Goal: Task Accomplishment & Management: Complete application form

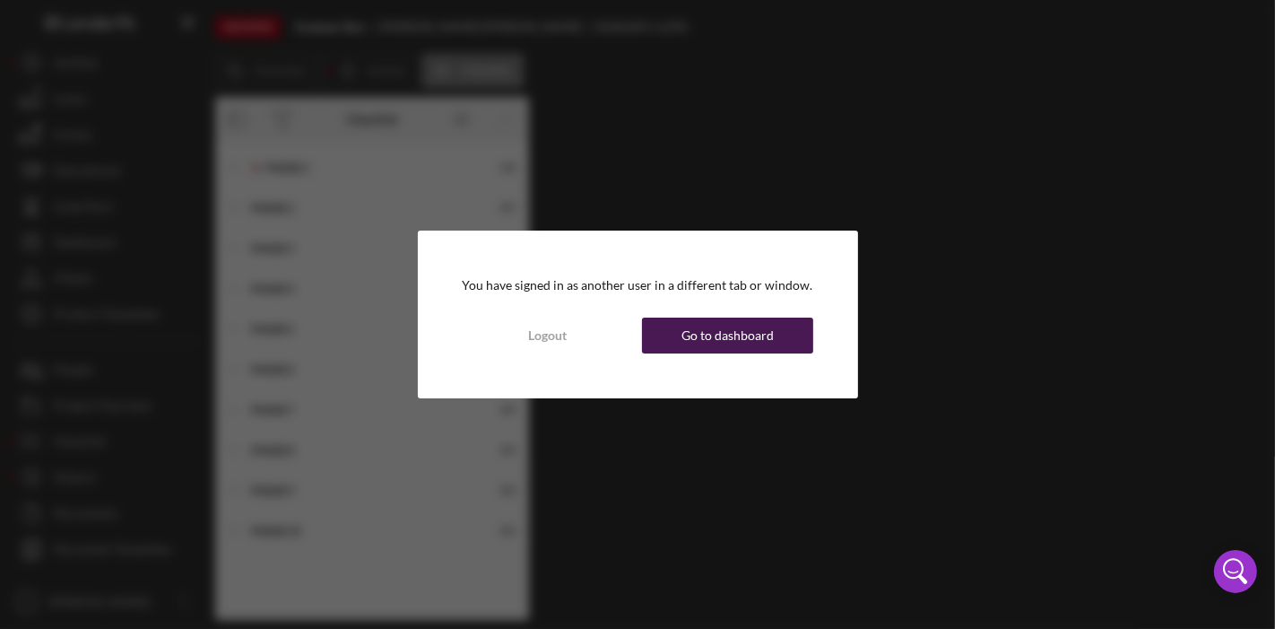
click at [705, 336] on div "Go to dashboard" at bounding box center [727, 335] width 92 height 36
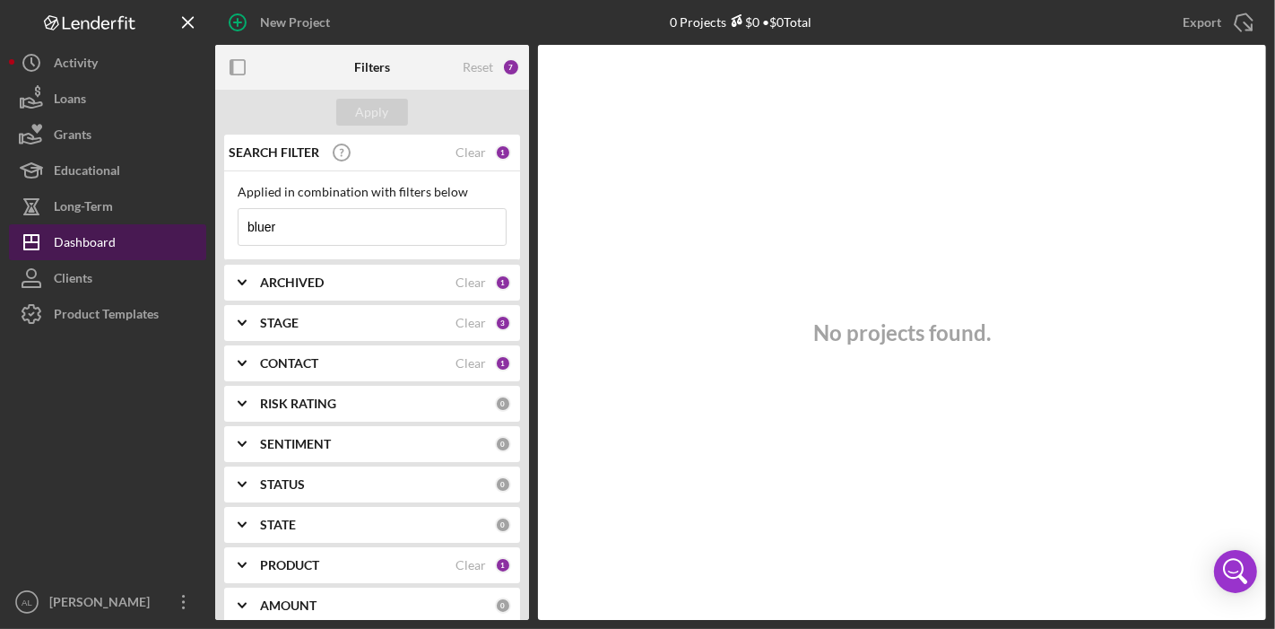
click at [133, 237] on button "Icon/Dashboard Dashboard" at bounding box center [107, 242] width 197 height 36
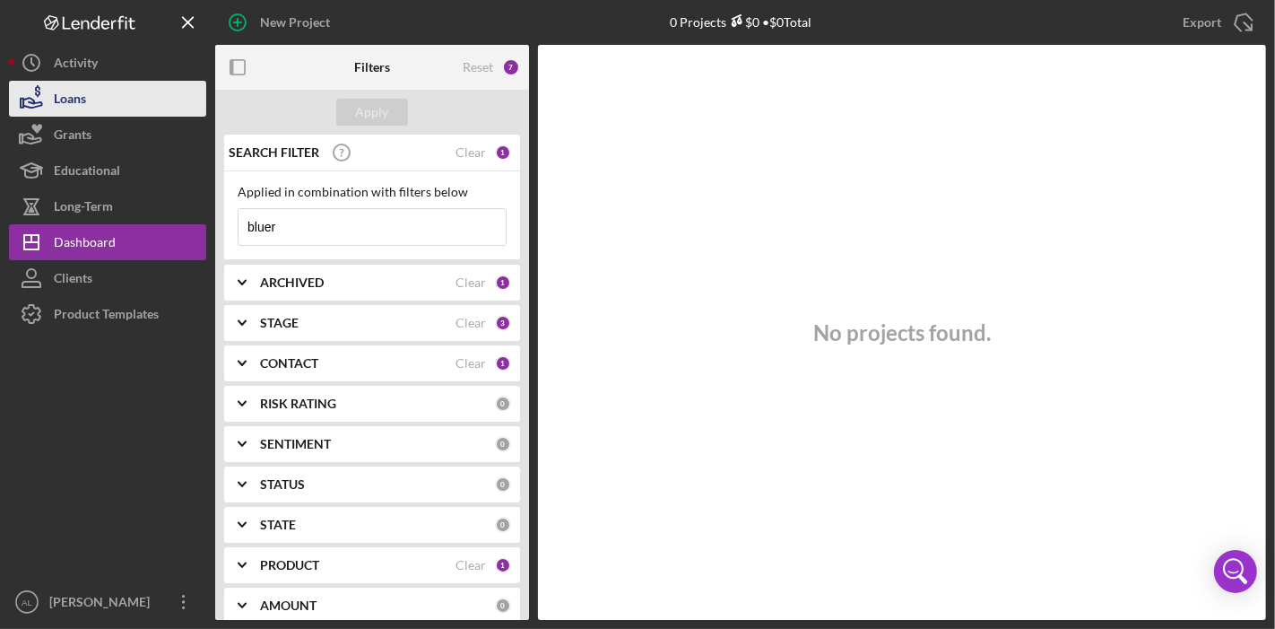
click at [93, 99] on button "Loans" at bounding box center [107, 99] width 197 height 36
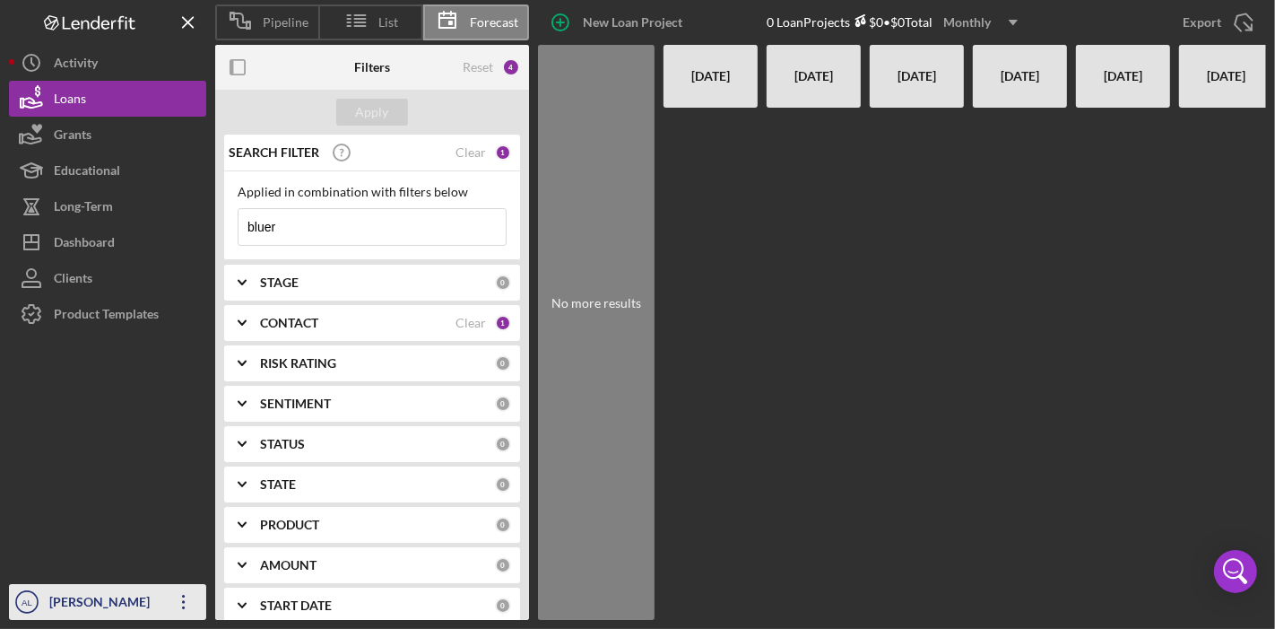
click at [116, 599] on div "[PERSON_NAME]" at bounding box center [103, 604] width 117 height 40
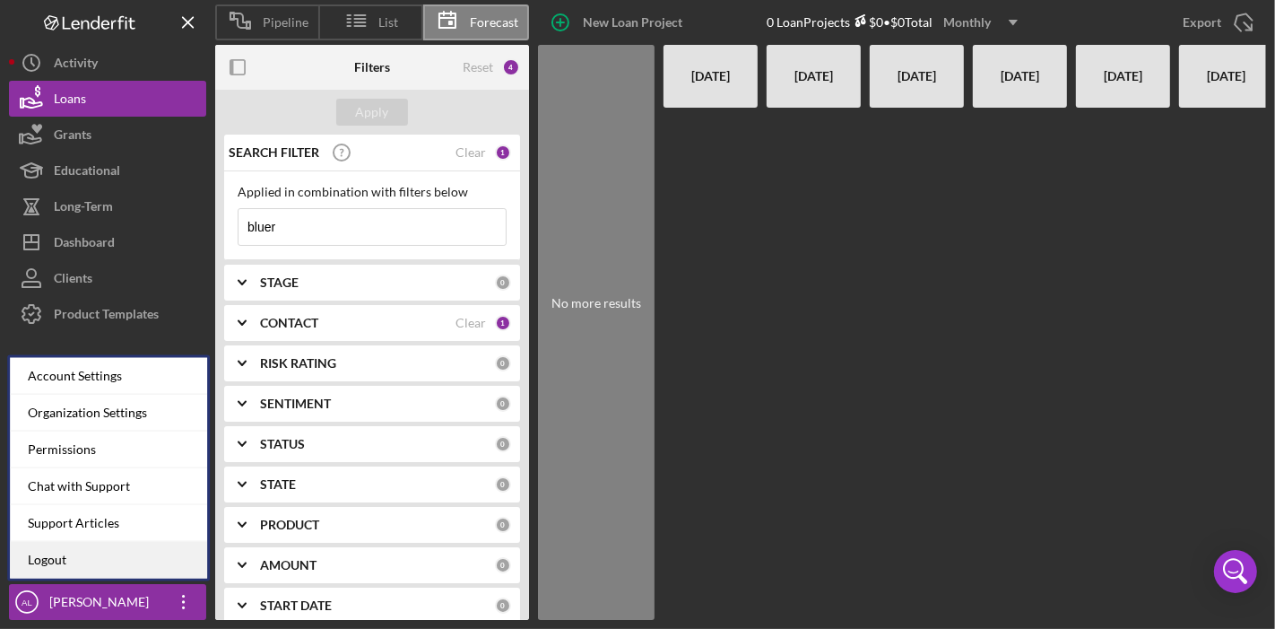
click at [76, 567] on link "Logout" at bounding box center [108, 560] width 197 height 37
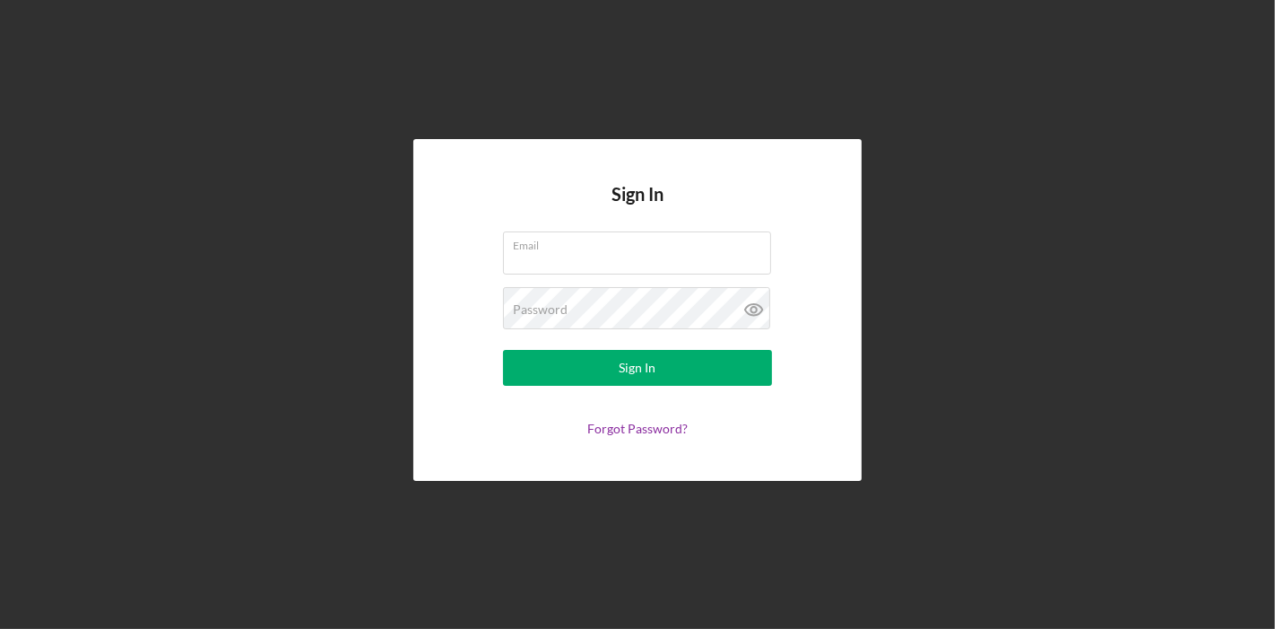
type input "[PERSON_NAME][EMAIL_ADDRESS][PERSON_NAME][DOMAIN_NAME]"
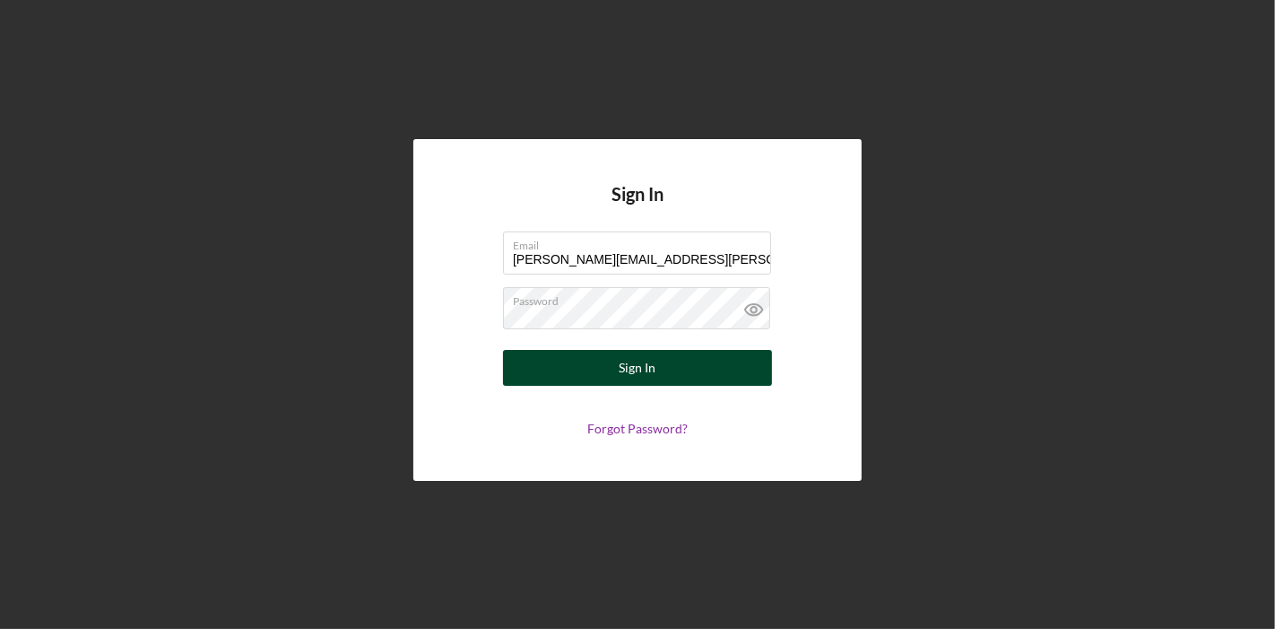
click at [569, 369] on button "Sign In" at bounding box center [637, 368] width 269 height 36
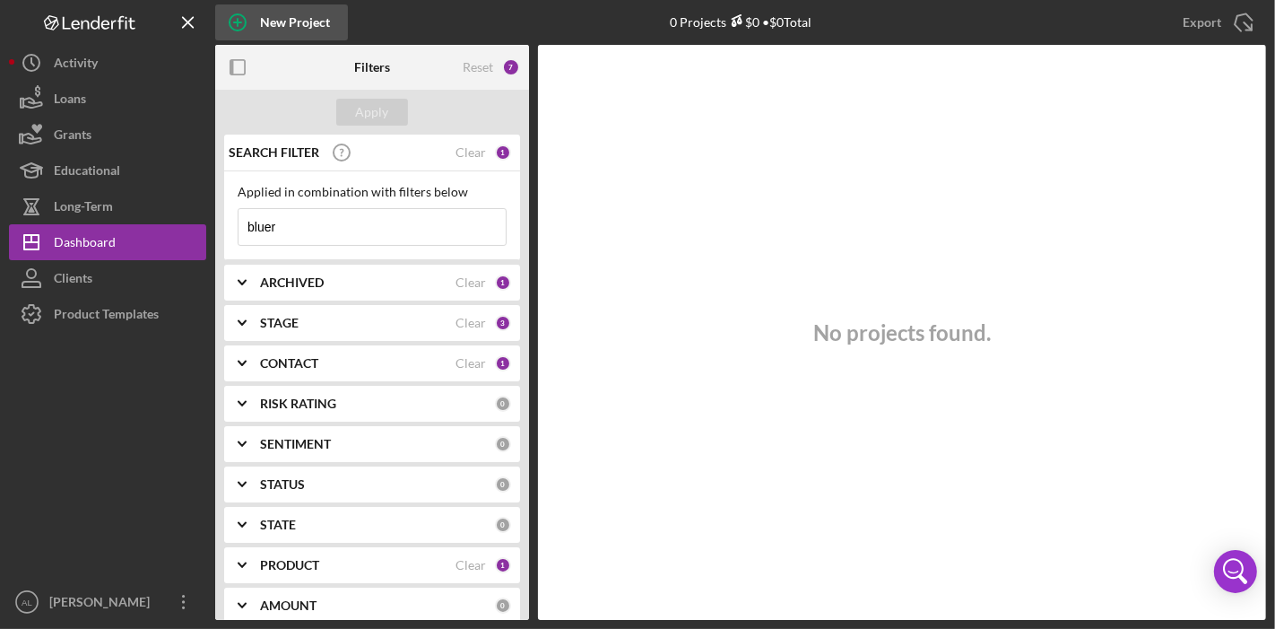
click at [230, 24] on icon "button" at bounding box center [237, 22] width 45 height 45
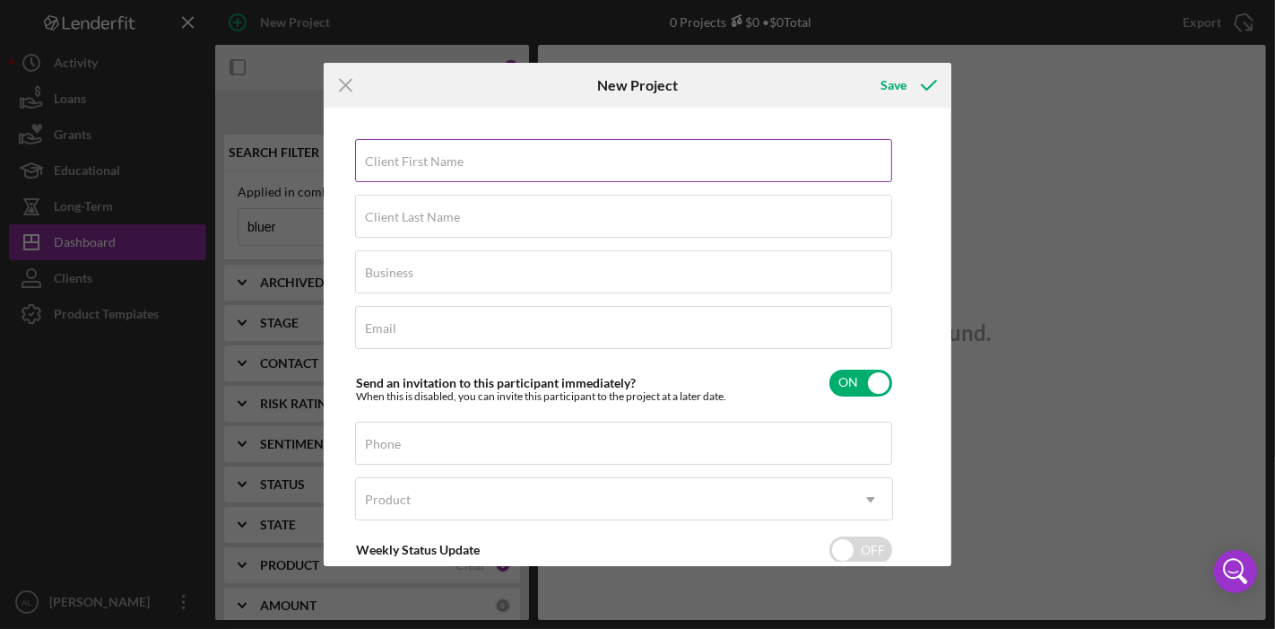
click at [398, 166] on label "Client First Name" at bounding box center [414, 161] width 99 height 14
click at [398, 166] on input "Client First Name" at bounding box center [623, 160] width 537 height 43
type input "[PERSON_NAME]"
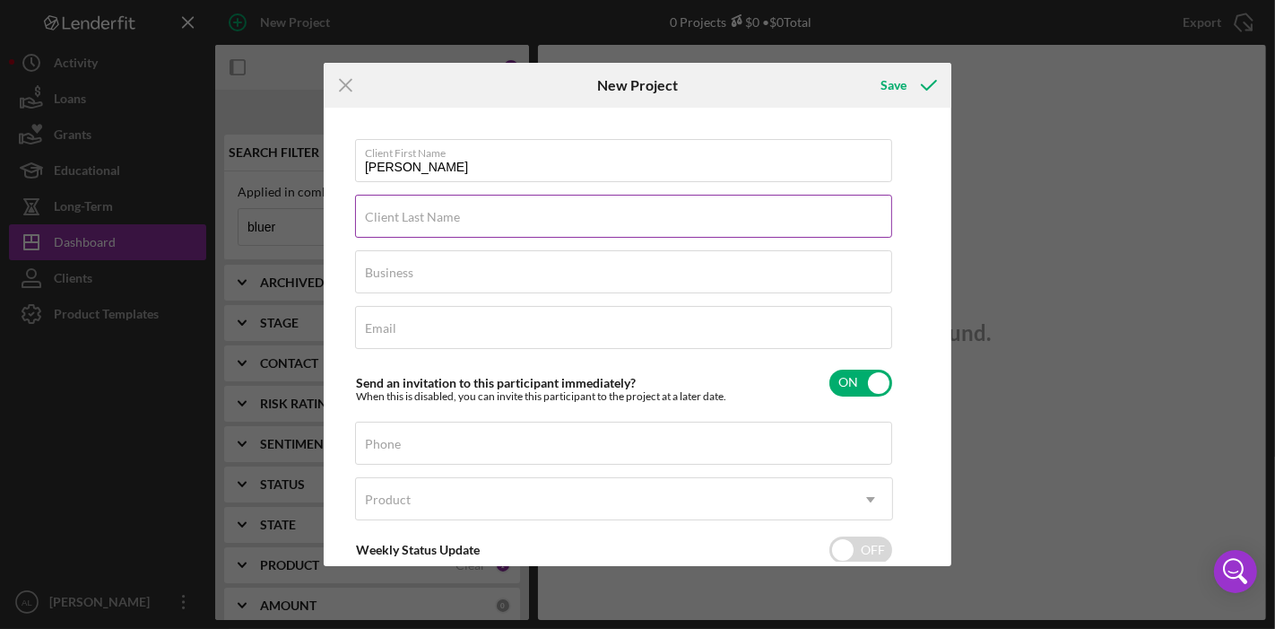
click at [440, 213] on label "Client Last Name" at bounding box center [412, 217] width 95 height 14
click at [440, 213] on input "Client Last Name" at bounding box center [623, 216] width 537 height 43
type input "[PERSON_NAME]"
click at [450, 329] on input "Email" at bounding box center [623, 327] width 537 height 43
paste input "[EMAIL_ADDRESS][DOMAIN_NAME]"
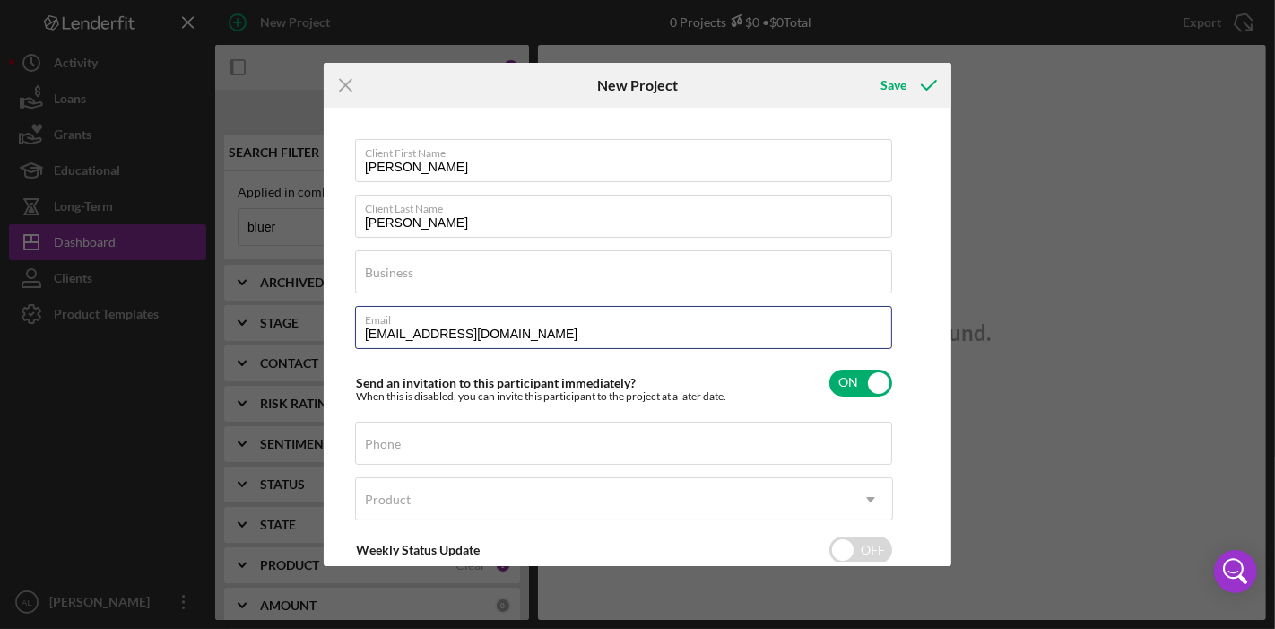
type input "[EMAIL_ADDRESS][DOMAIN_NAME]"
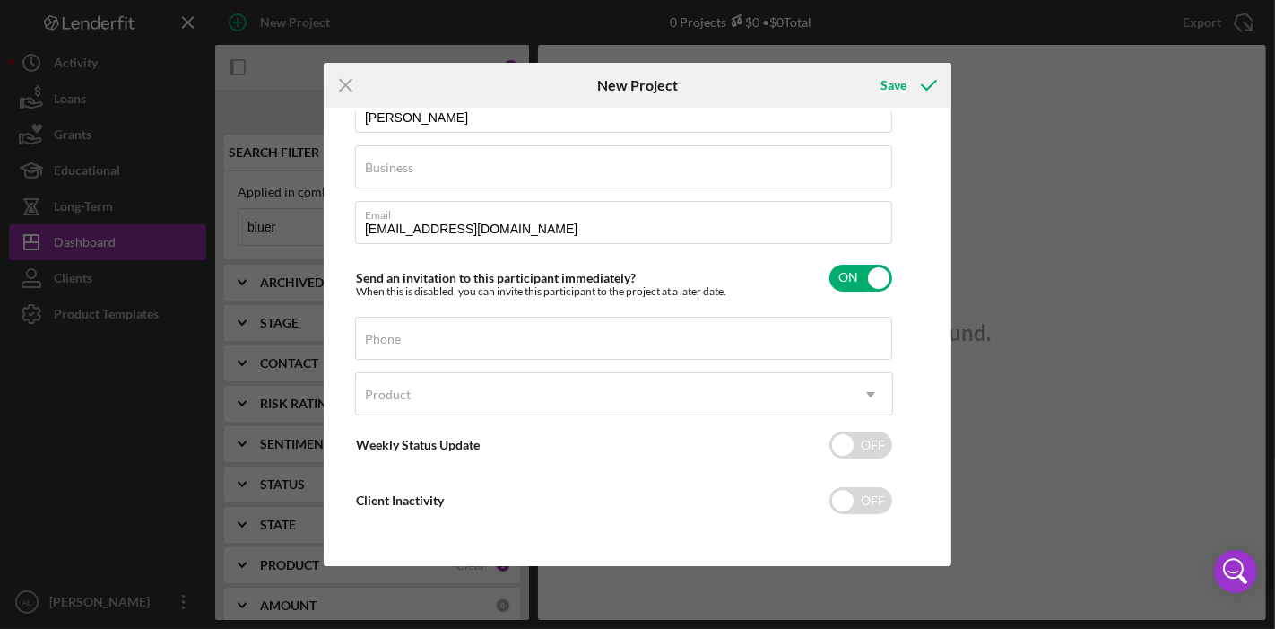
scroll to position [99, 0]
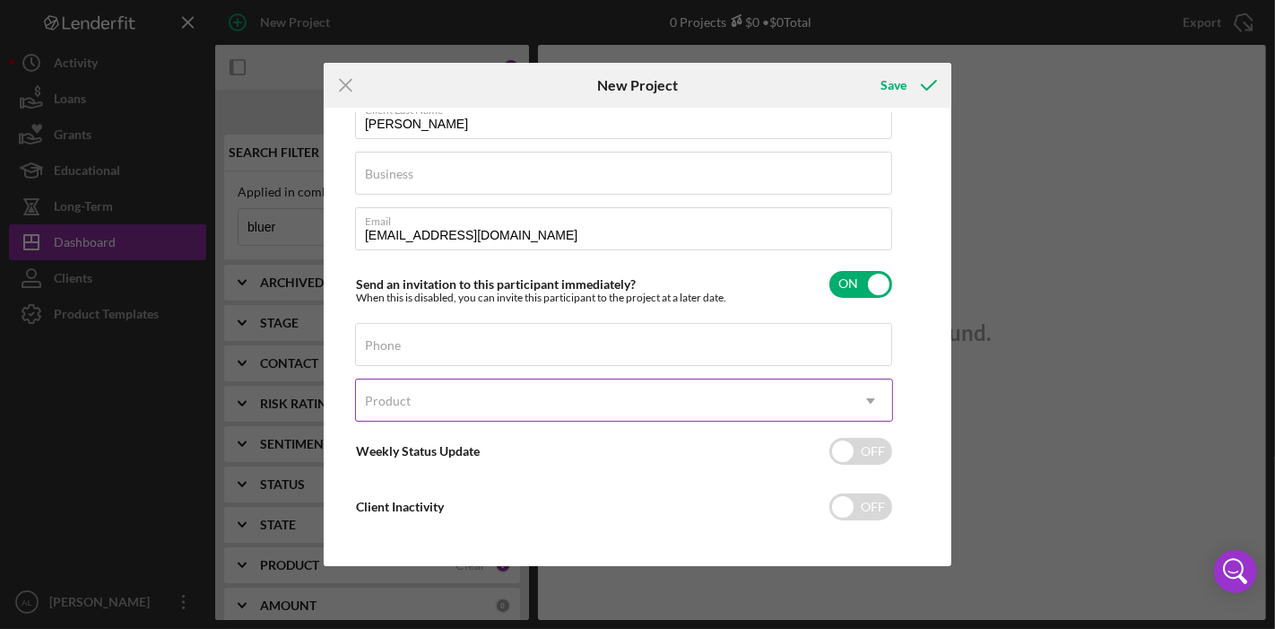
click at [880, 399] on icon "Icon/Dropdown Arrow" at bounding box center [870, 400] width 43 height 43
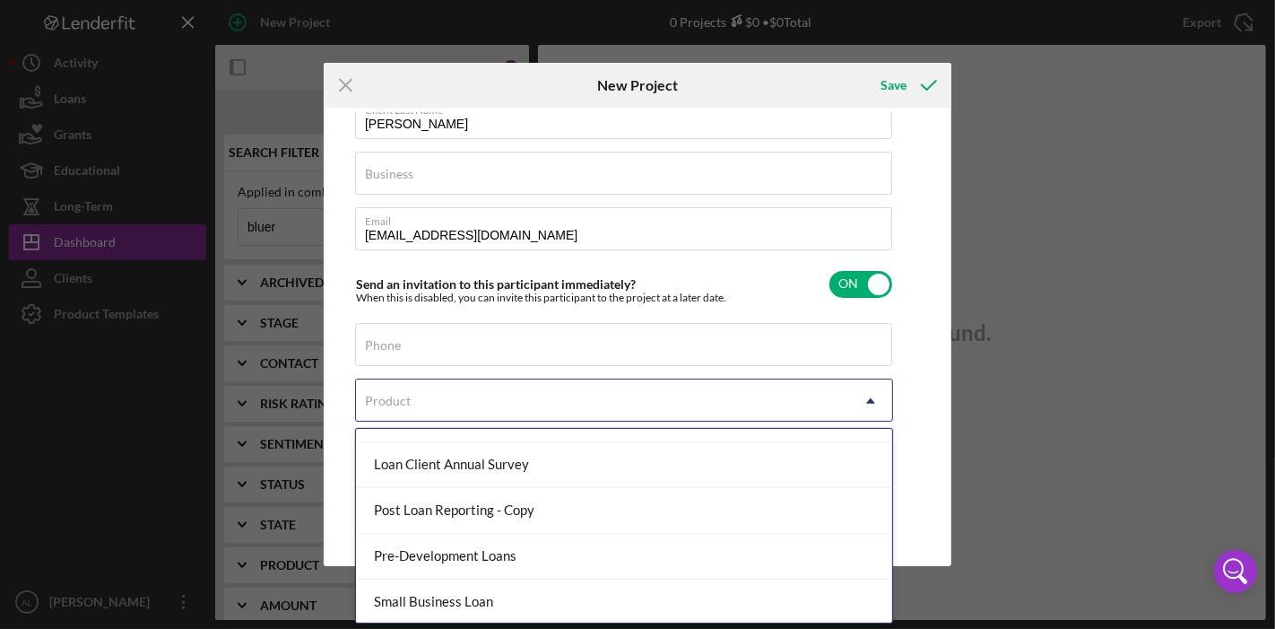
scroll to position [0, 0]
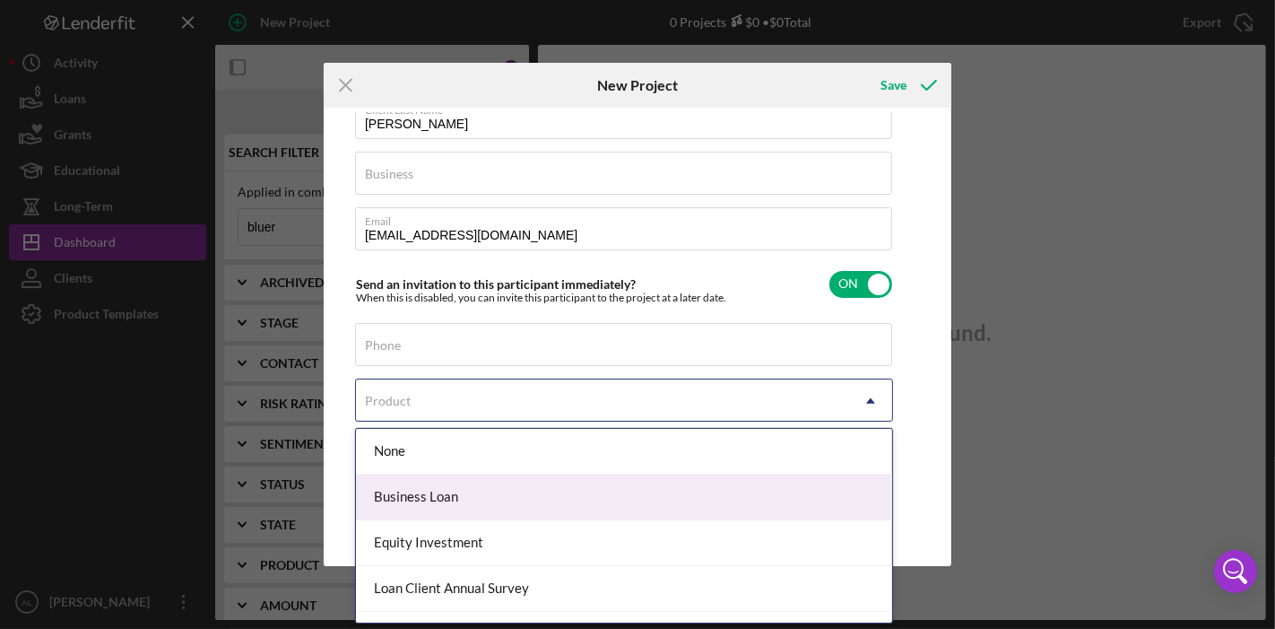
click at [781, 481] on div "Business Loan" at bounding box center [624, 497] width 536 height 46
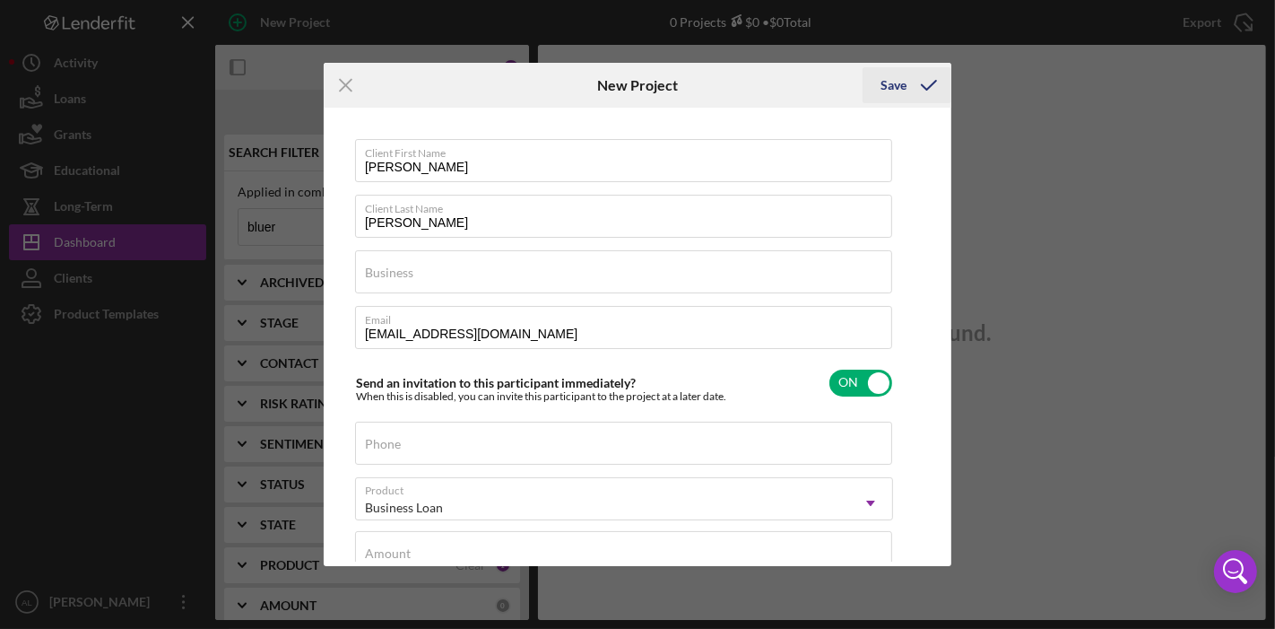
click at [881, 86] on div "Save" at bounding box center [893, 85] width 26 height 36
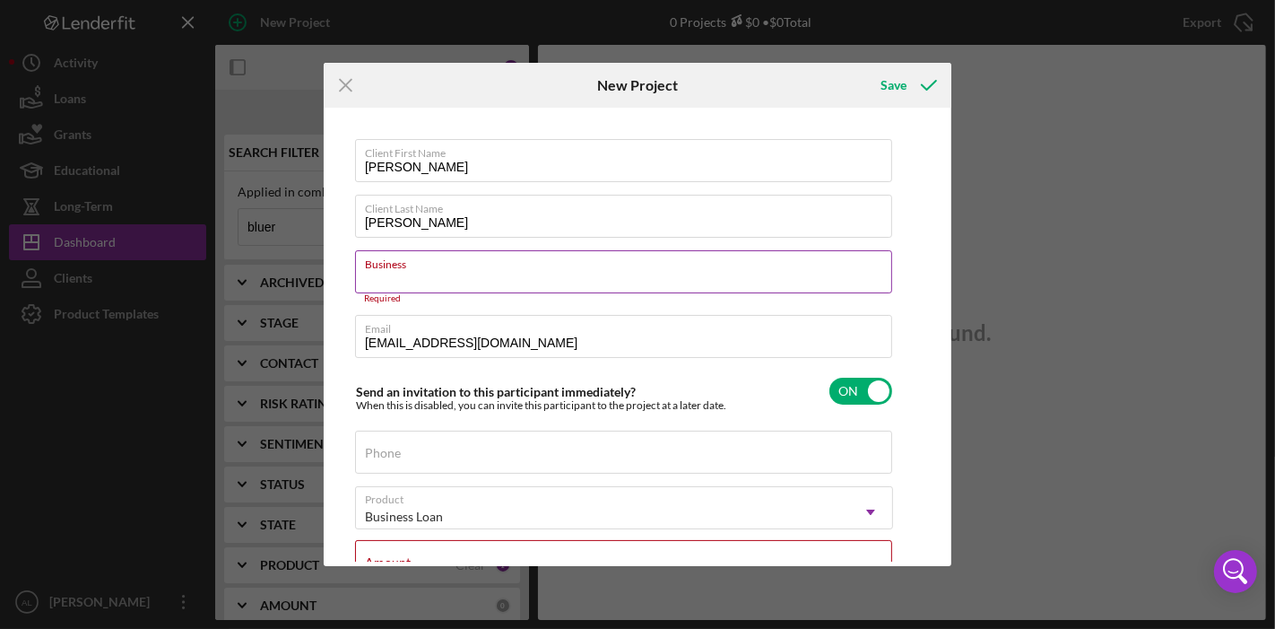
click at [699, 266] on div "Business Required" at bounding box center [624, 277] width 538 height 54
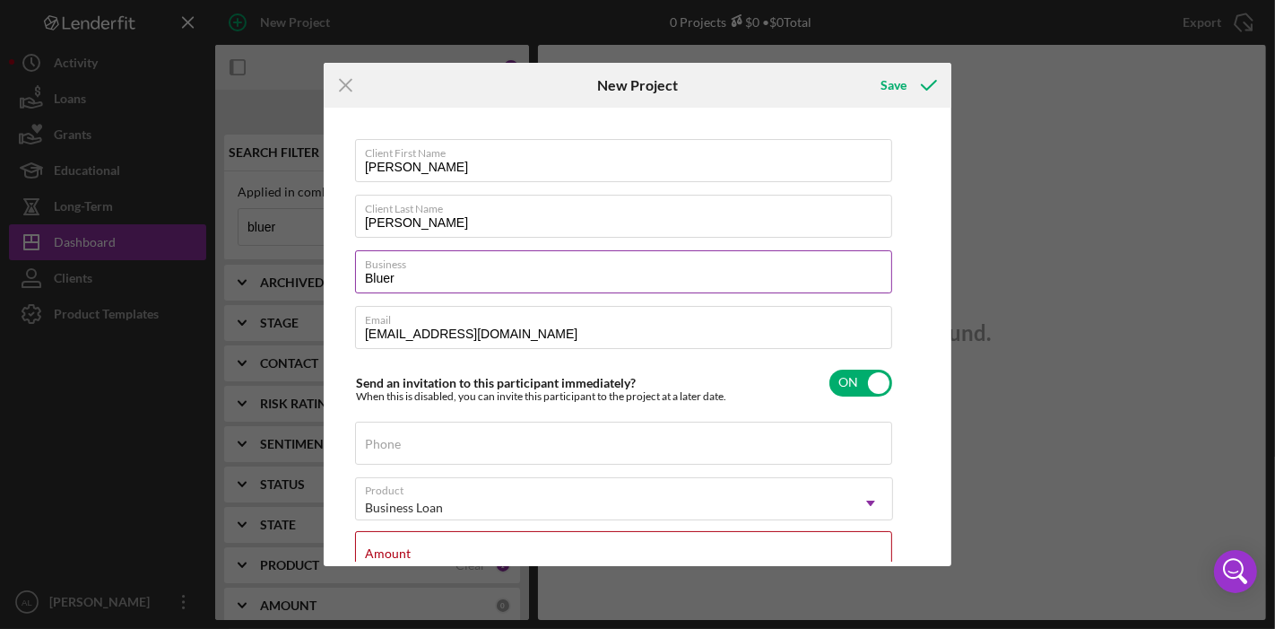
type input "Bluer Box"
click at [897, 78] on div "Save" at bounding box center [893, 85] width 26 height 36
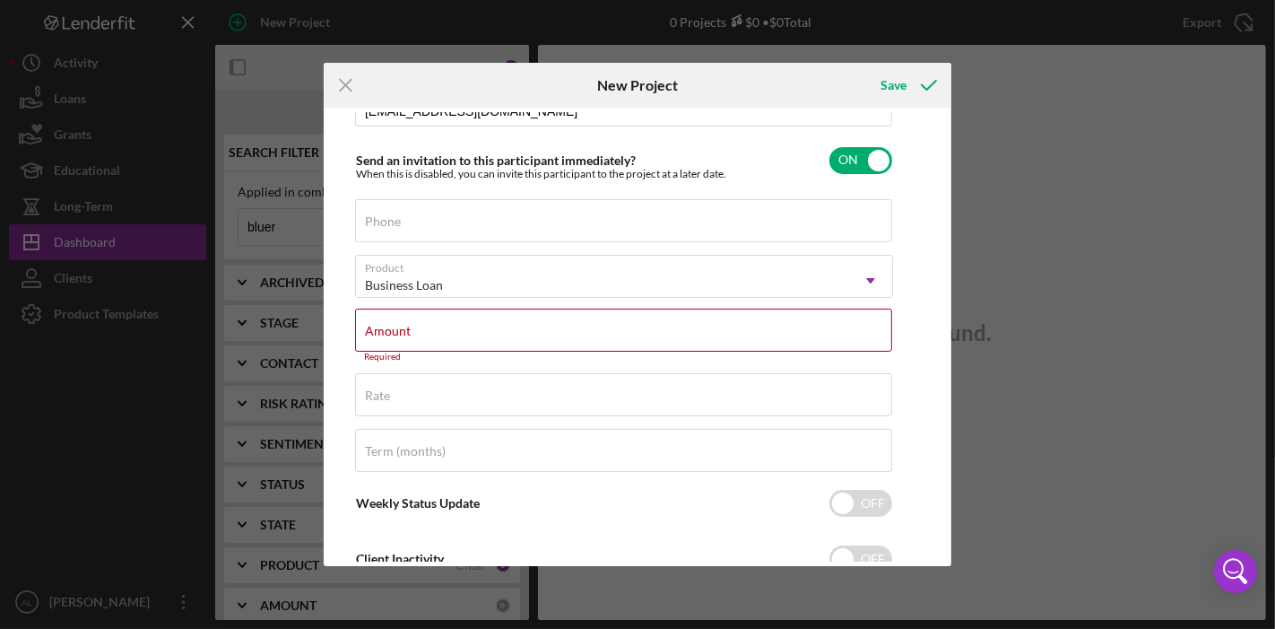
scroll to position [280, 0]
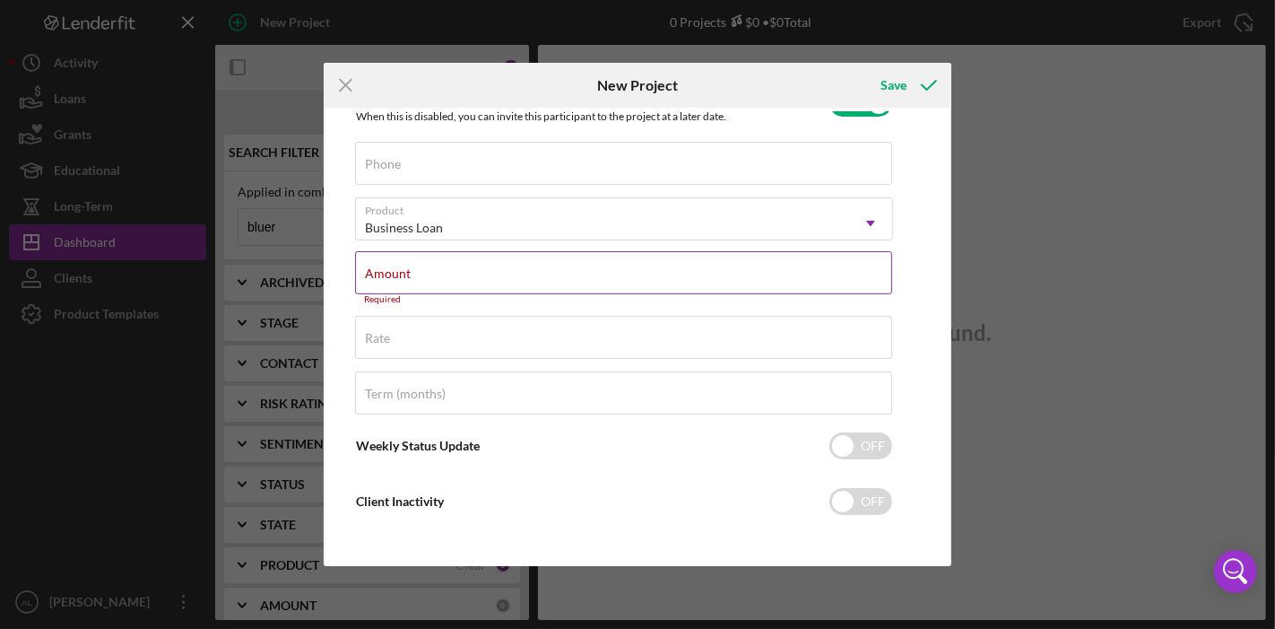
click at [803, 268] on div "Amount Required" at bounding box center [624, 278] width 538 height 54
type input "$100,000.00"
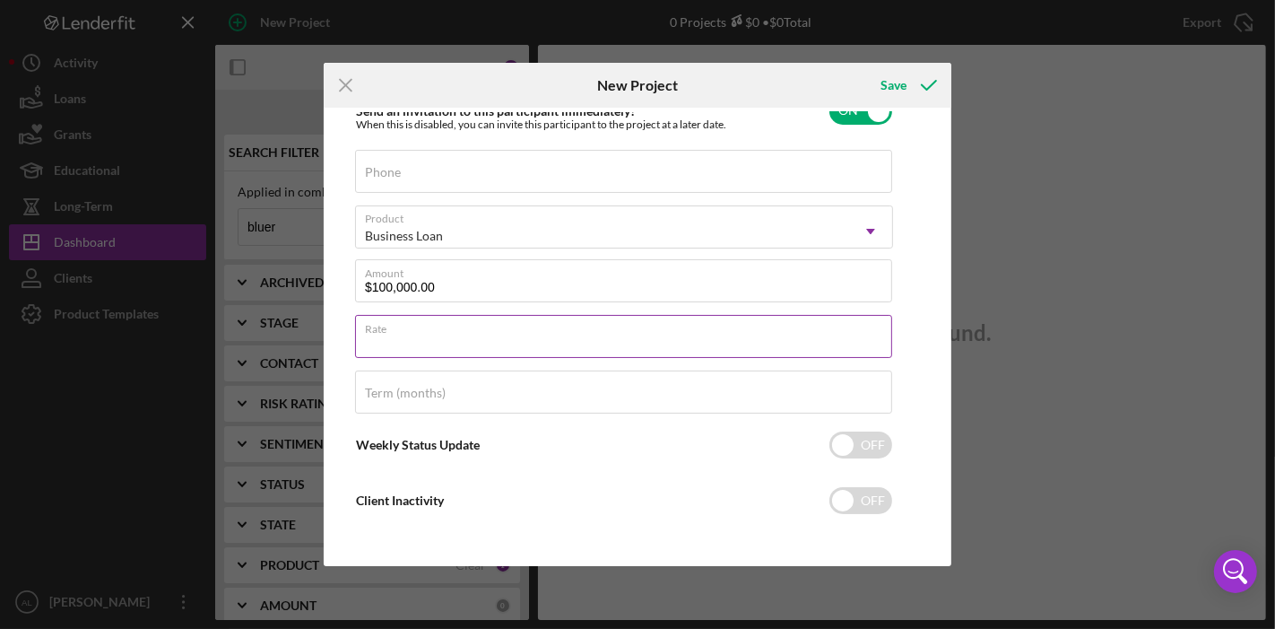
click at [517, 330] on div "Rate" at bounding box center [624, 337] width 538 height 45
type input "9.500%"
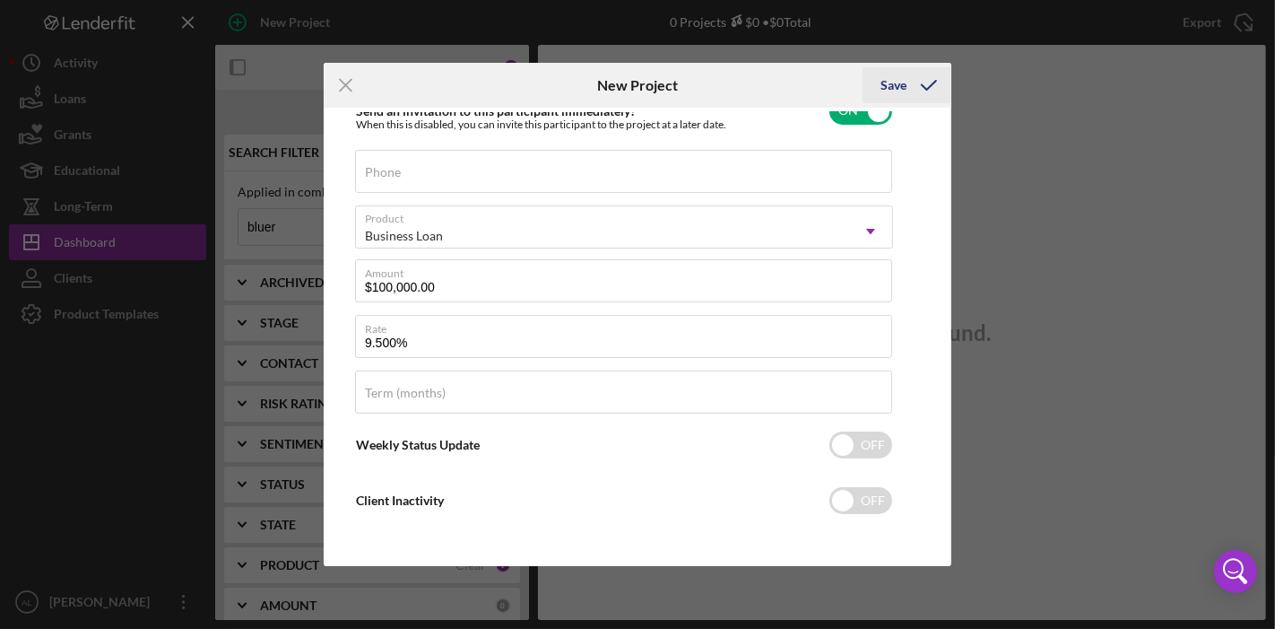
click at [887, 85] on div "Save" at bounding box center [893, 85] width 26 height 36
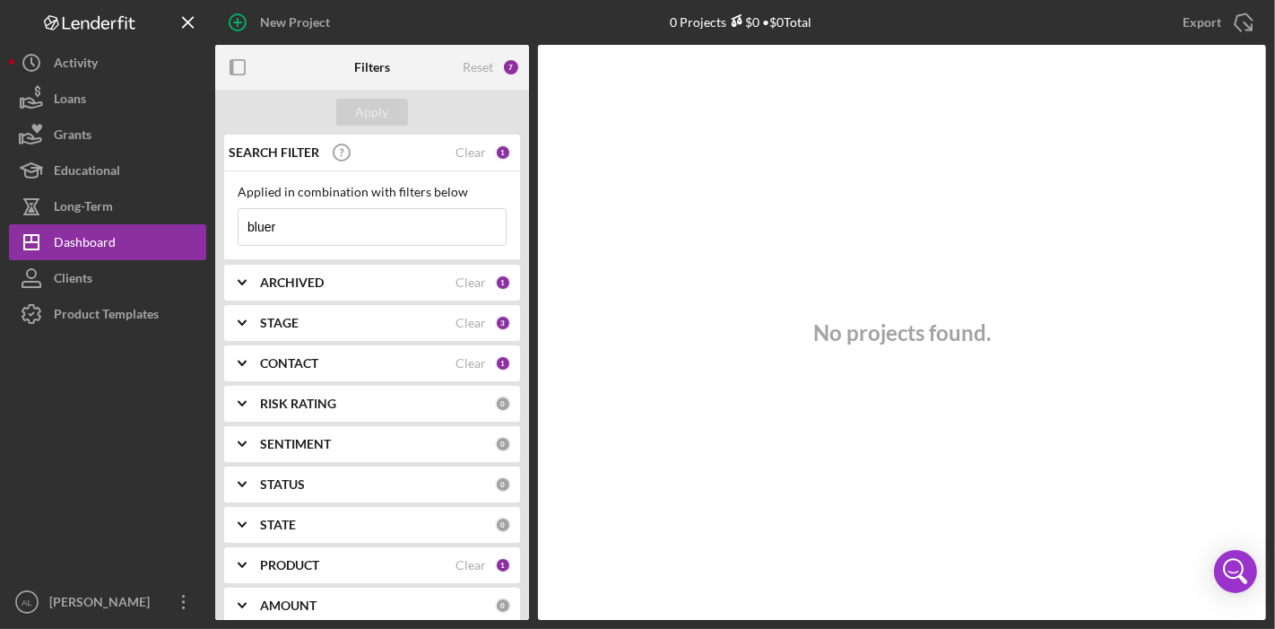
click at [310, 228] on input "bluer" at bounding box center [371, 227] width 267 height 36
type input "b"
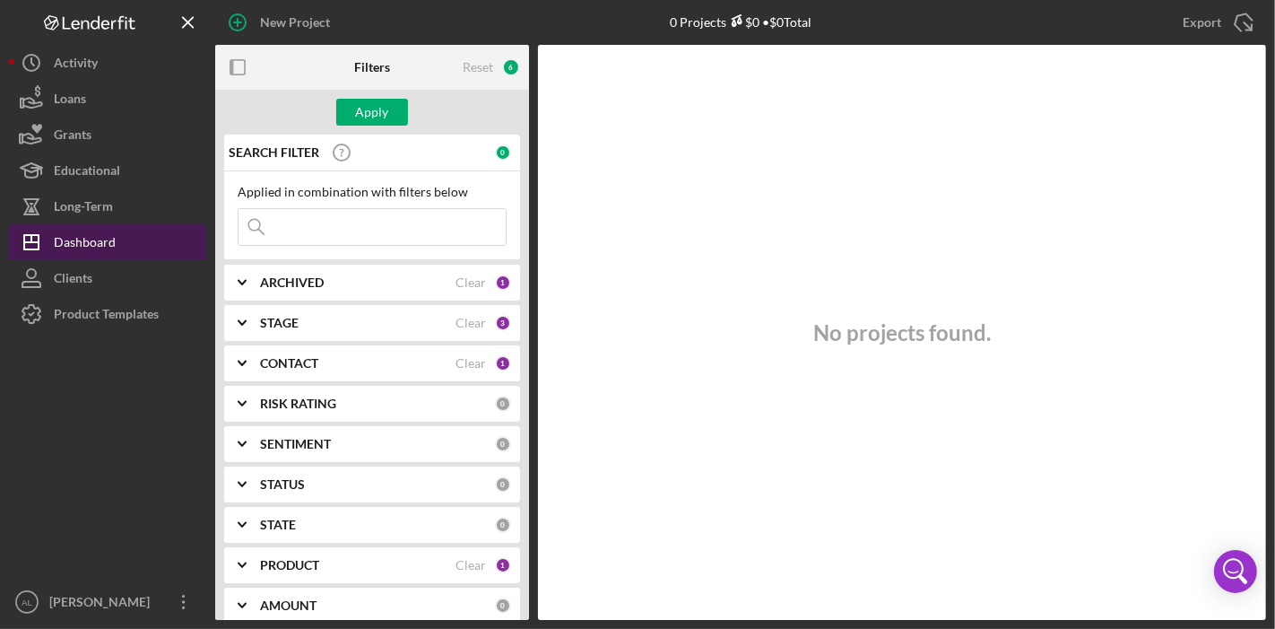
click at [114, 239] on div "Dashboard" at bounding box center [85, 244] width 62 height 40
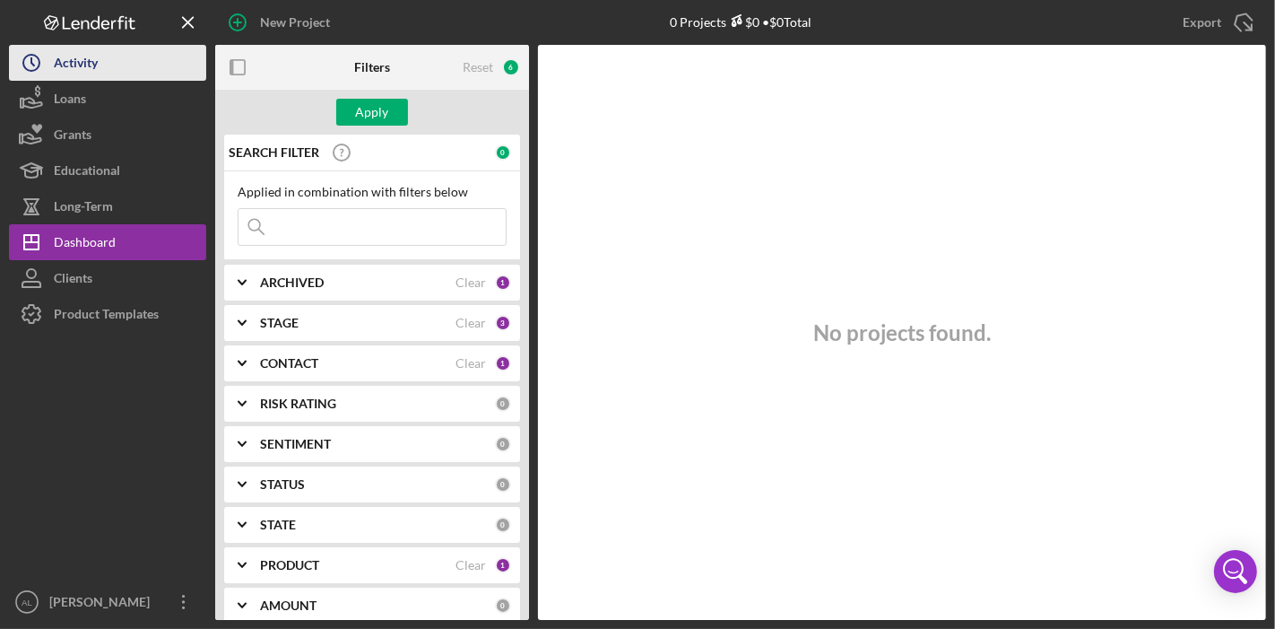
click at [87, 61] on div "Activity" at bounding box center [76, 65] width 44 height 40
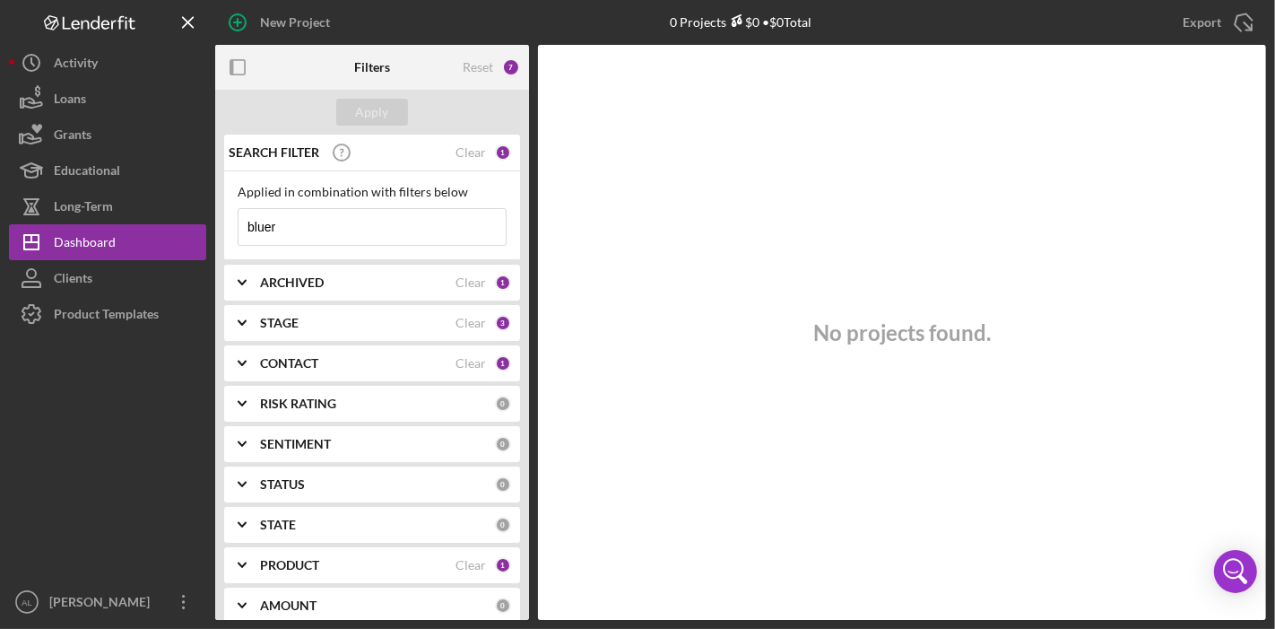
click at [404, 283] on div "ARCHIVED" at bounding box center [357, 282] width 195 height 14
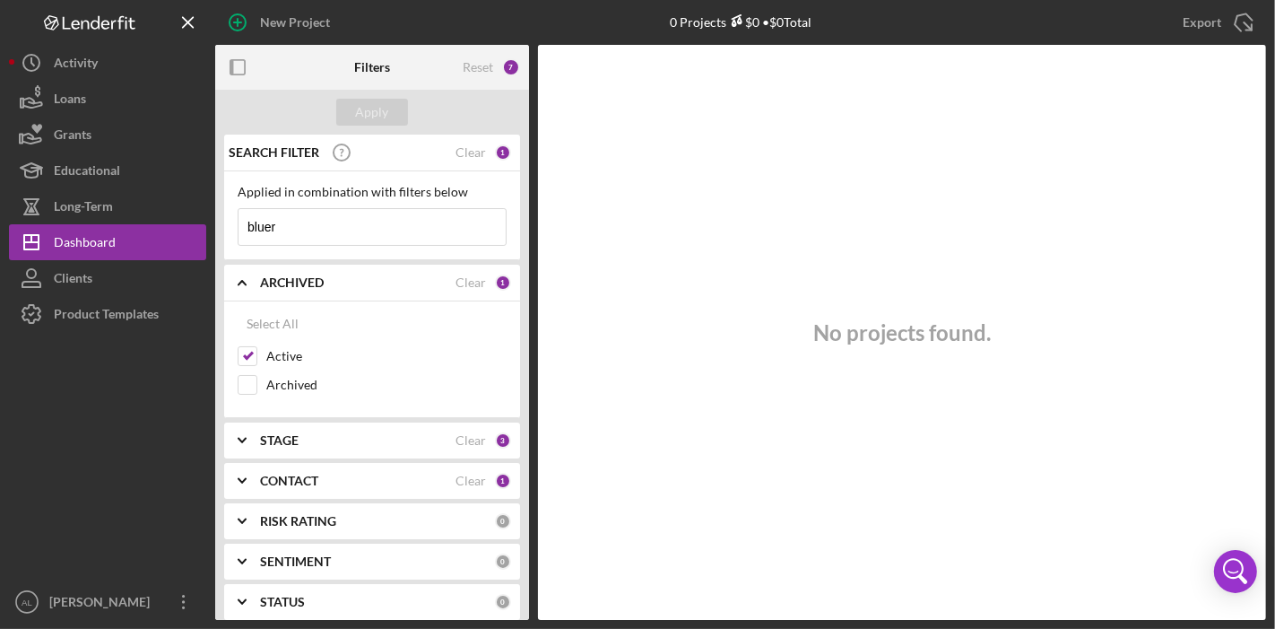
click at [403, 230] on input "bluer" at bounding box center [371, 227] width 267 height 36
type input "b"
click at [372, 99] on div "Apply" at bounding box center [372, 112] width 33 height 27
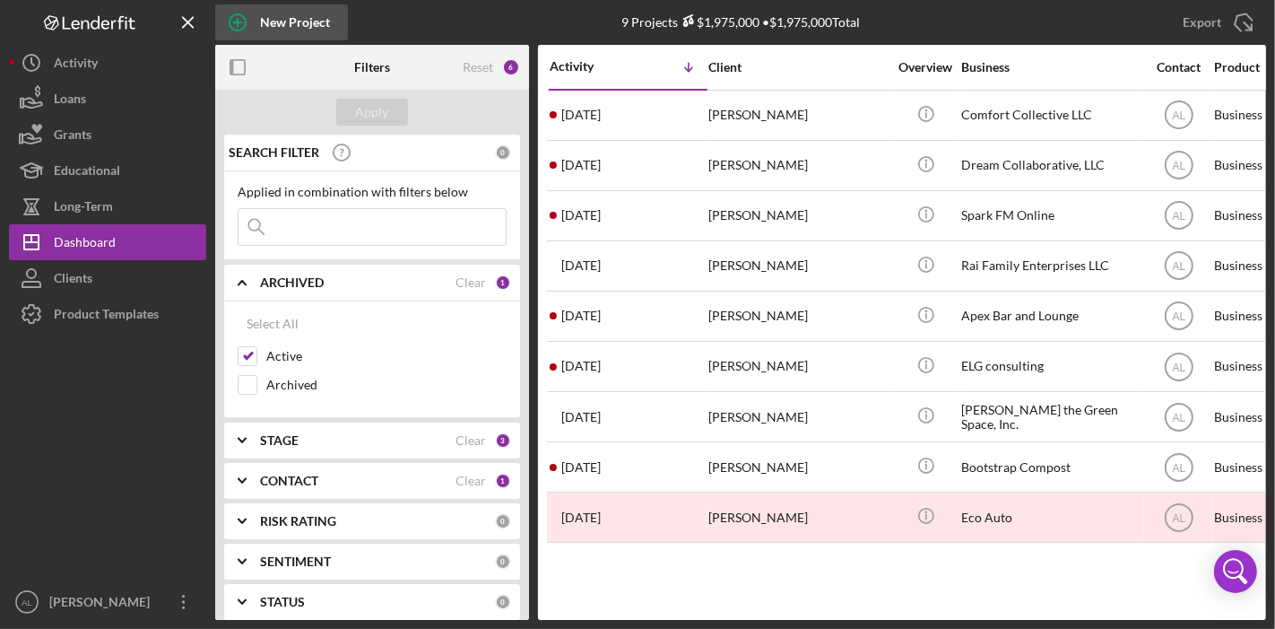
click at [248, 22] on icon "button" at bounding box center [237, 22] width 45 height 45
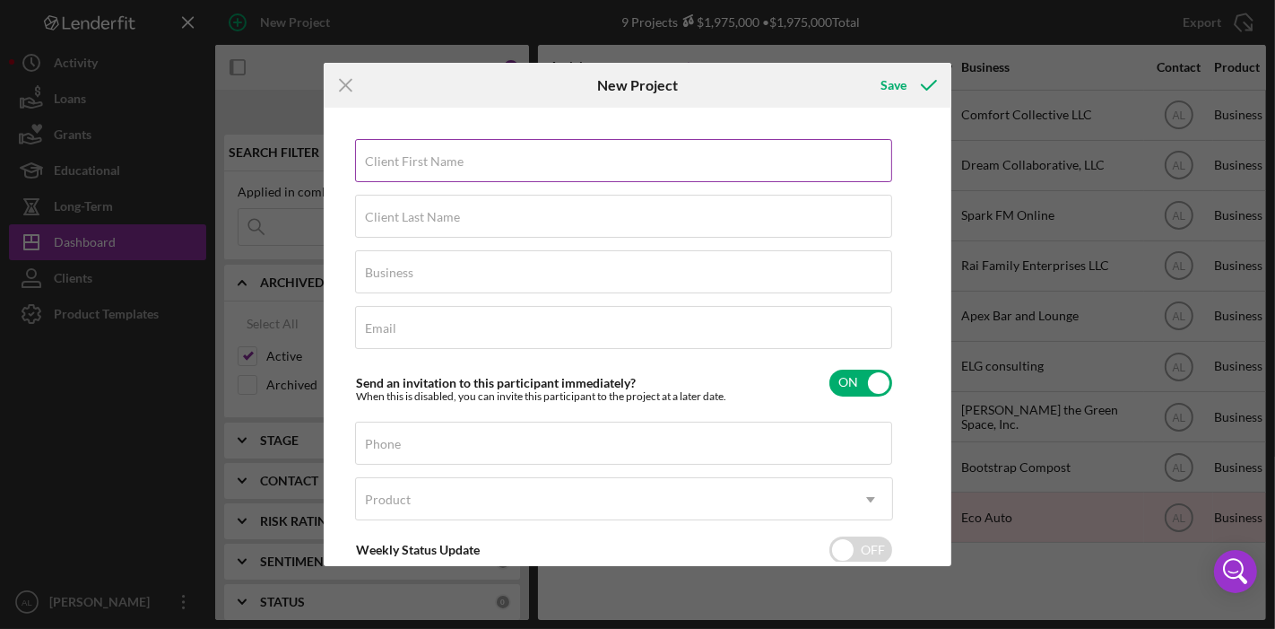
click at [501, 158] on div "Client First Name Required" at bounding box center [624, 161] width 538 height 45
type input "[PERSON_NAME]"
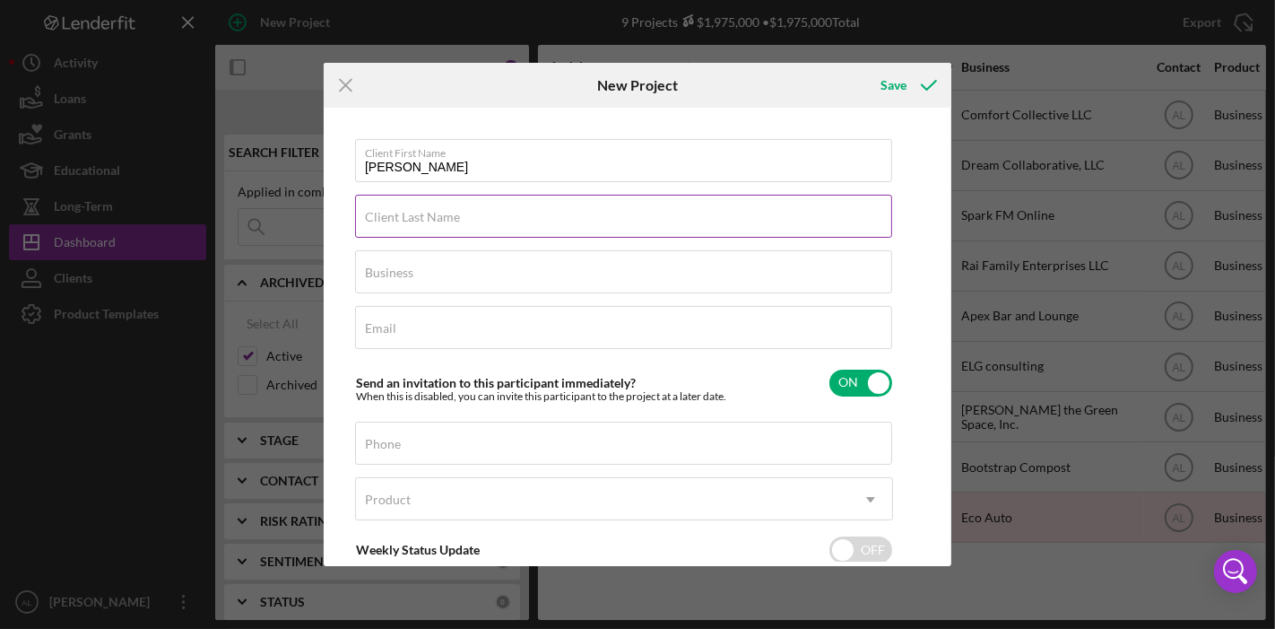
click at [500, 220] on input "Client Last Name" at bounding box center [623, 216] width 537 height 43
type input "[PERSON_NAME]"
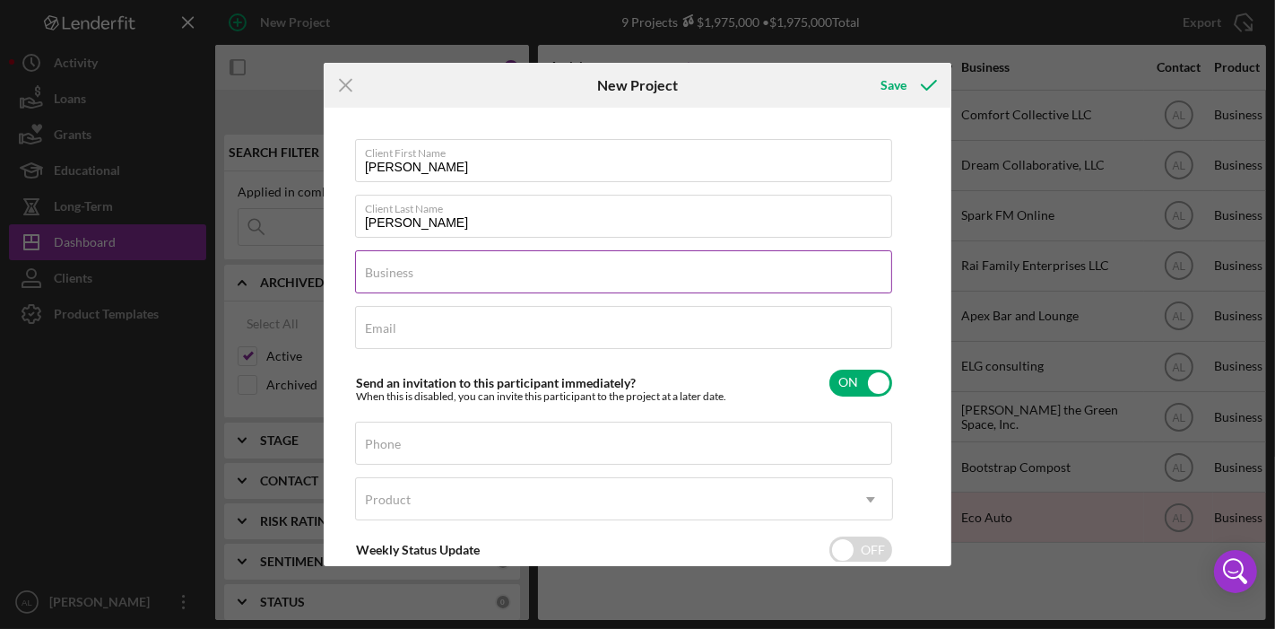
click at [491, 268] on div "Business Required" at bounding box center [624, 272] width 538 height 45
type input "Bluer Box"
click at [464, 332] on input "Email" at bounding box center [623, 327] width 537 height 43
paste input "[EMAIL_ADDRESS][DOMAIN_NAME]"
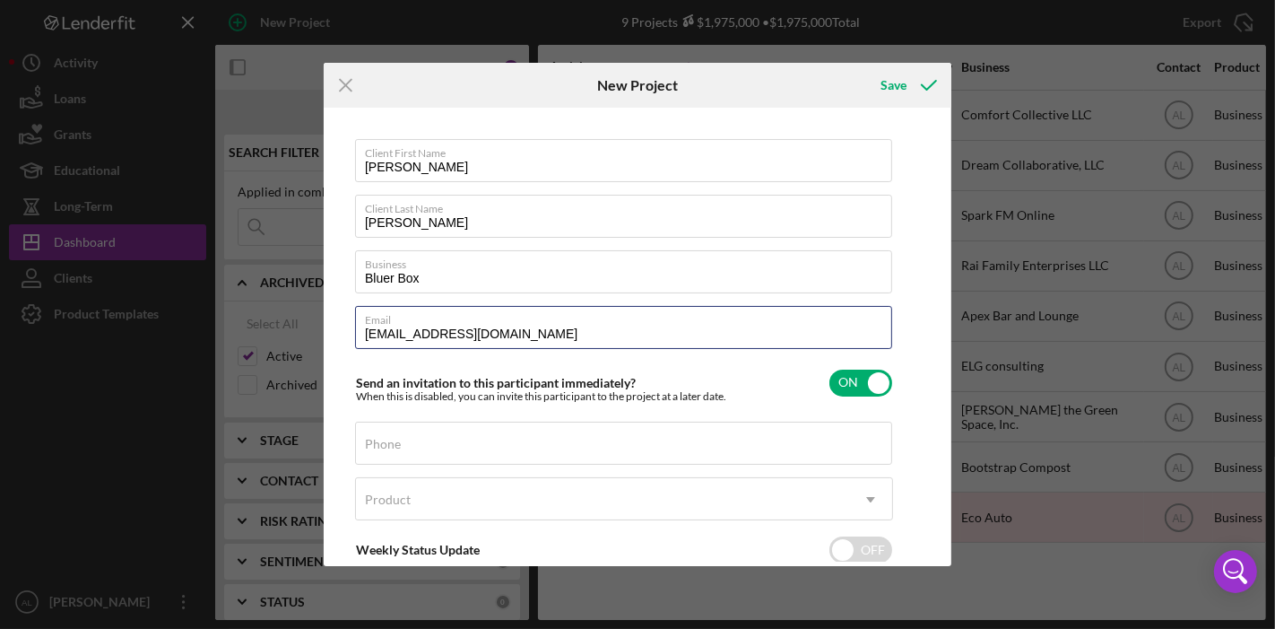
type input "[EMAIL_ADDRESS][DOMAIN_NAME]"
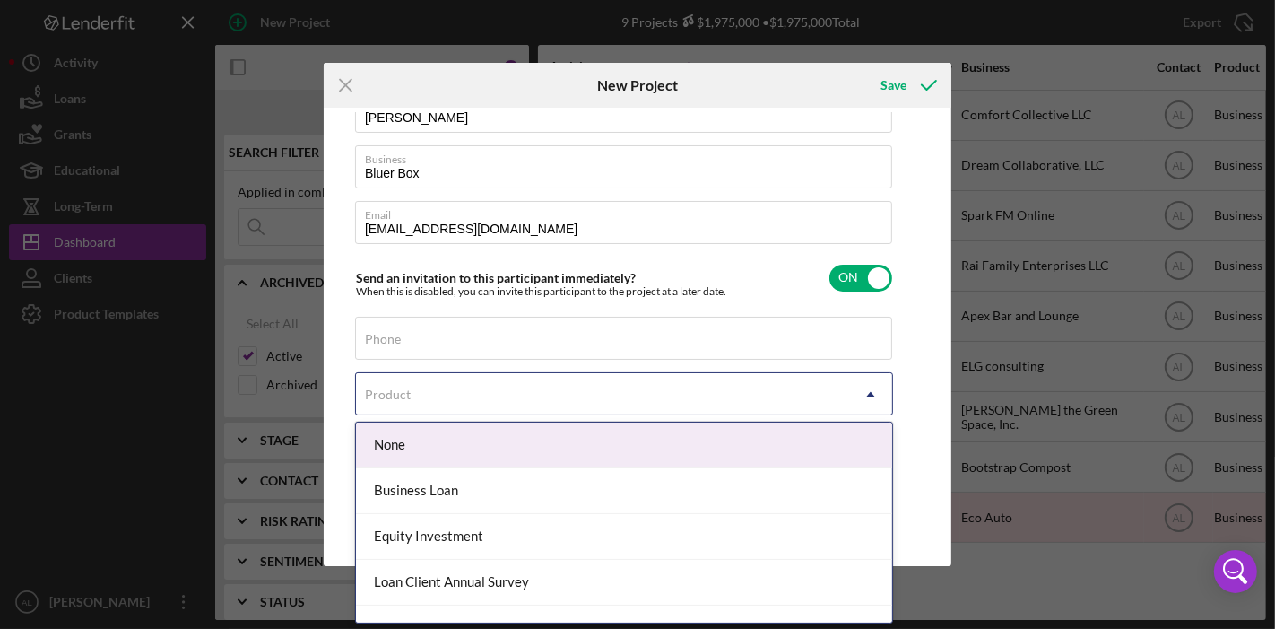
click at [680, 393] on div "Product" at bounding box center [602, 394] width 493 height 41
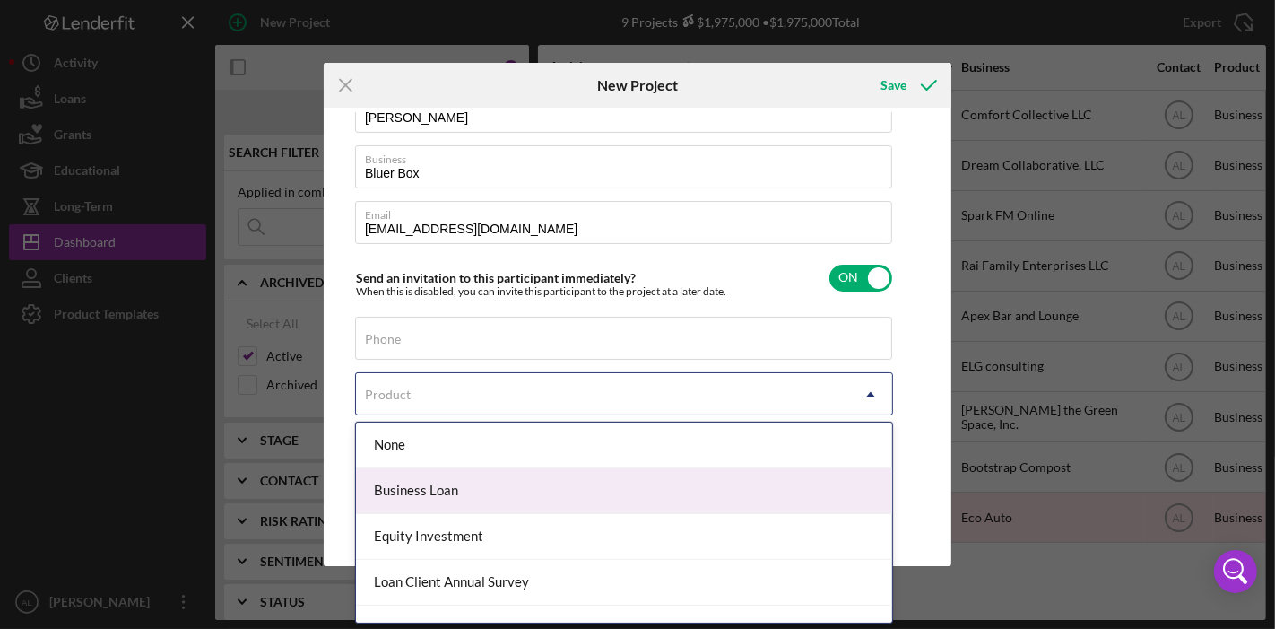
click at [632, 476] on div "Business Loan" at bounding box center [624, 491] width 536 height 46
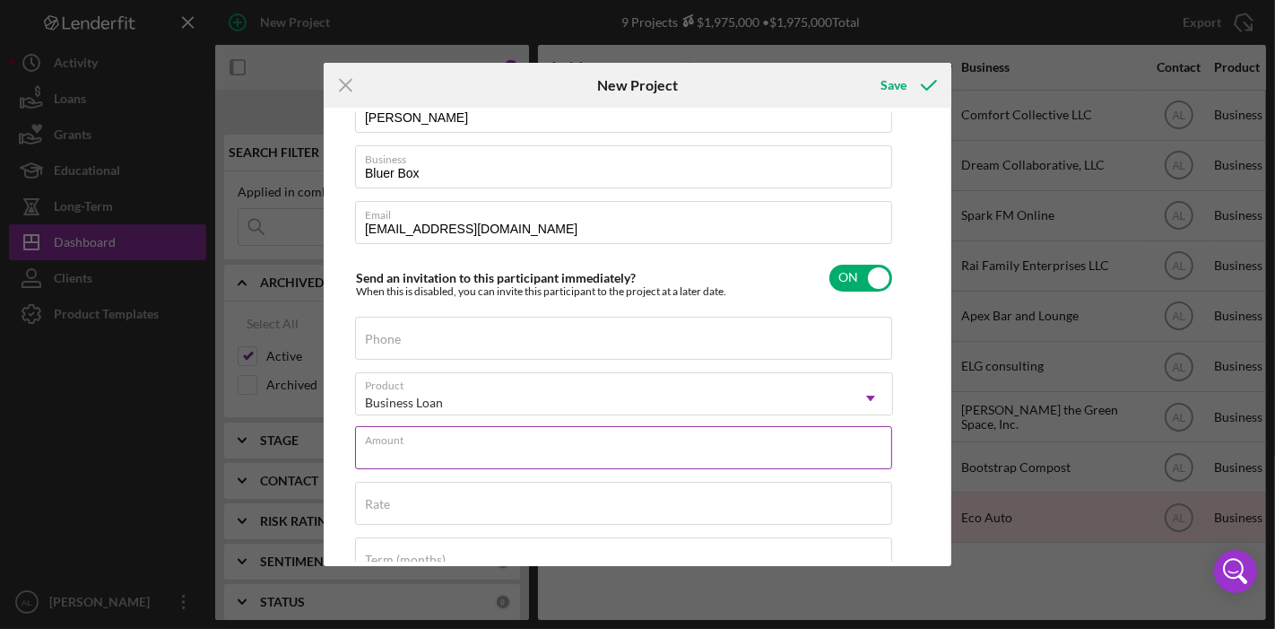
click at [662, 438] on div "Amount" at bounding box center [624, 448] width 538 height 45
type input "$100,000.00"
click at [491, 490] on div "Rate" at bounding box center [624, 503] width 538 height 45
type input "9.250%"
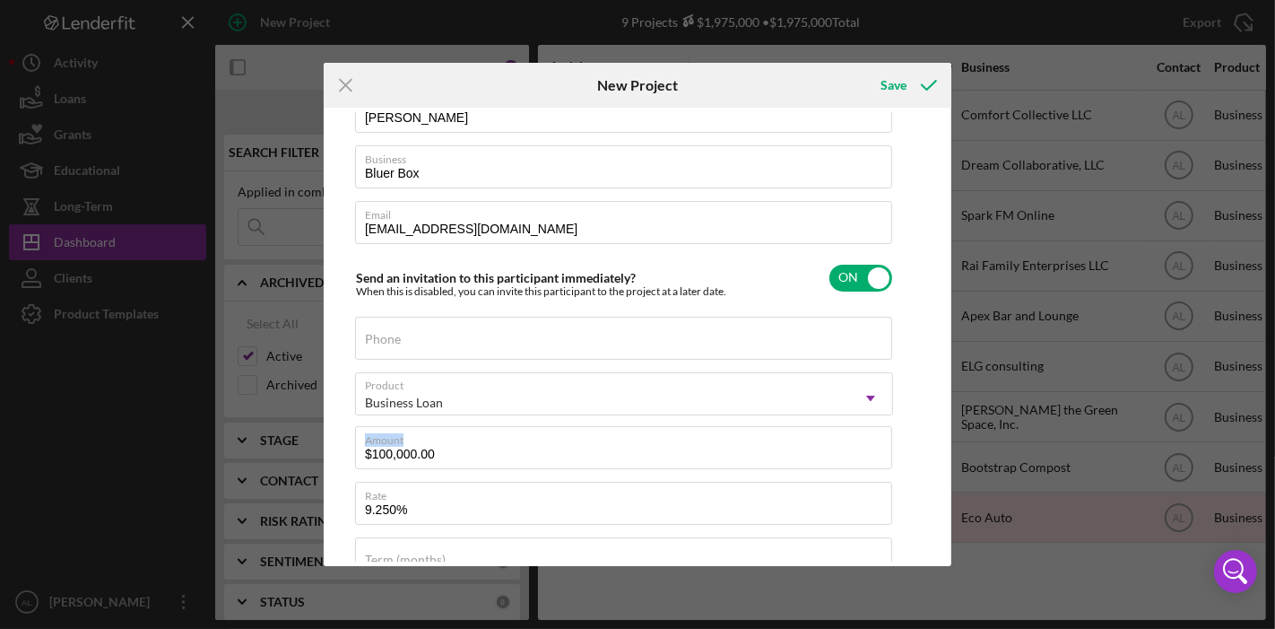
drag, startPoint x: 941, startPoint y: 375, endPoint x: 949, endPoint y: 425, distance: 50.9
click at [949, 425] on div "Client First Name [PERSON_NAME] Client Last Name [PERSON_NAME] Business Bluer B…" at bounding box center [638, 337] width 628 height 458
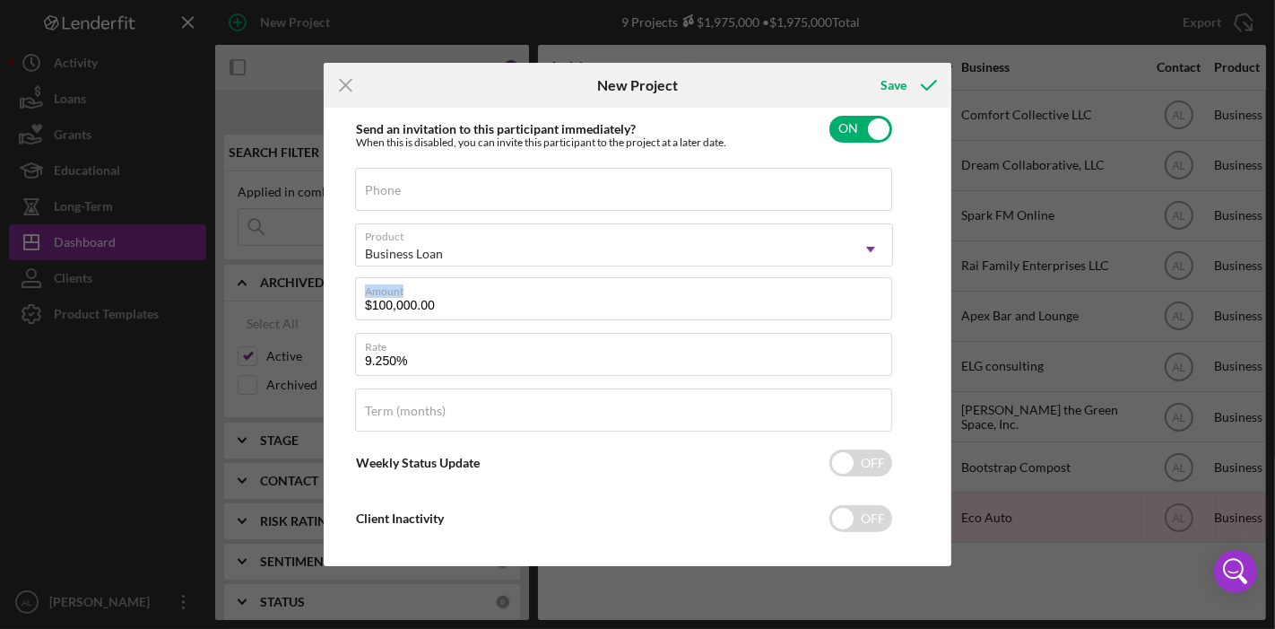
scroll to position [251, 0]
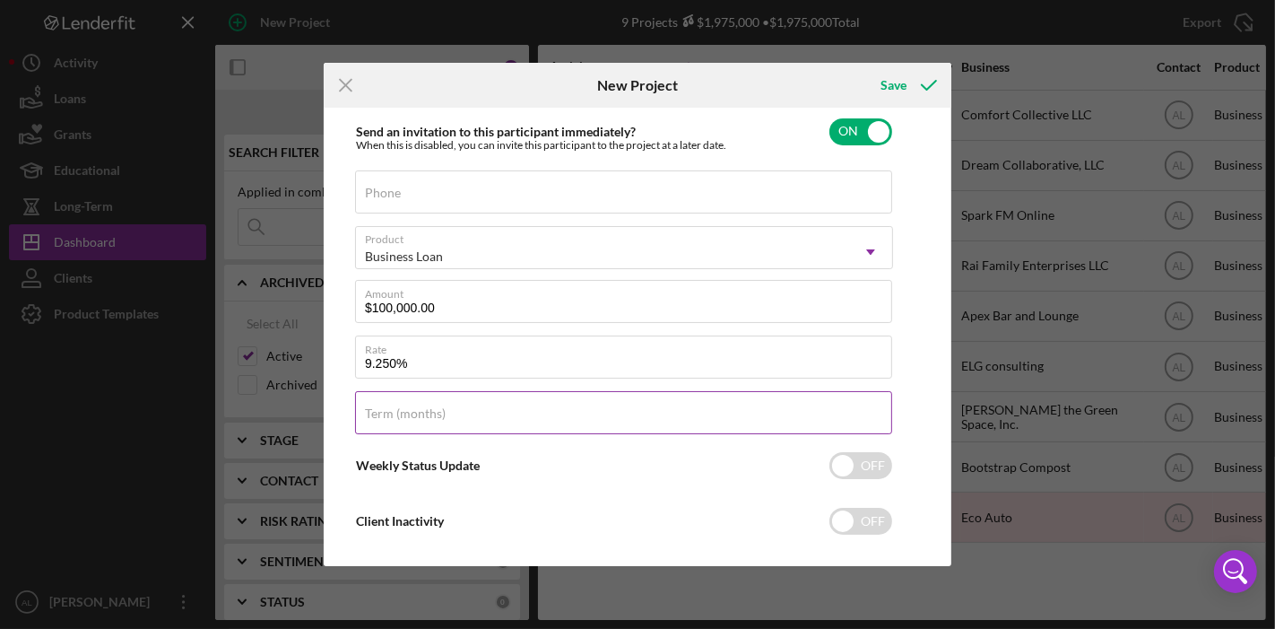
click at [759, 419] on input "Term (months)" at bounding box center [623, 412] width 537 height 43
type input "60"
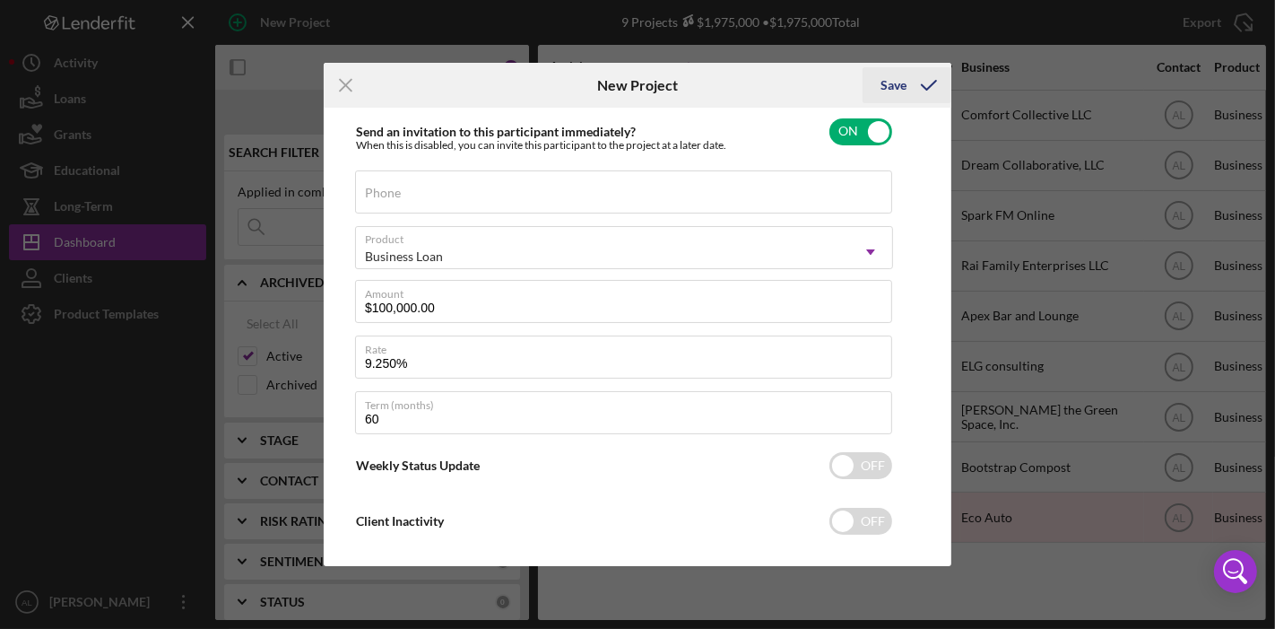
click at [887, 76] on div "Save" at bounding box center [893, 85] width 26 height 36
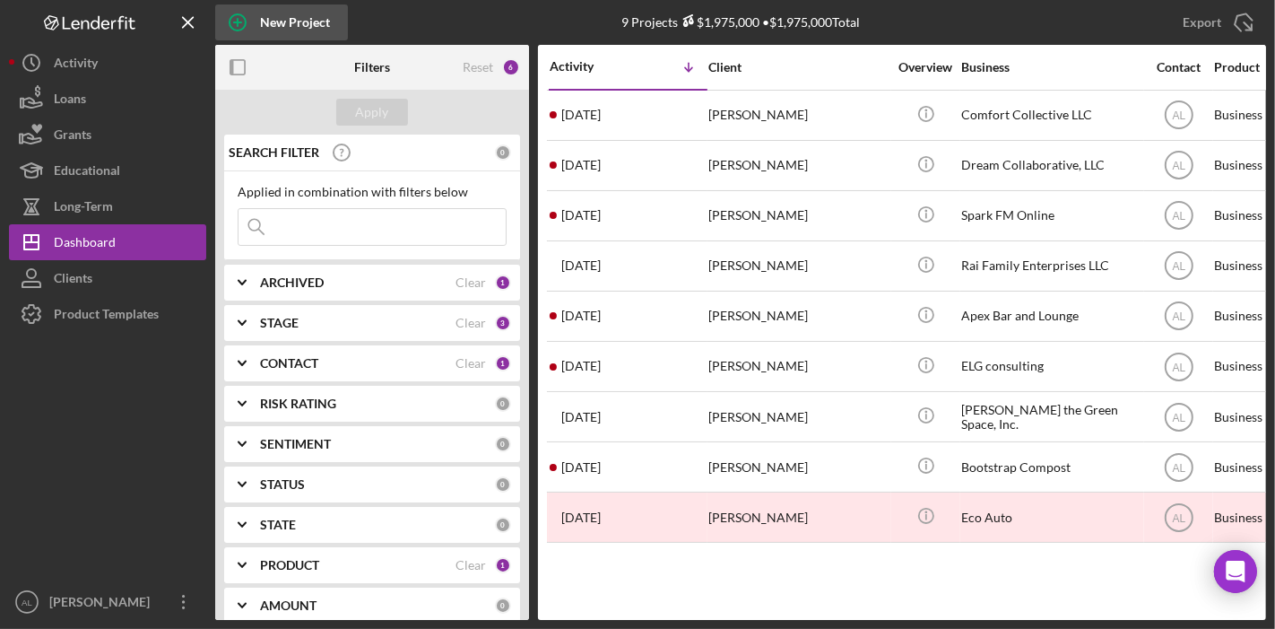
click at [230, 28] on icon "button" at bounding box center [237, 22] width 45 height 45
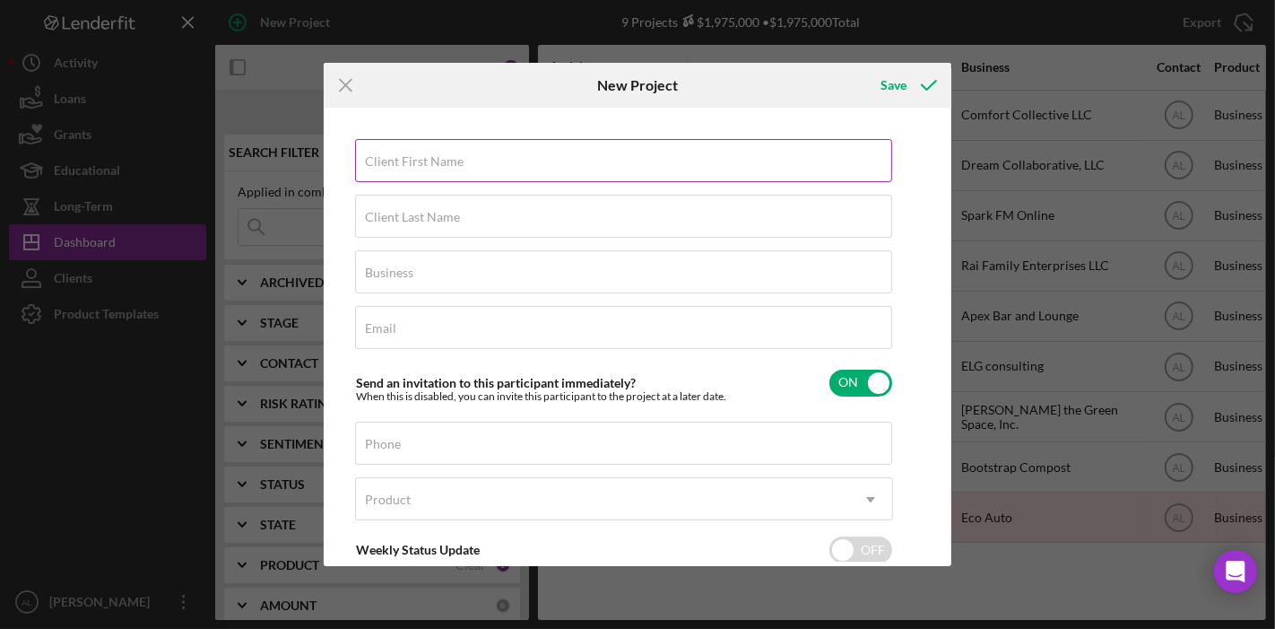
click at [438, 167] on label "Client First Name" at bounding box center [414, 161] width 99 height 14
click at [438, 167] on input "Client First Name" at bounding box center [623, 160] width 537 height 43
type input "[PERSON_NAME]"
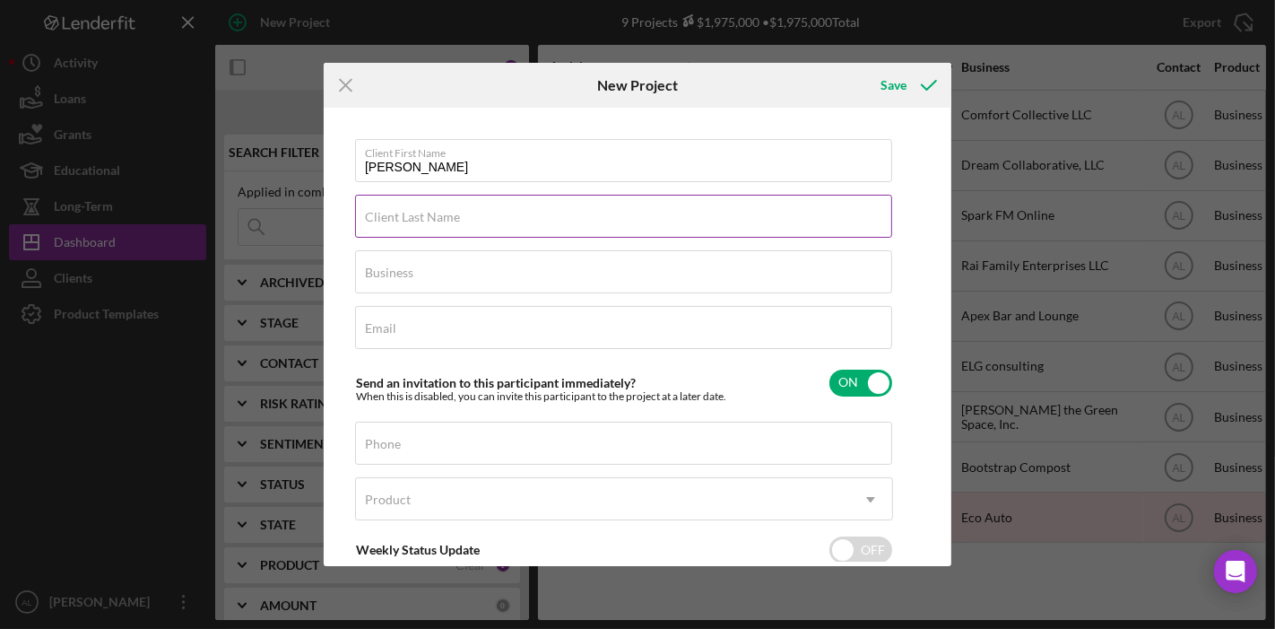
click at [448, 215] on label "Client Last Name" at bounding box center [412, 217] width 95 height 14
click at [448, 215] on input "Client Last Name" at bounding box center [623, 216] width 537 height 43
type input "[PERSON_NAME]"
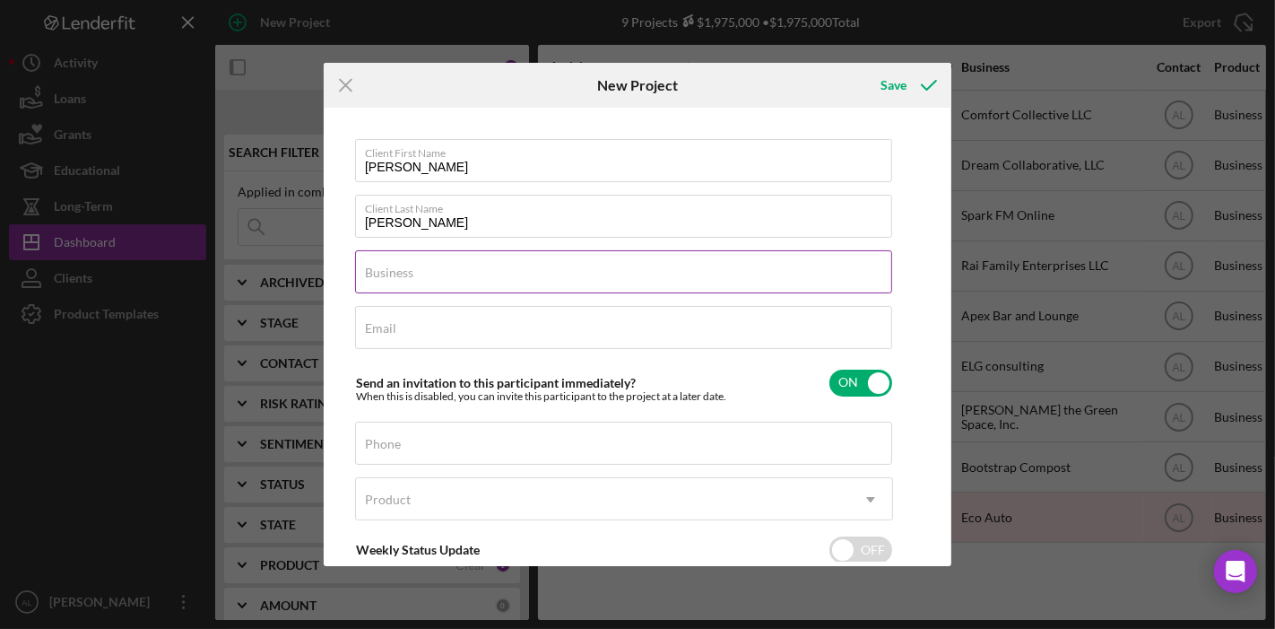
click at [464, 275] on input "Business" at bounding box center [623, 271] width 537 height 43
type input "Bluer Box"
click at [499, 319] on div "Email Required" at bounding box center [624, 328] width 538 height 45
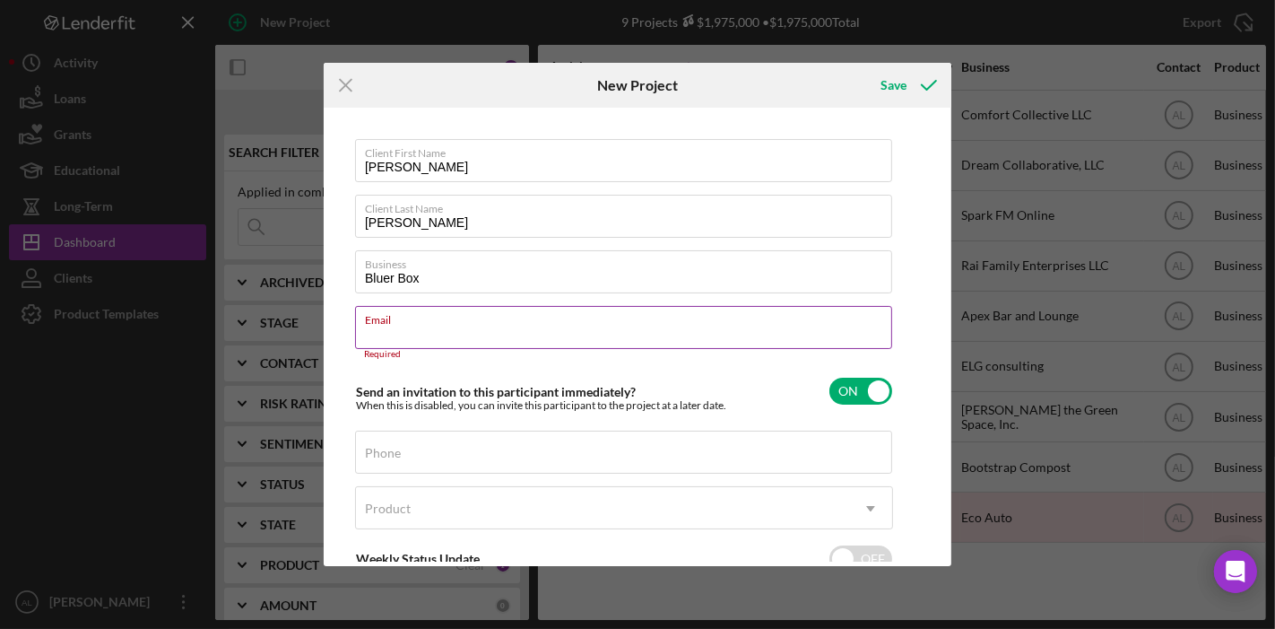
drag, startPoint x: 499, startPoint y: 319, endPoint x: 434, endPoint y: 329, distance: 66.2
click at [434, 329] on input "Email" at bounding box center [623, 327] width 537 height 43
paste input "[EMAIL_ADDRESS][DOMAIN_NAME]"
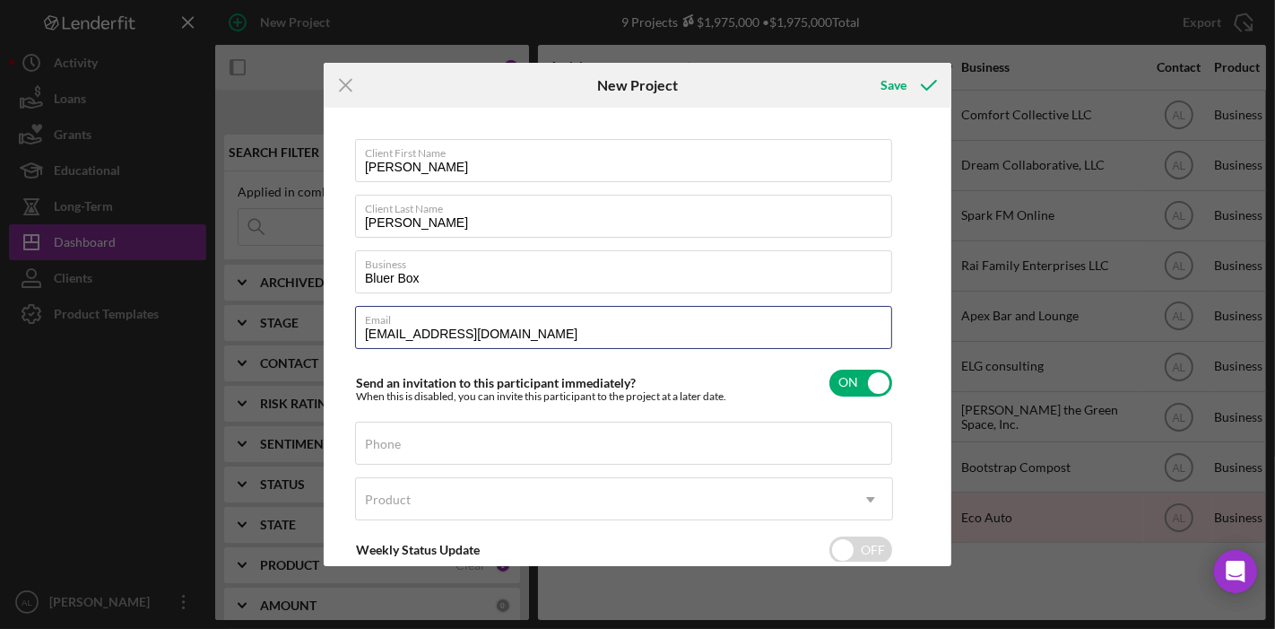
type input "[EMAIL_ADDRESS][DOMAIN_NAME]"
drag, startPoint x: 946, startPoint y: 412, endPoint x: 952, endPoint y: 461, distance: 49.7
click at [952, 461] on div "Icon/Menu Close New Project Save Client First Name [PERSON_NAME] Client Last Na…" at bounding box center [637, 314] width 1275 height 629
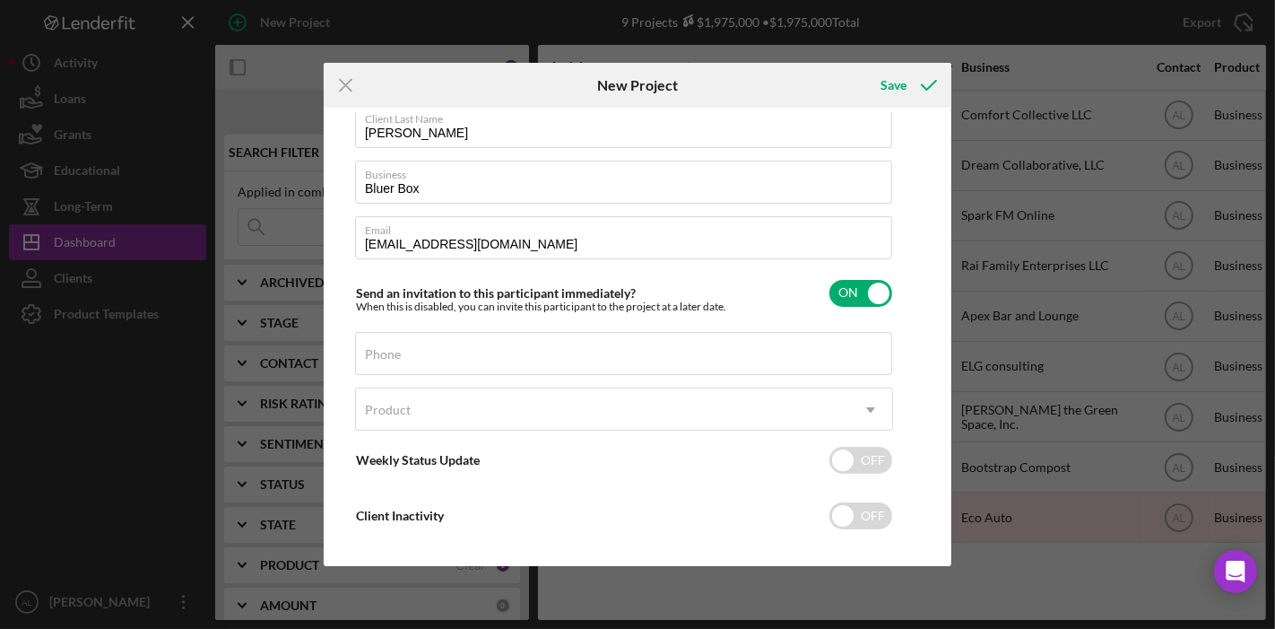
scroll to position [105, 0]
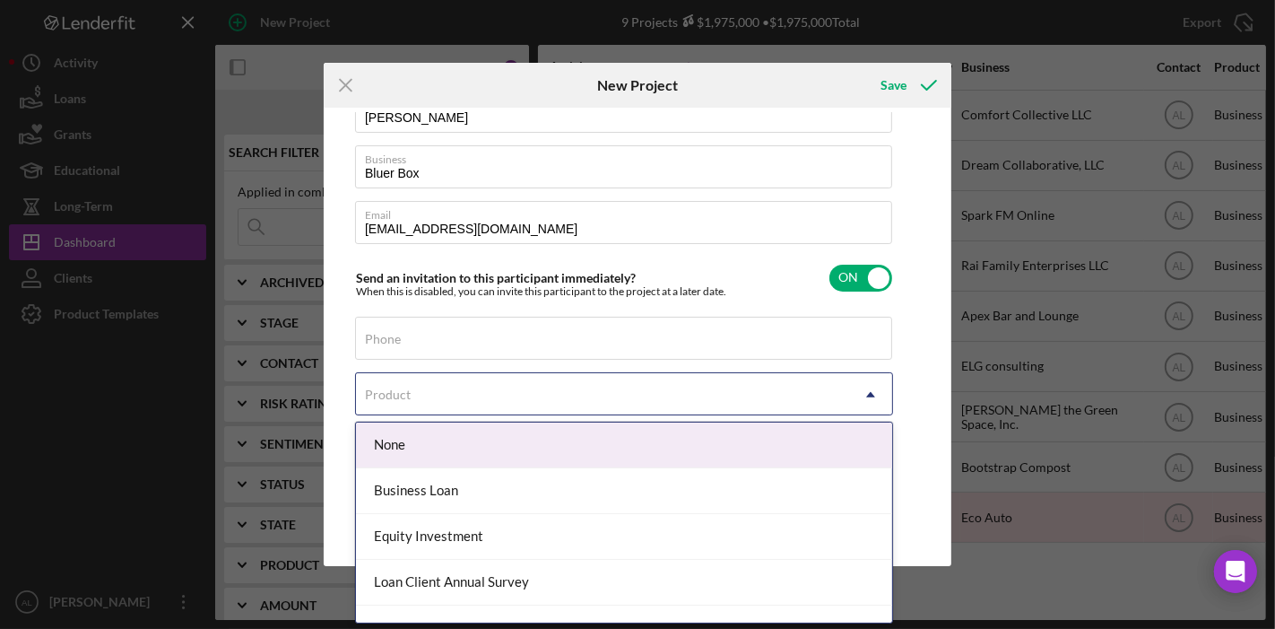
click at [845, 390] on div "Product" at bounding box center [602, 394] width 493 height 41
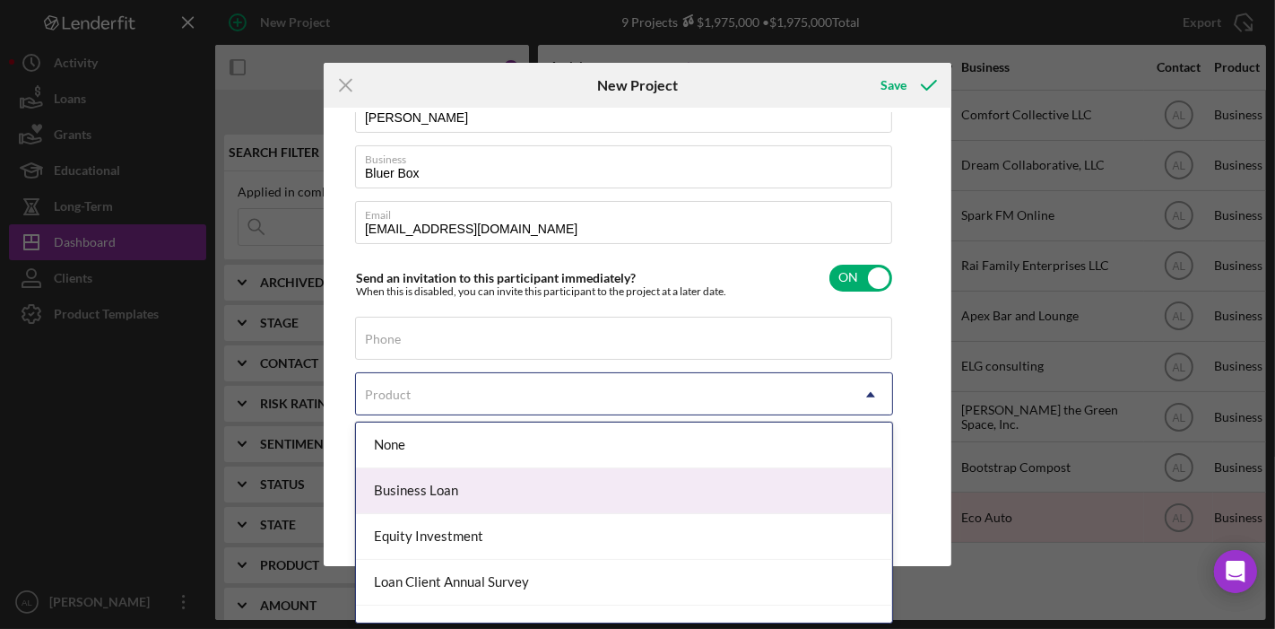
click at [733, 485] on div "Business Loan" at bounding box center [624, 491] width 536 height 46
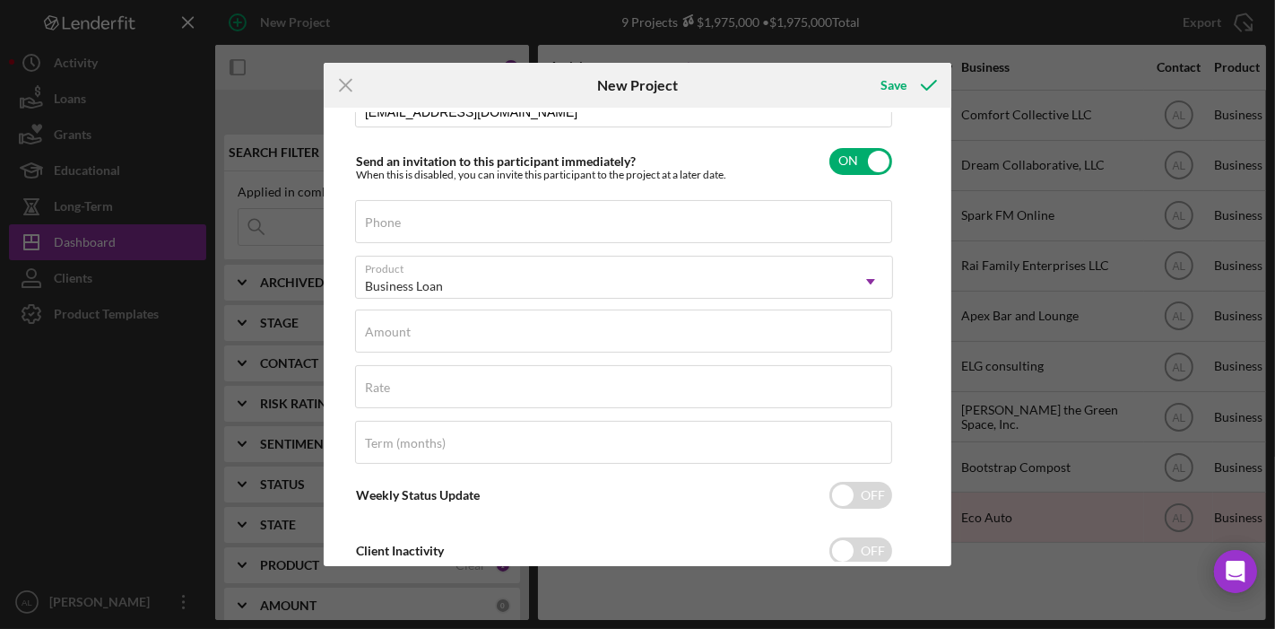
scroll to position [227, 0]
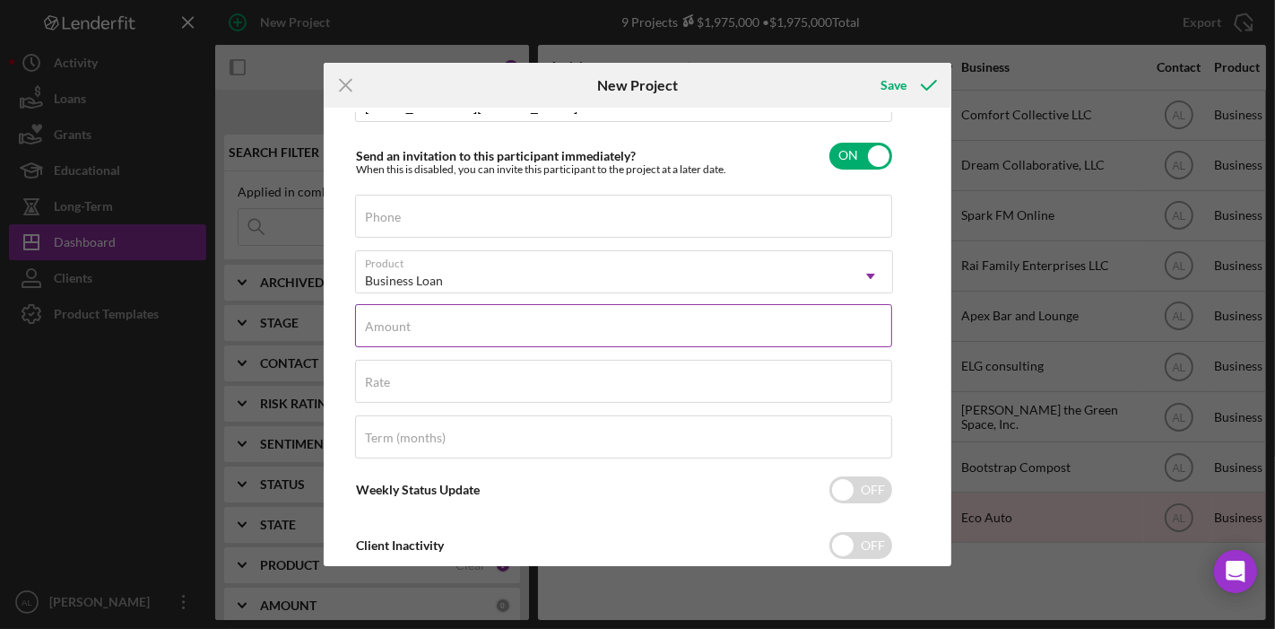
click at [725, 329] on input "Amount" at bounding box center [623, 325] width 537 height 43
type input "$100,000.00"
click at [538, 380] on input "Rate" at bounding box center [623, 381] width 537 height 43
type input "9.250%"
click at [471, 429] on div "Term (months)" at bounding box center [624, 437] width 538 height 45
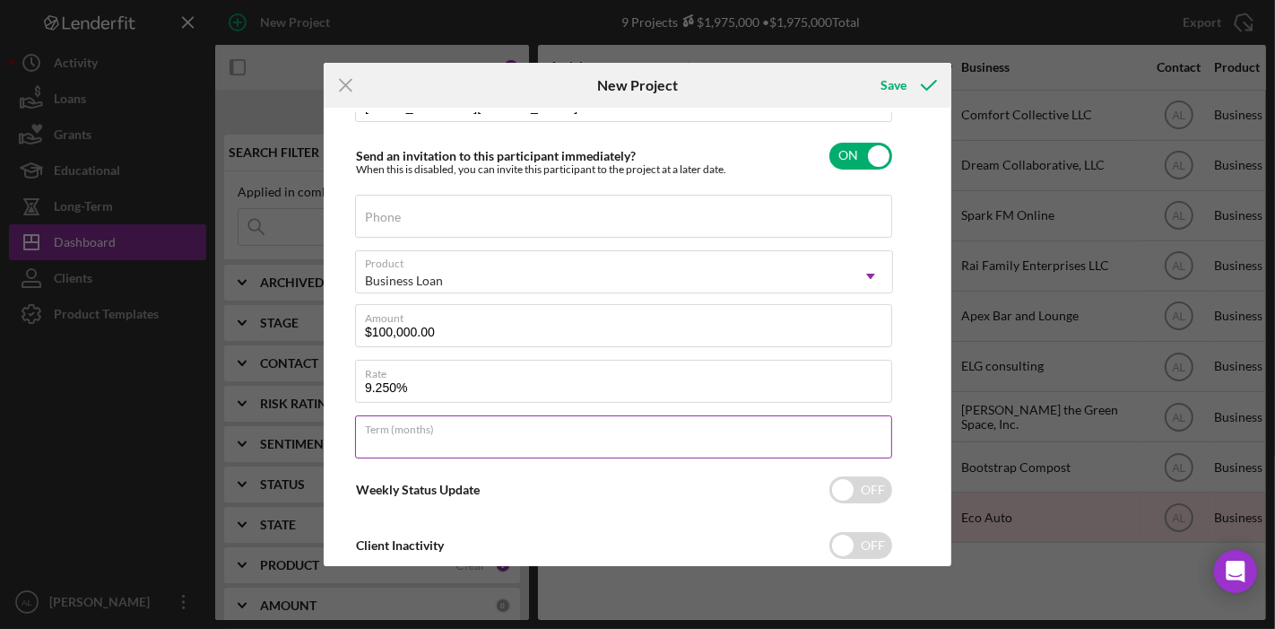
type input "60"
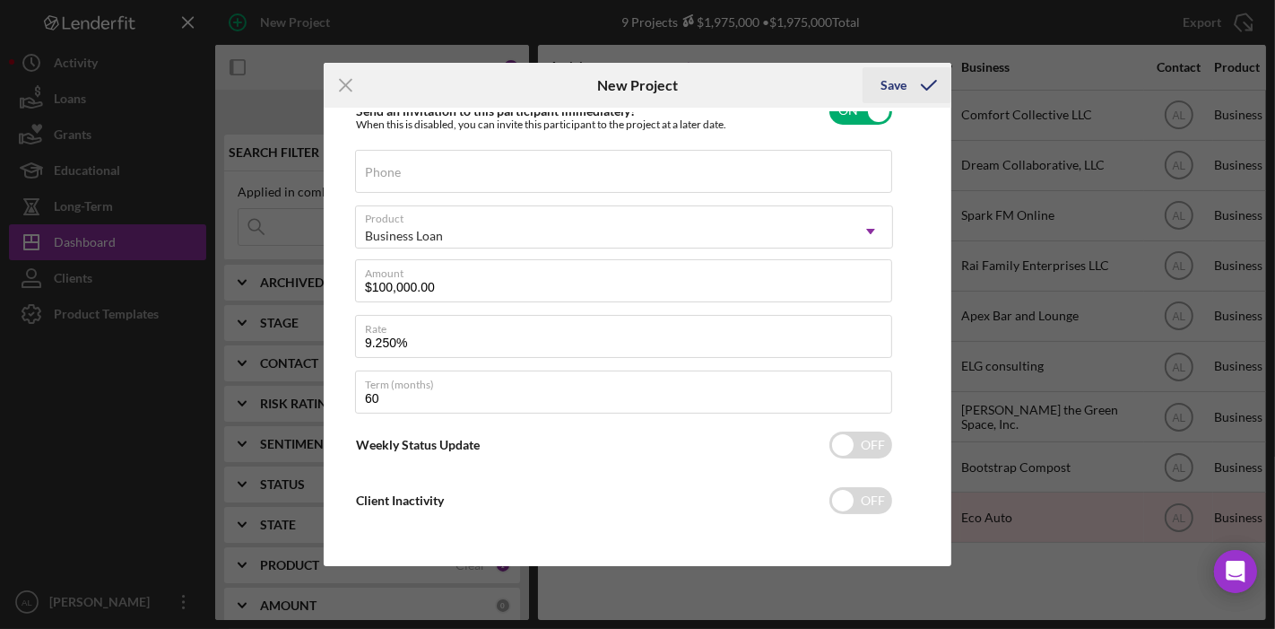
click at [903, 86] on div "Save" at bounding box center [893, 85] width 26 height 36
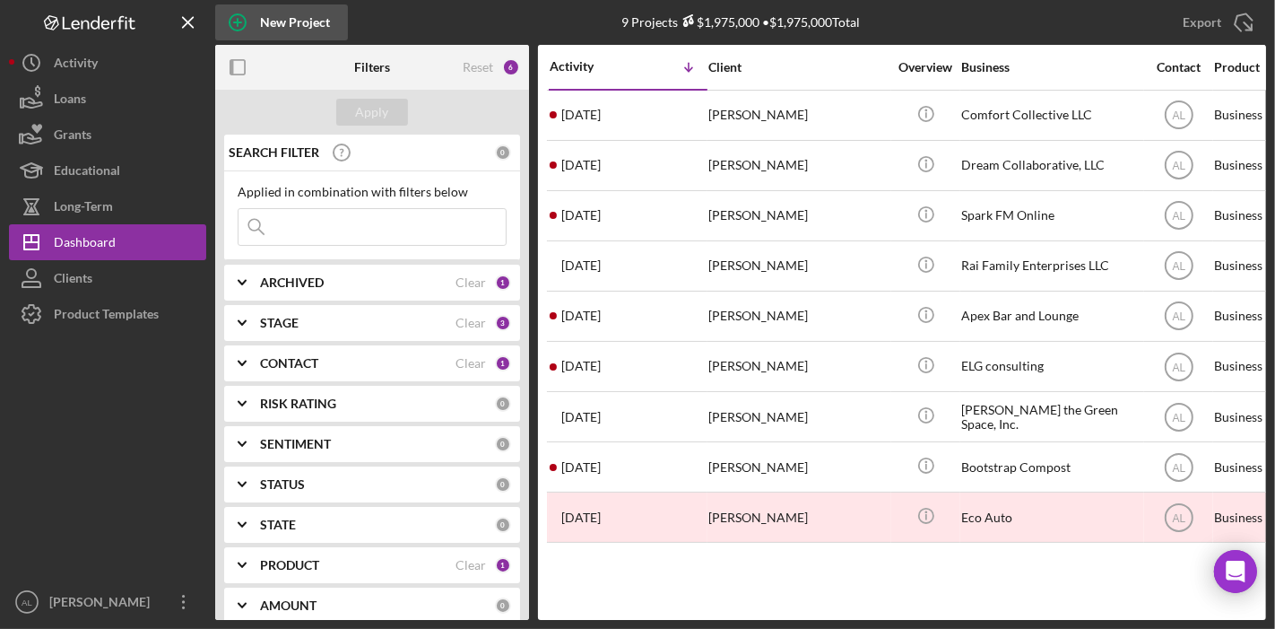
click at [244, 20] on icon "button" at bounding box center [237, 22] width 45 height 45
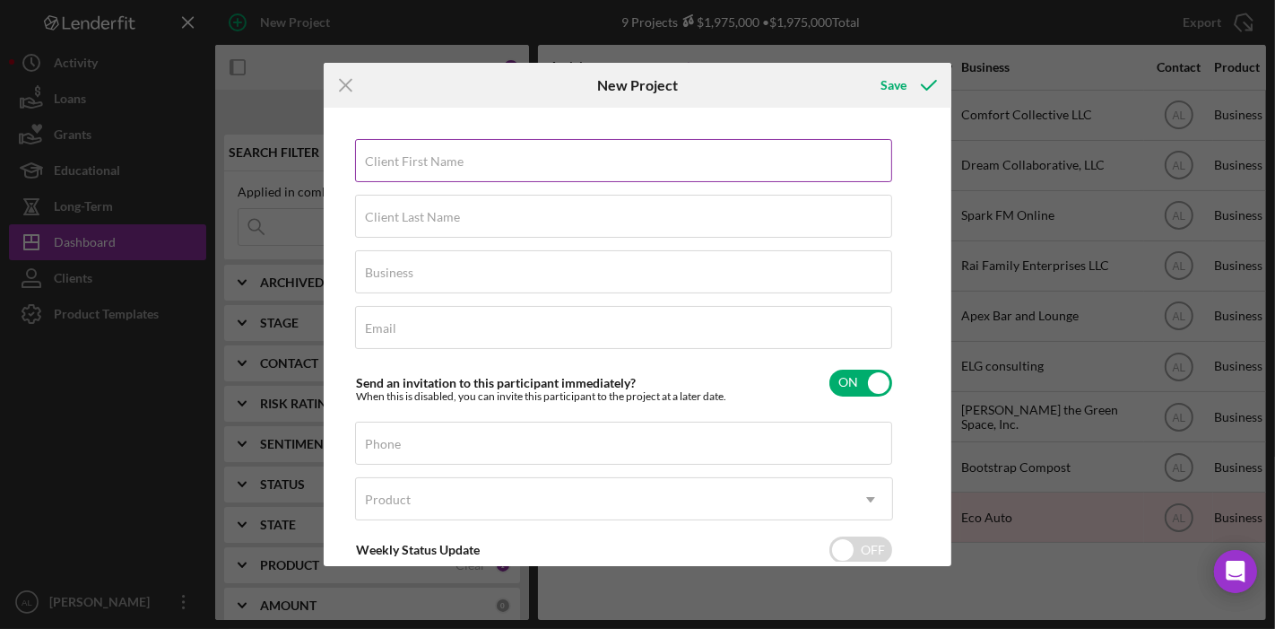
click at [417, 151] on div "Client First Name Required" at bounding box center [624, 161] width 538 height 45
type input "[PERSON_NAME]"
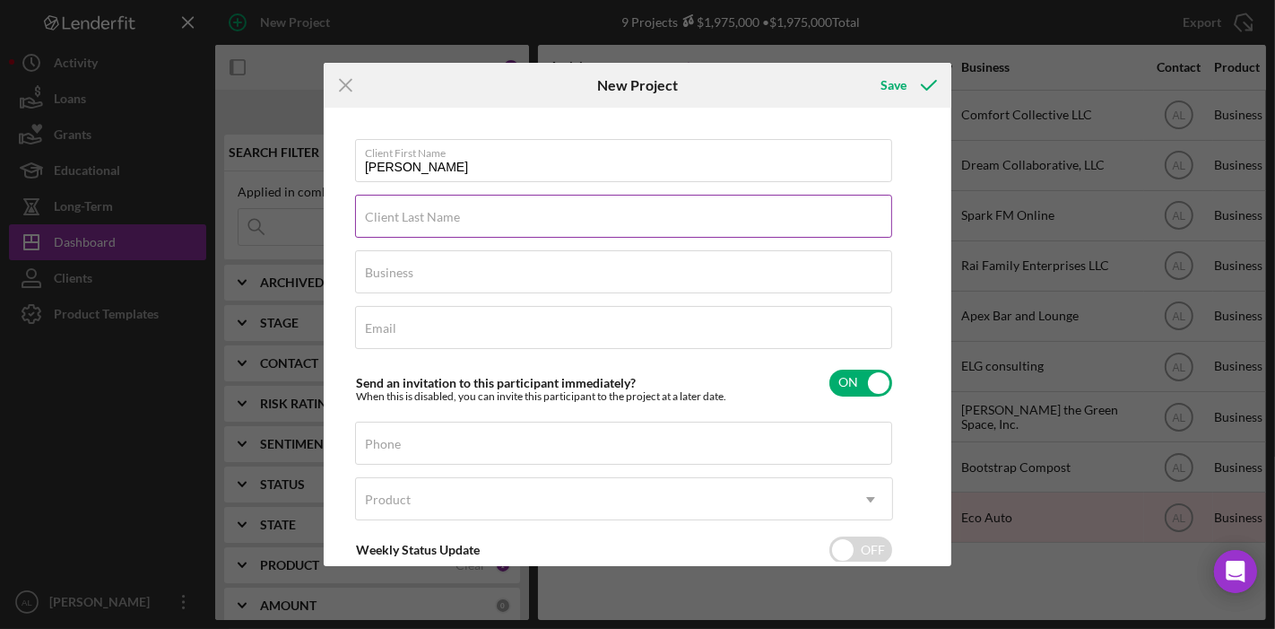
click at [468, 217] on input "Client Last Name" at bounding box center [623, 216] width 537 height 43
type input "[PERSON_NAME]"
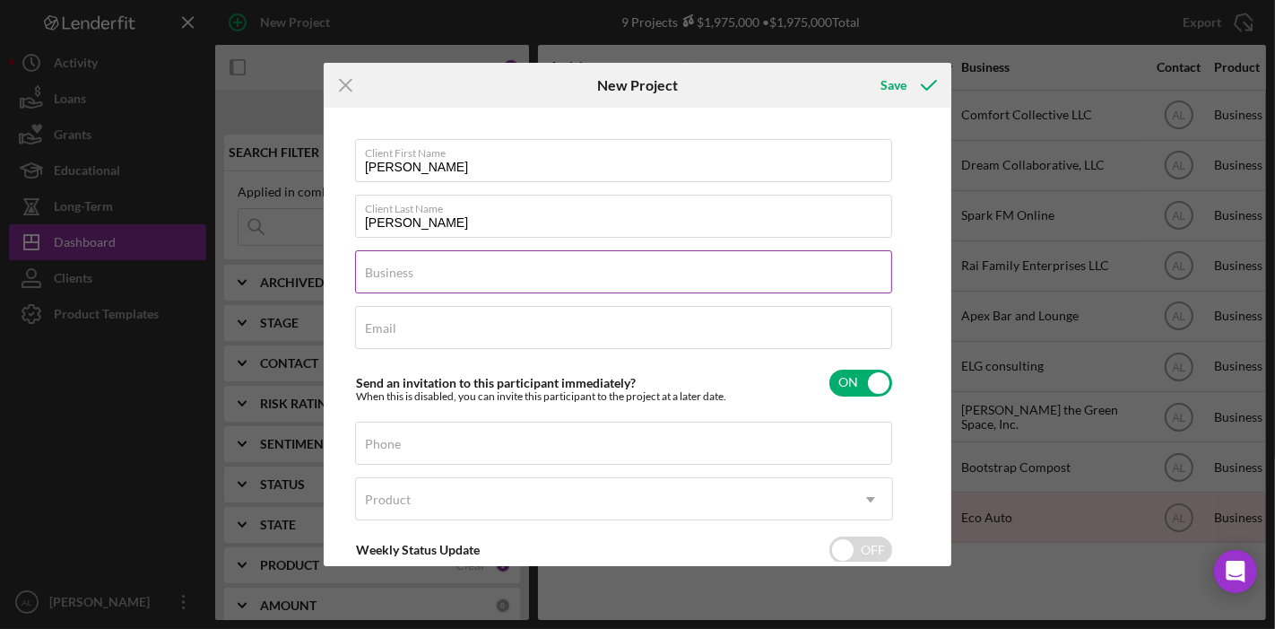
click at [455, 273] on input "Business" at bounding box center [623, 271] width 537 height 43
type input "Bluer Box"
click at [491, 329] on input "Email" at bounding box center [623, 327] width 537 height 43
paste input "[EMAIL_ADDRESS][DOMAIN_NAME]"
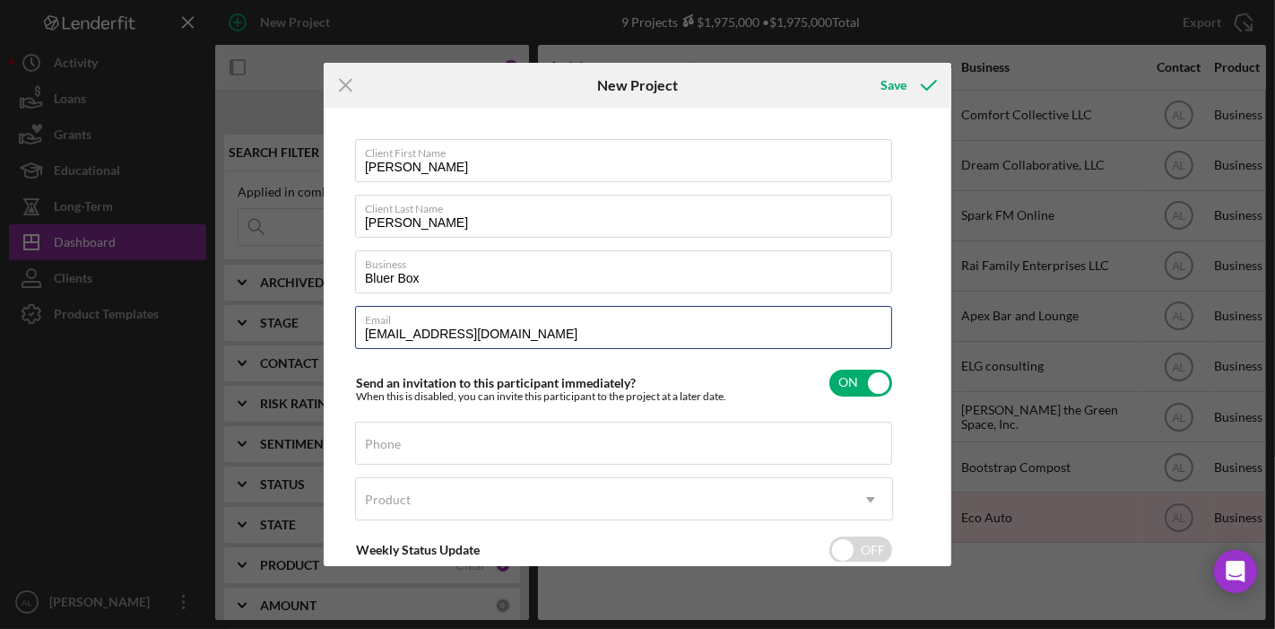
type input "[EMAIL_ADDRESS][DOMAIN_NAME]"
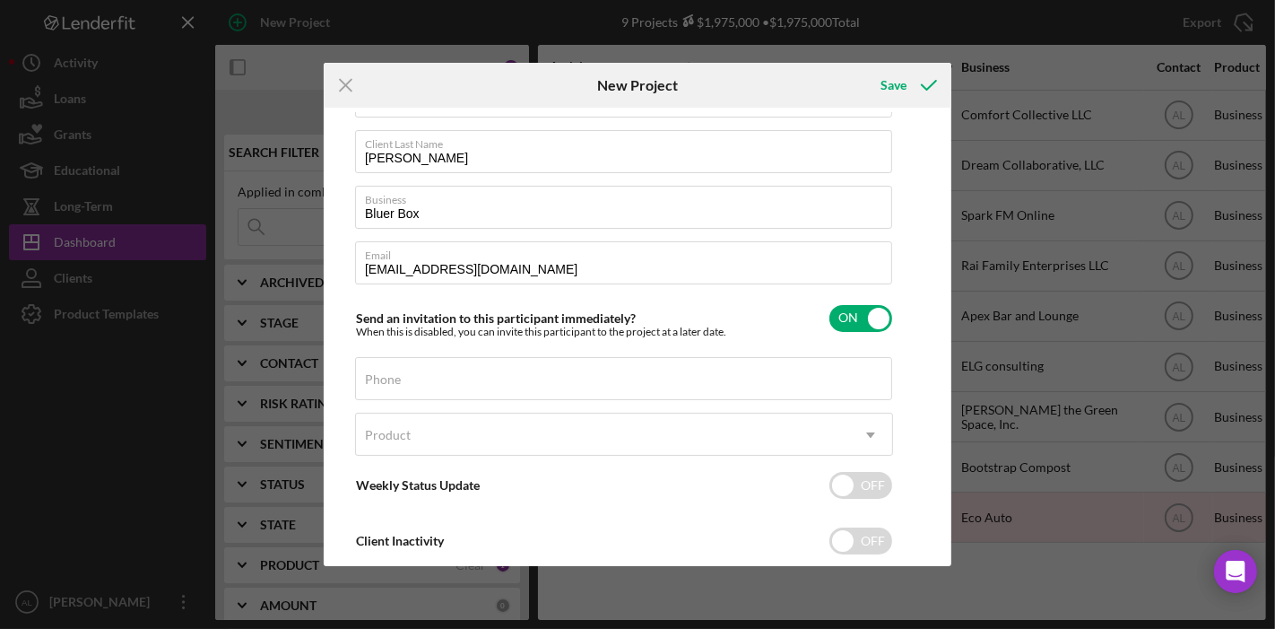
scroll to position [79, 0]
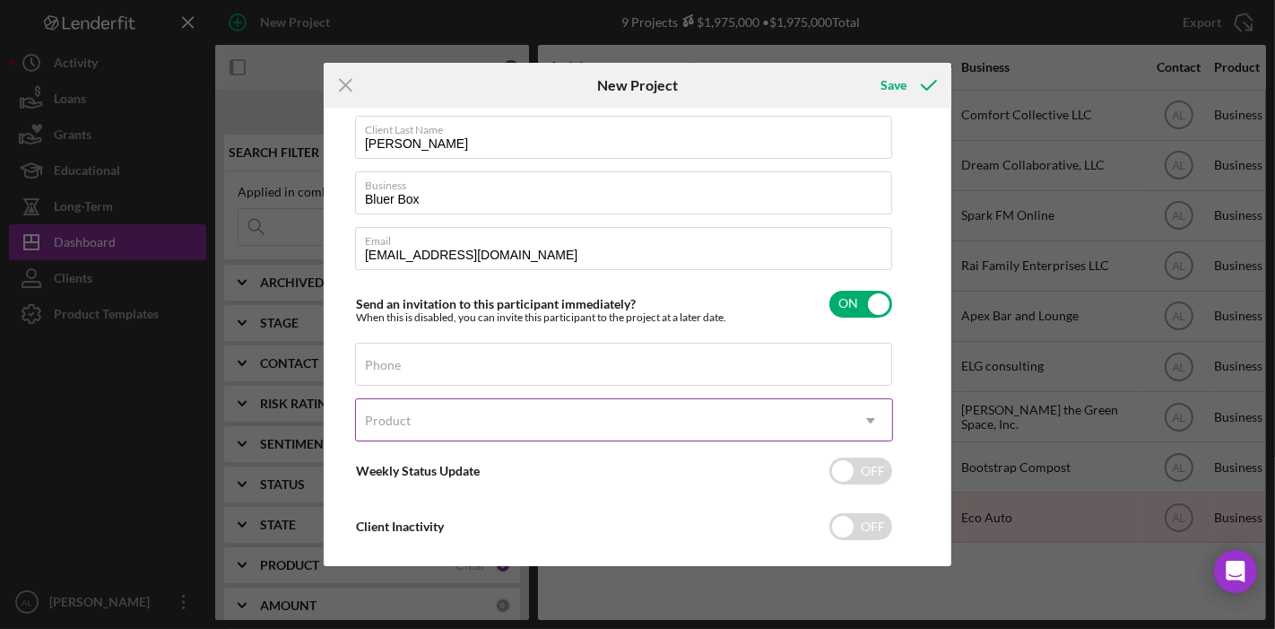
click at [858, 416] on icon "Icon/Dropdown Arrow" at bounding box center [870, 420] width 43 height 43
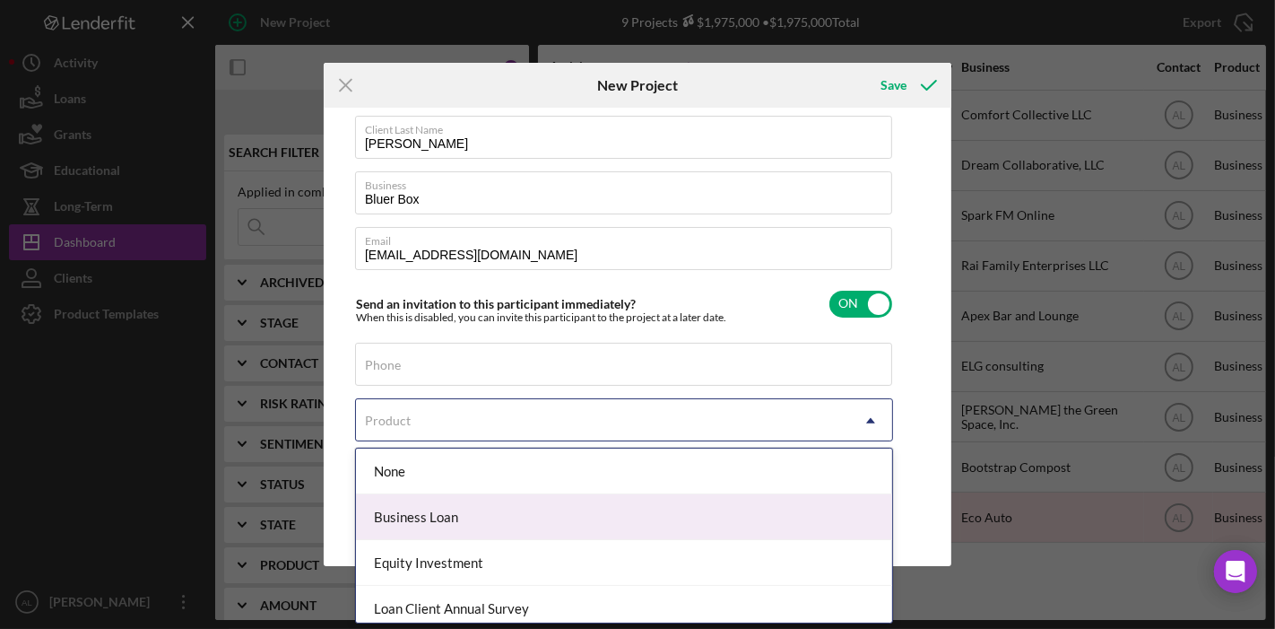
click at [734, 507] on div "Business Loan" at bounding box center [624, 517] width 536 height 46
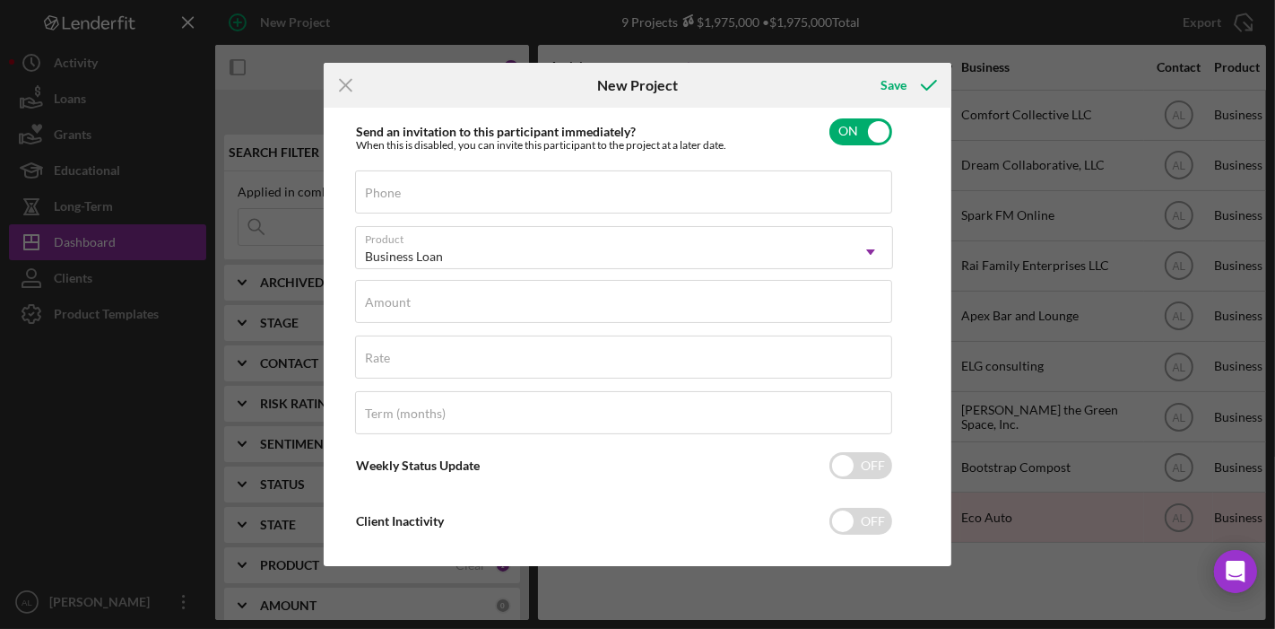
scroll to position [259, 0]
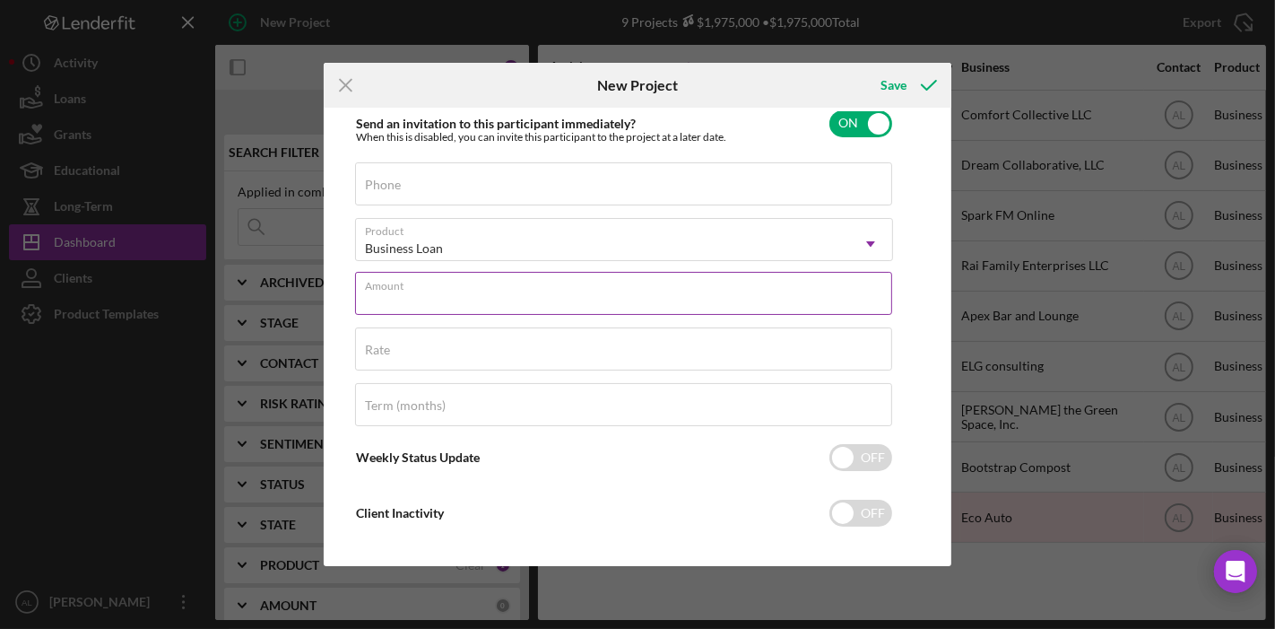
click at [708, 295] on input "Amount" at bounding box center [623, 293] width 537 height 43
type input "$125,000.00"
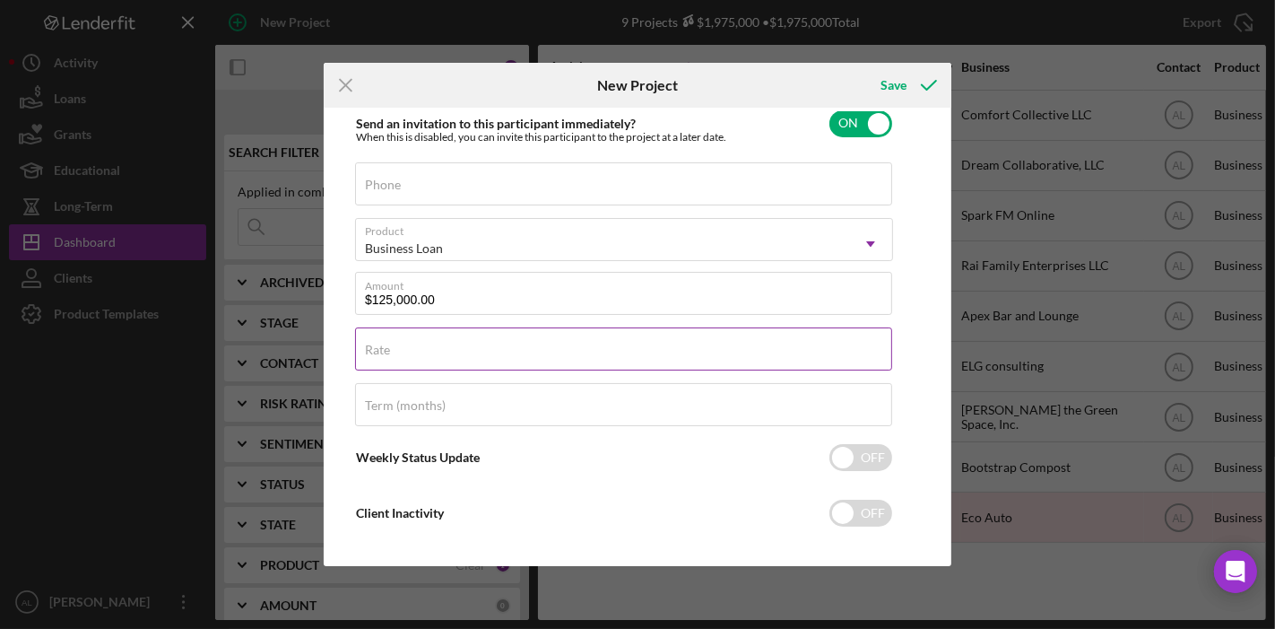
click at [474, 357] on input "Rate" at bounding box center [623, 348] width 537 height 43
type input "9.250%"
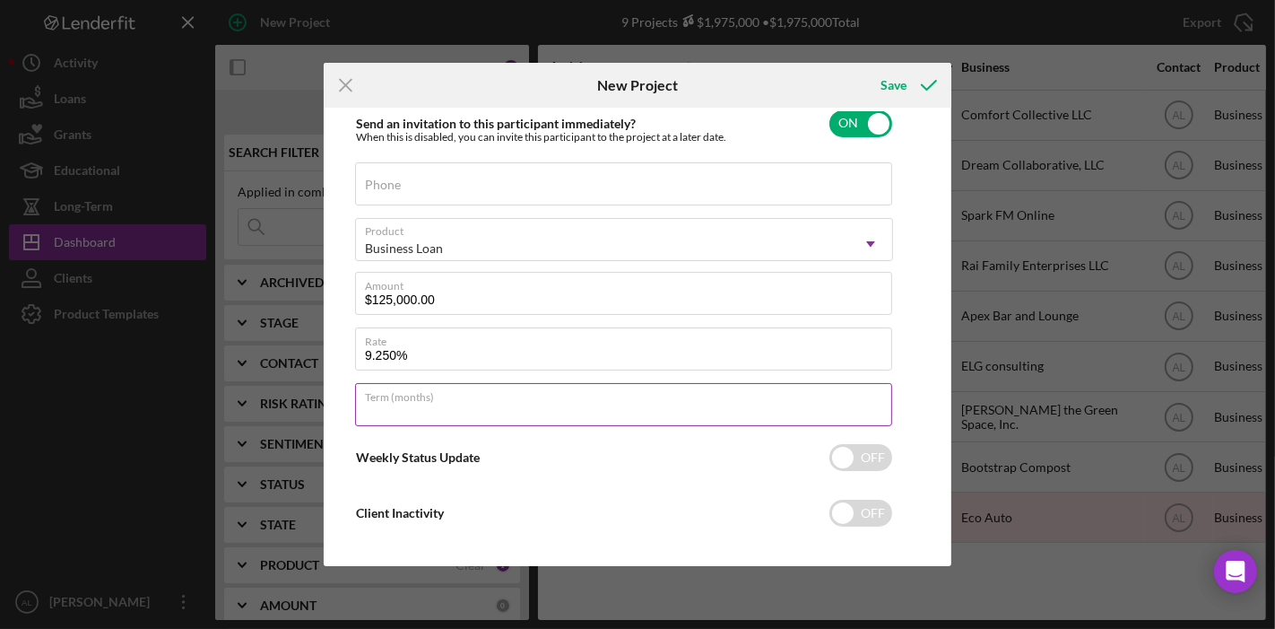
click at [461, 403] on input "Term (months)" at bounding box center [623, 404] width 537 height 43
type input "60"
click at [901, 83] on div "Save" at bounding box center [893, 85] width 26 height 36
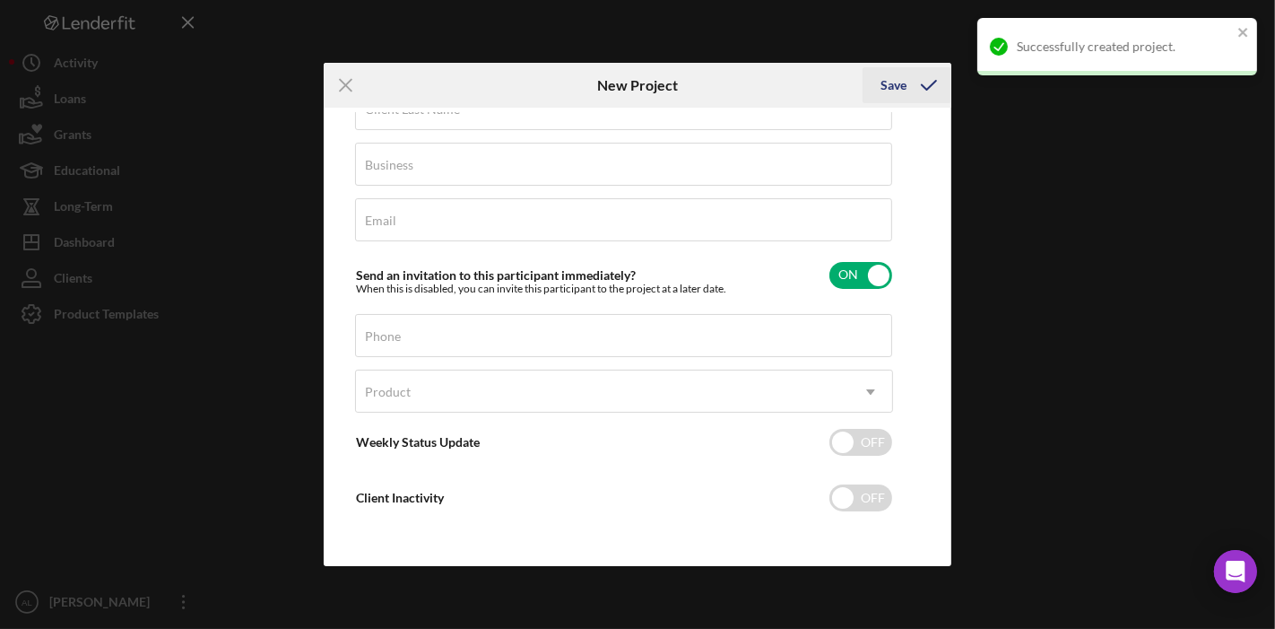
scroll to position [105, 0]
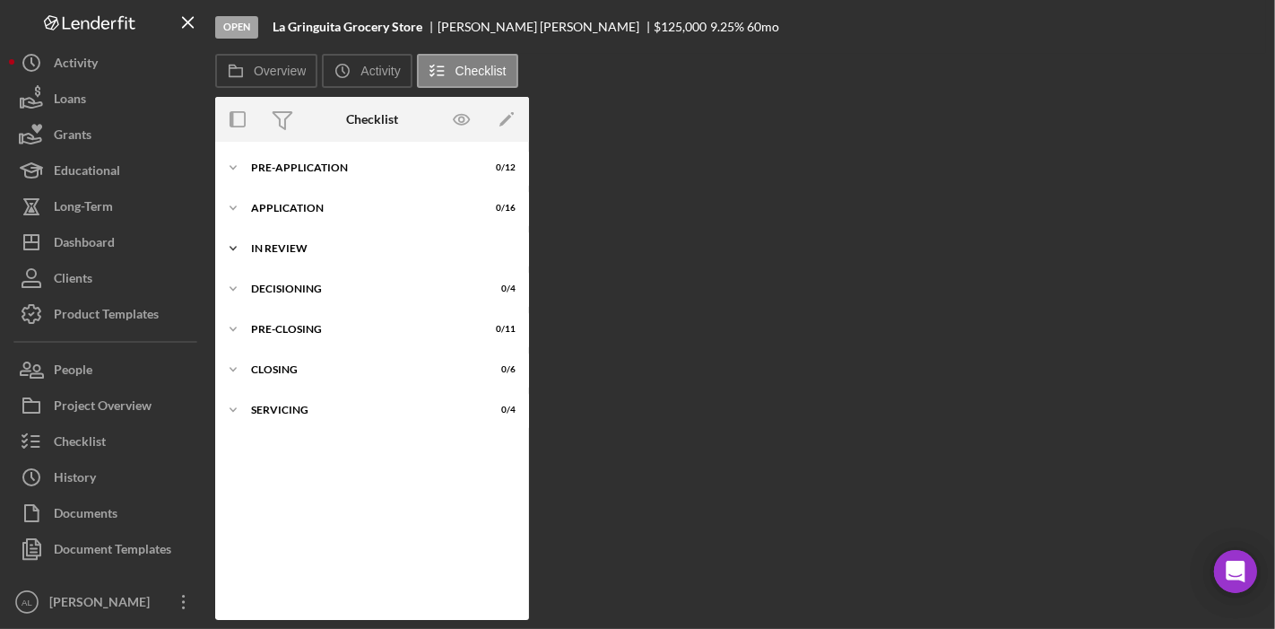
click at [356, 257] on div "Icon/Expander In Review 0 / 10" at bounding box center [372, 248] width 314 height 36
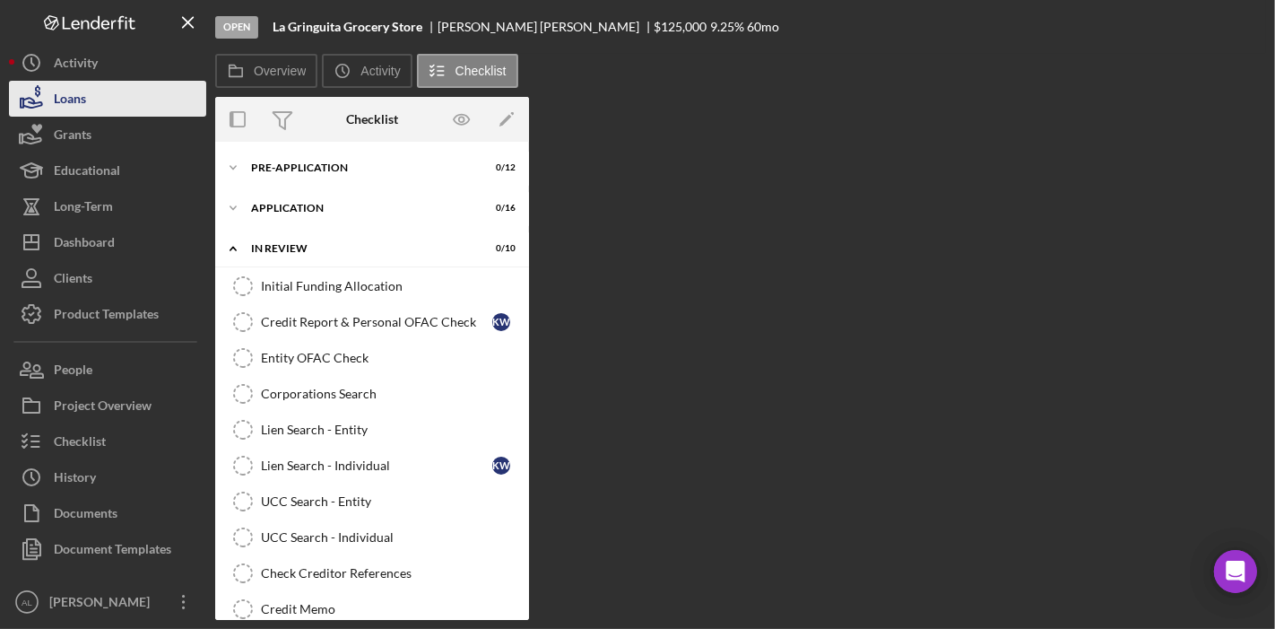
click at [82, 98] on div "Loans" at bounding box center [70, 101] width 32 height 40
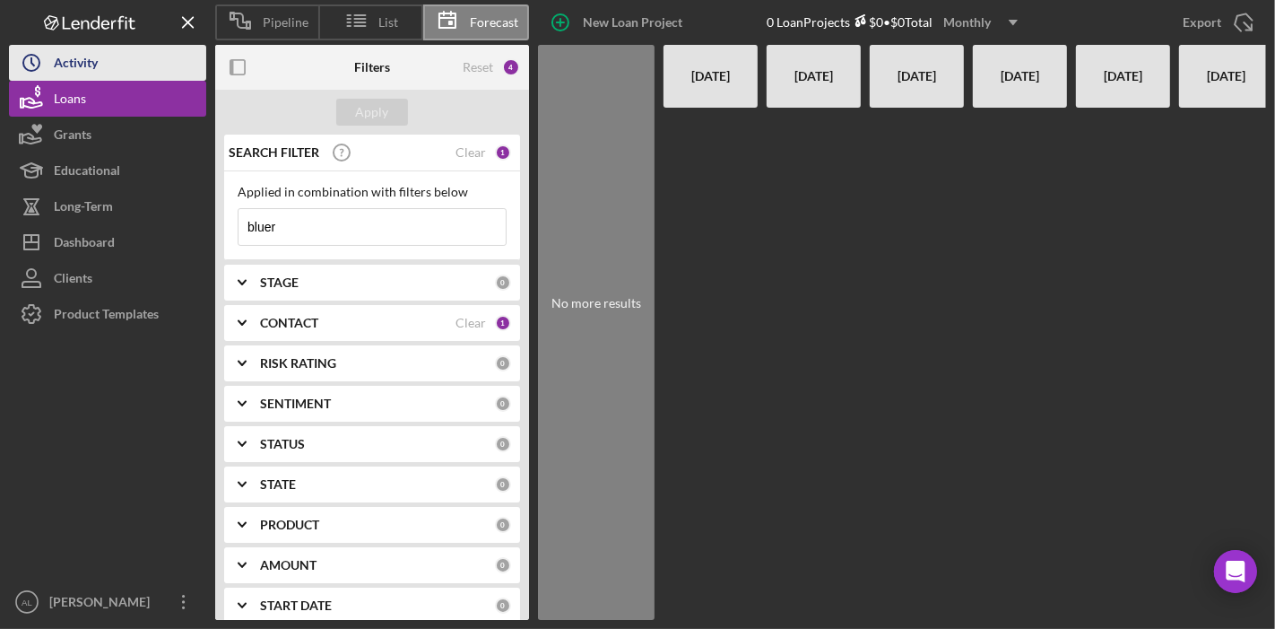
click at [76, 65] on div "Activity" at bounding box center [76, 65] width 44 height 40
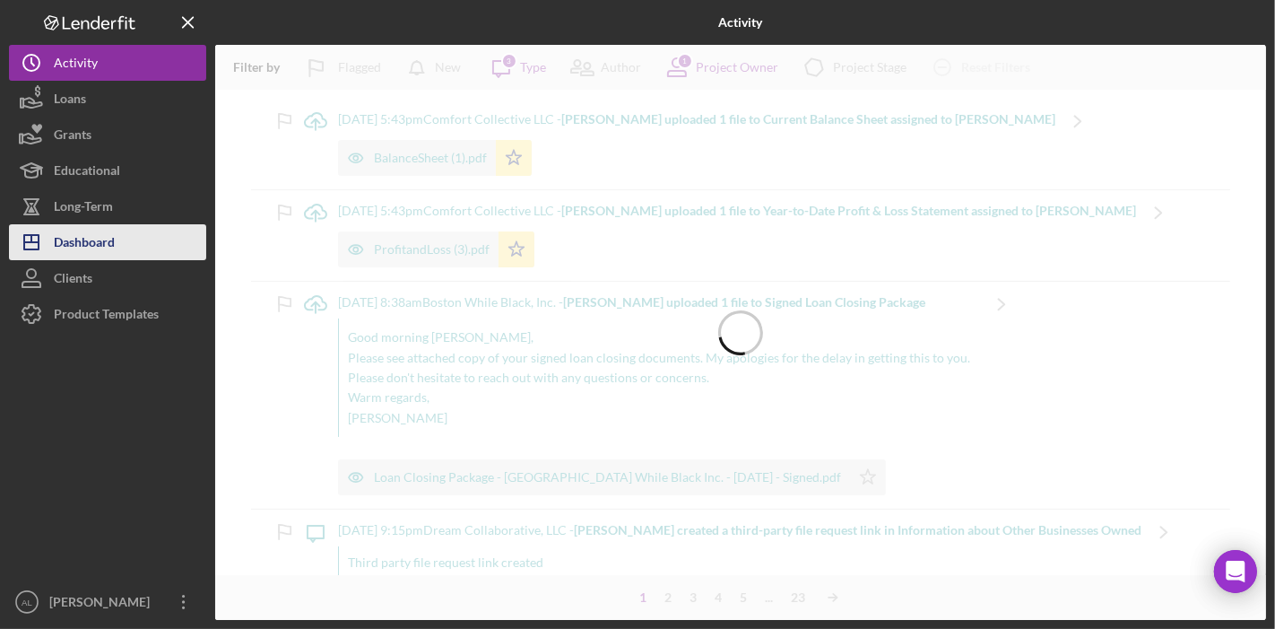
click at [91, 237] on div "Dashboard" at bounding box center [84, 244] width 61 height 40
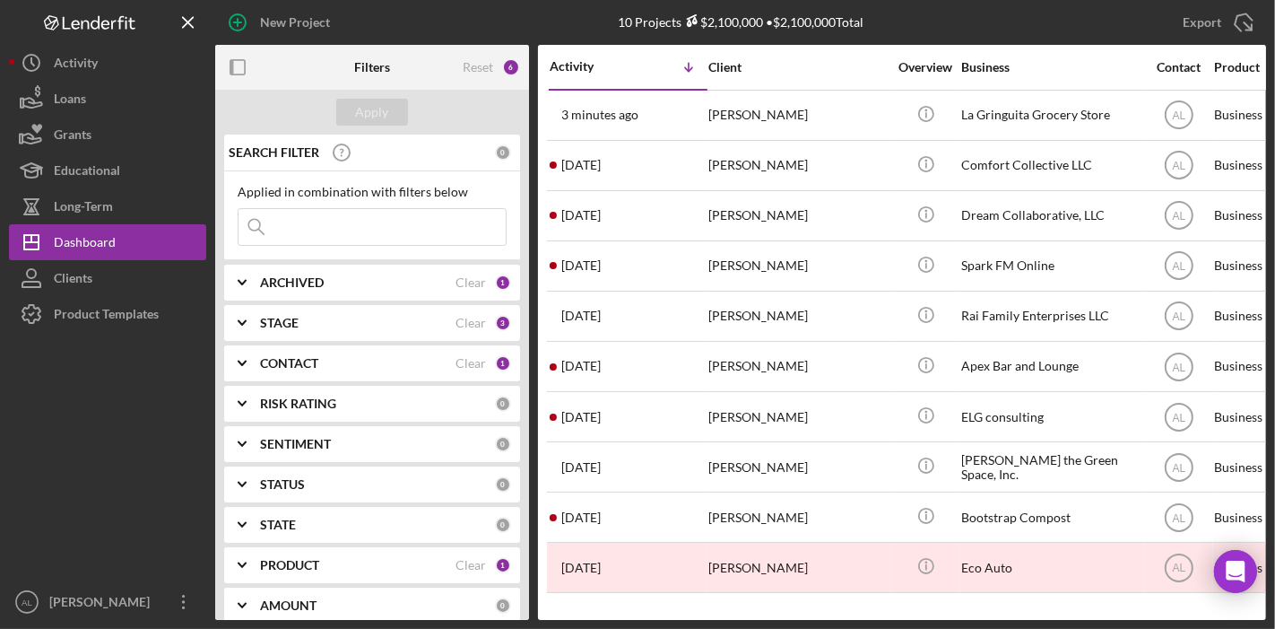
click at [402, 224] on input at bounding box center [371, 227] width 267 height 36
type input "bluer"
click at [390, 108] on button "Apply" at bounding box center [372, 112] width 72 height 27
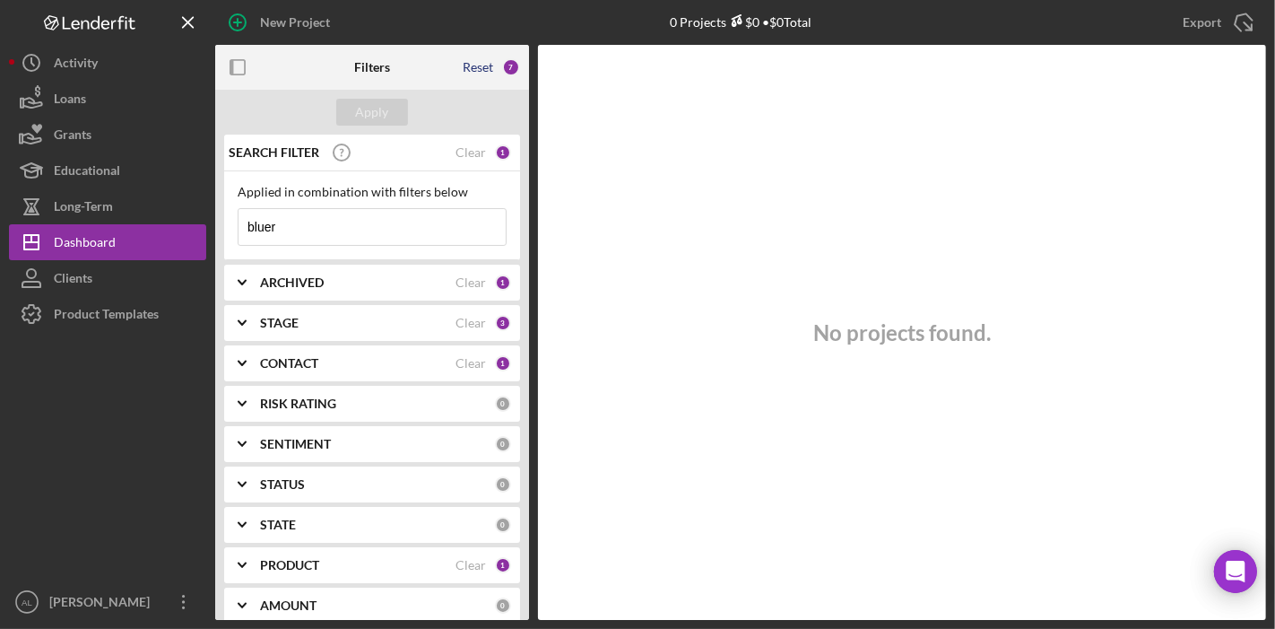
click at [490, 72] on div "Reset" at bounding box center [478, 67] width 30 height 14
click at [379, 116] on div "Apply" at bounding box center [372, 112] width 33 height 27
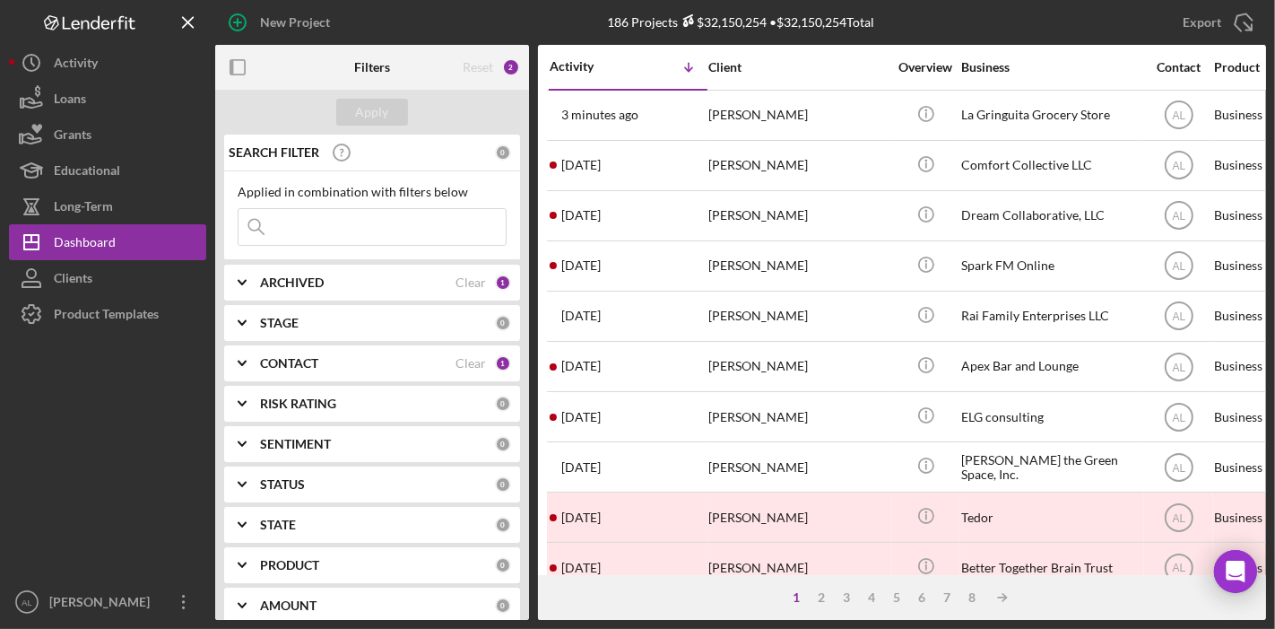
click at [421, 237] on input at bounding box center [371, 227] width 267 height 36
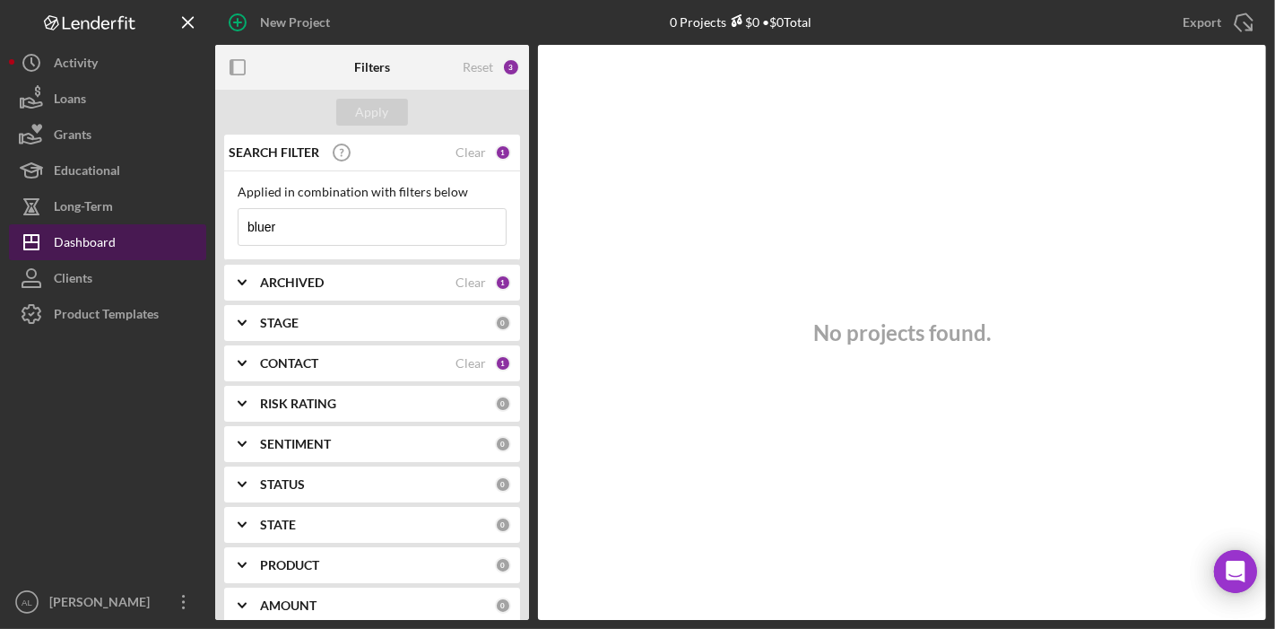
click at [138, 237] on button "Icon/Dashboard Dashboard" at bounding box center [107, 242] width 197 height 36
click at [97, 239] on div "Dashboard" at bounding box center [85, 244] width 62 height 40
click at [294, 225] on input "bluer" at bounding box center [371, 227] width 267 height 36
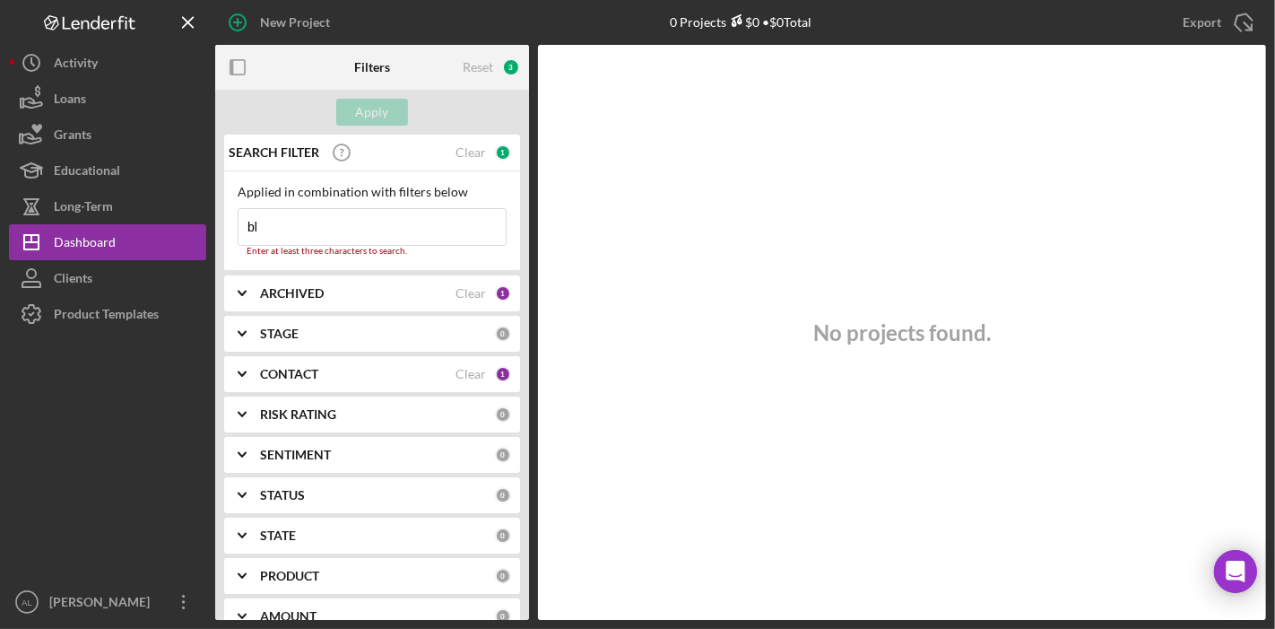
type input "b"
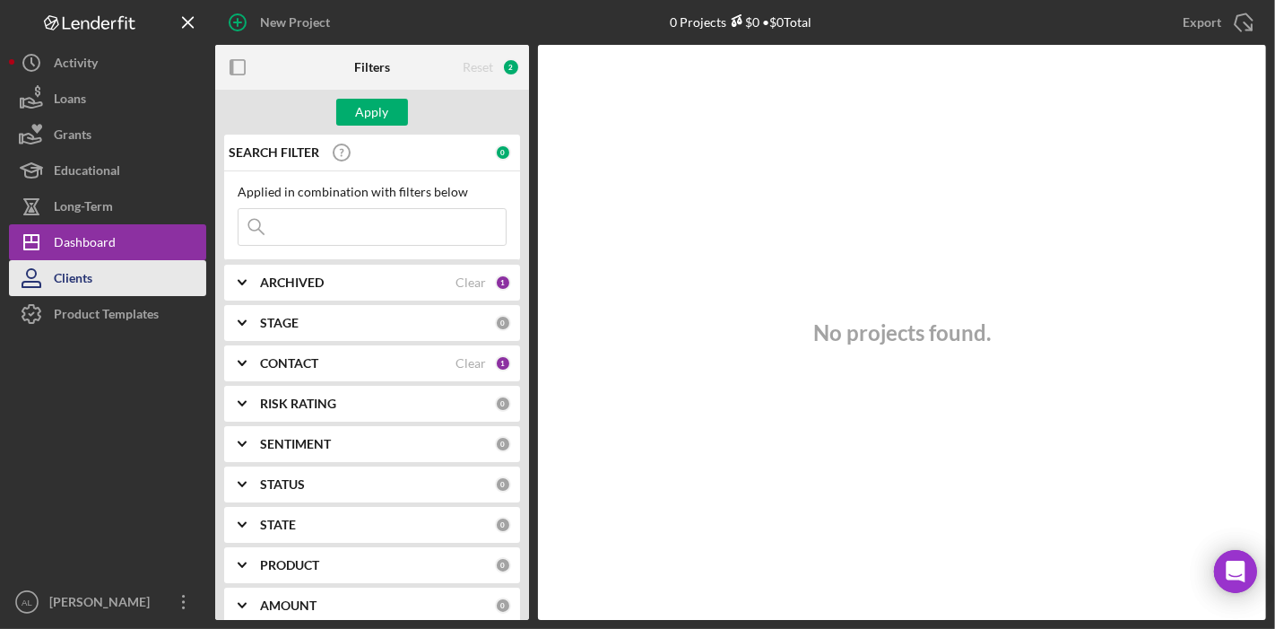
click at [128, 270] on button "Clients" at bounding box center [107, 278] width 197 height 36
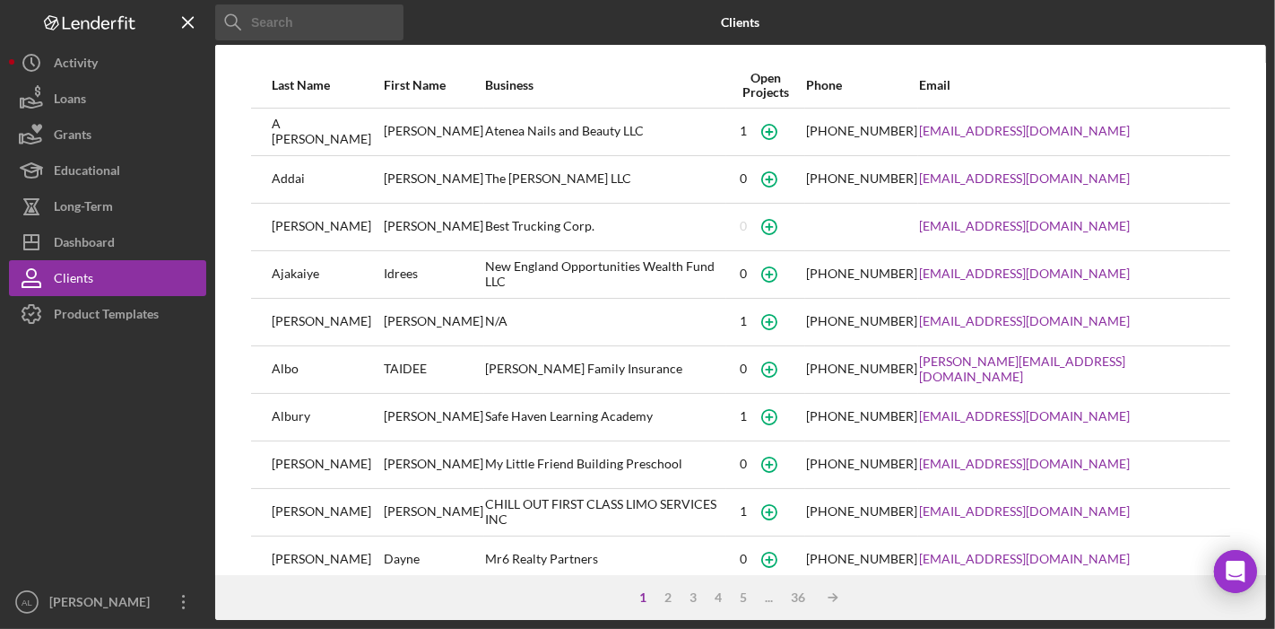
click at [317, 24] on input at bounding box center [309, 22] width 188 height 36
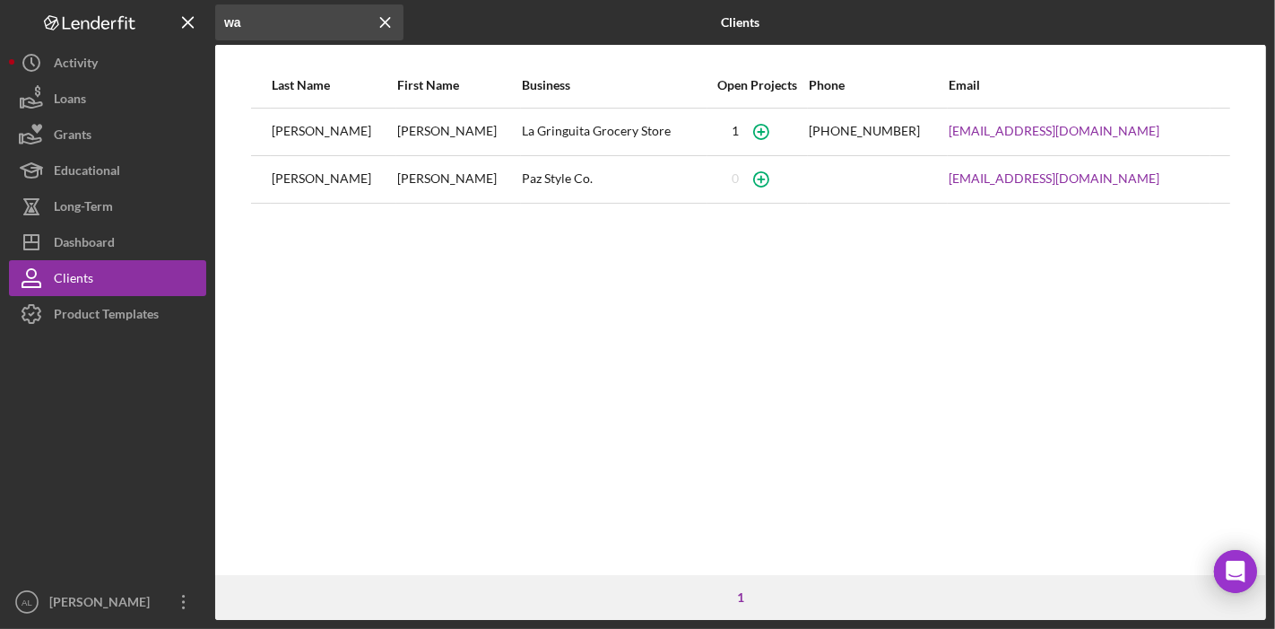
type input "w"
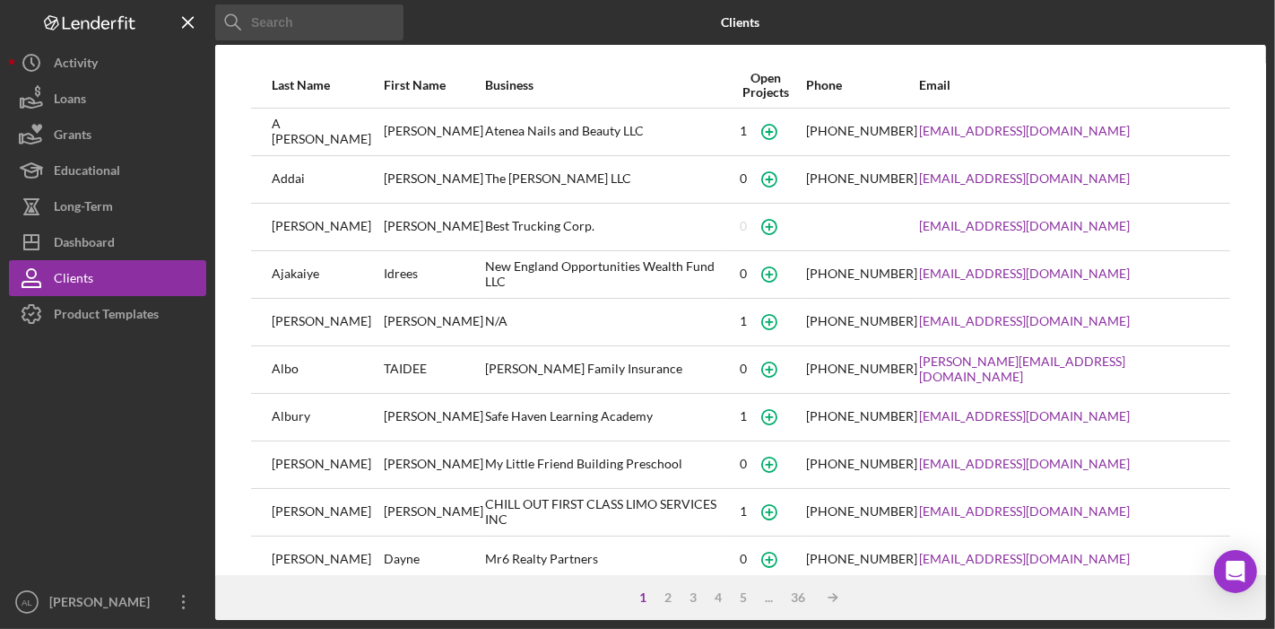
click at [258, 30] on input at bounding box center [309, 22] width 188 height 36
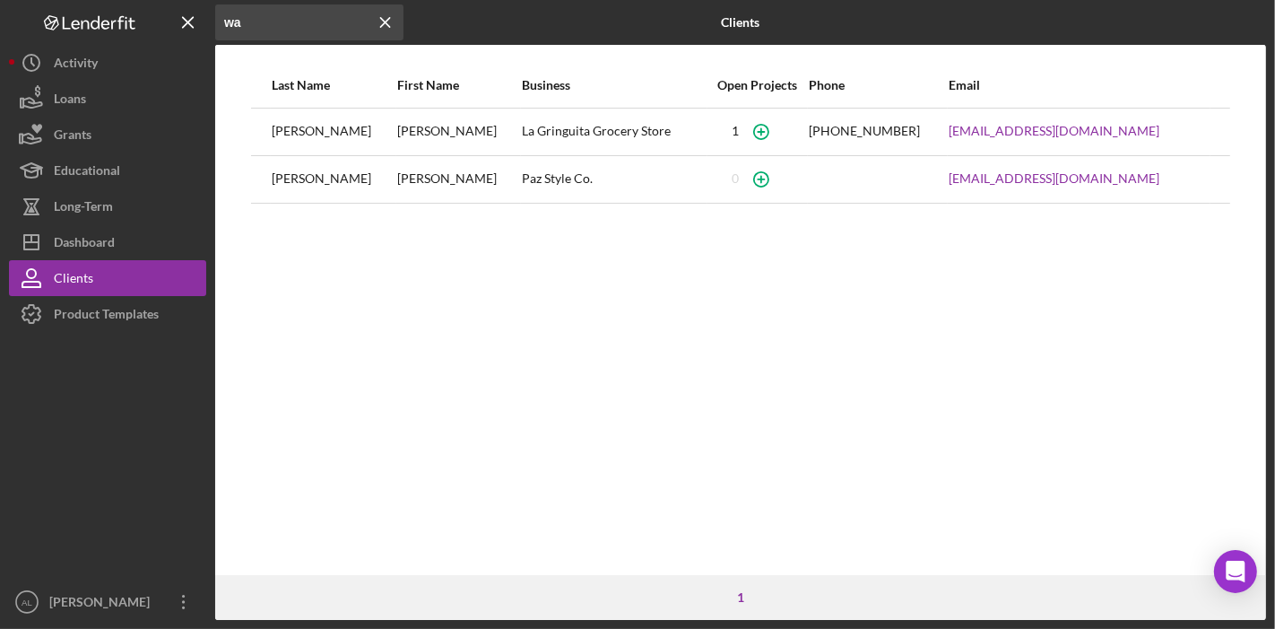
type input "w"
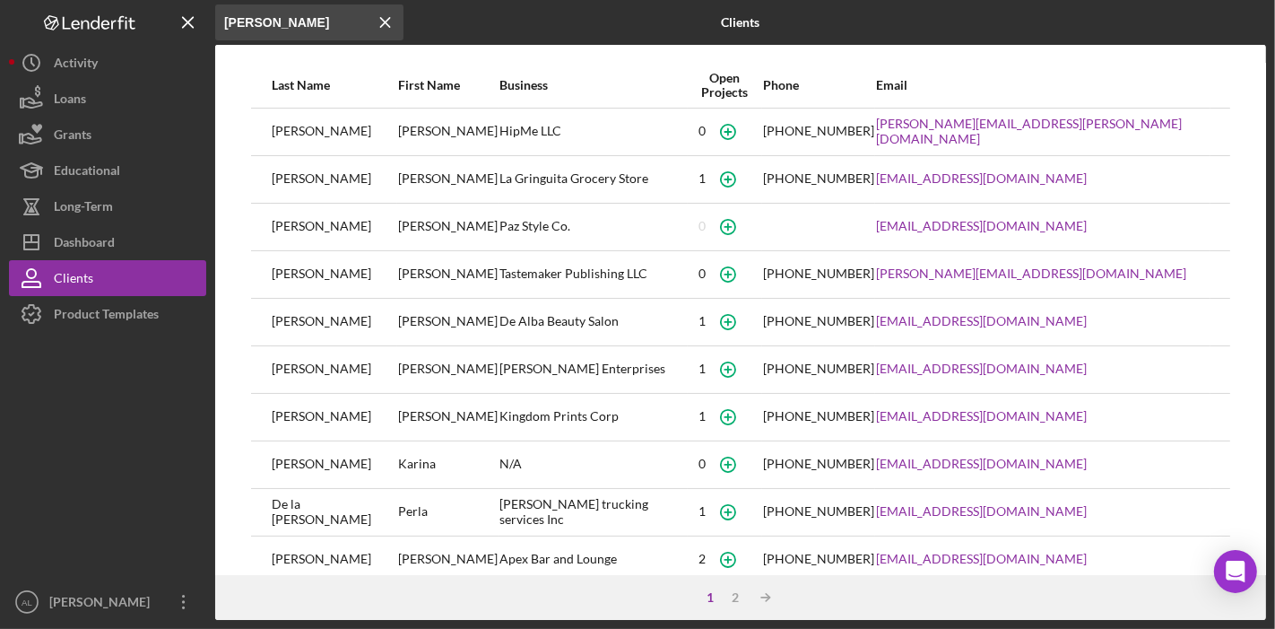
type input "kristin"
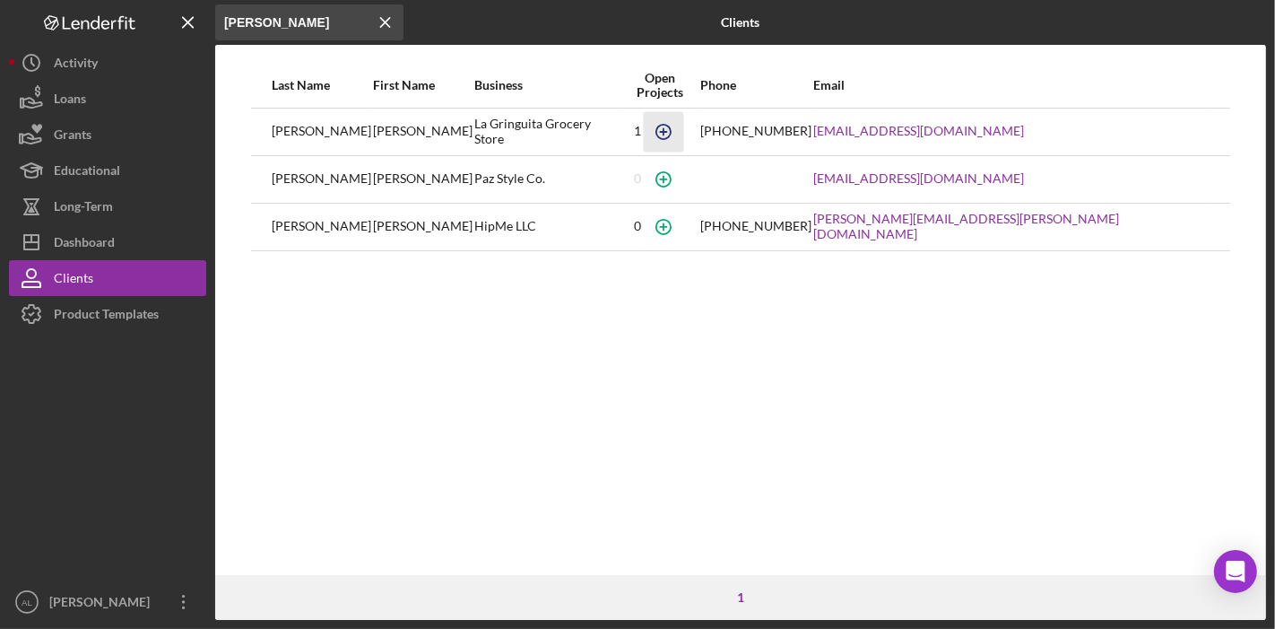
click at [683, 134] on icon "button" at bounding box center [663, 131] width 40 height 40
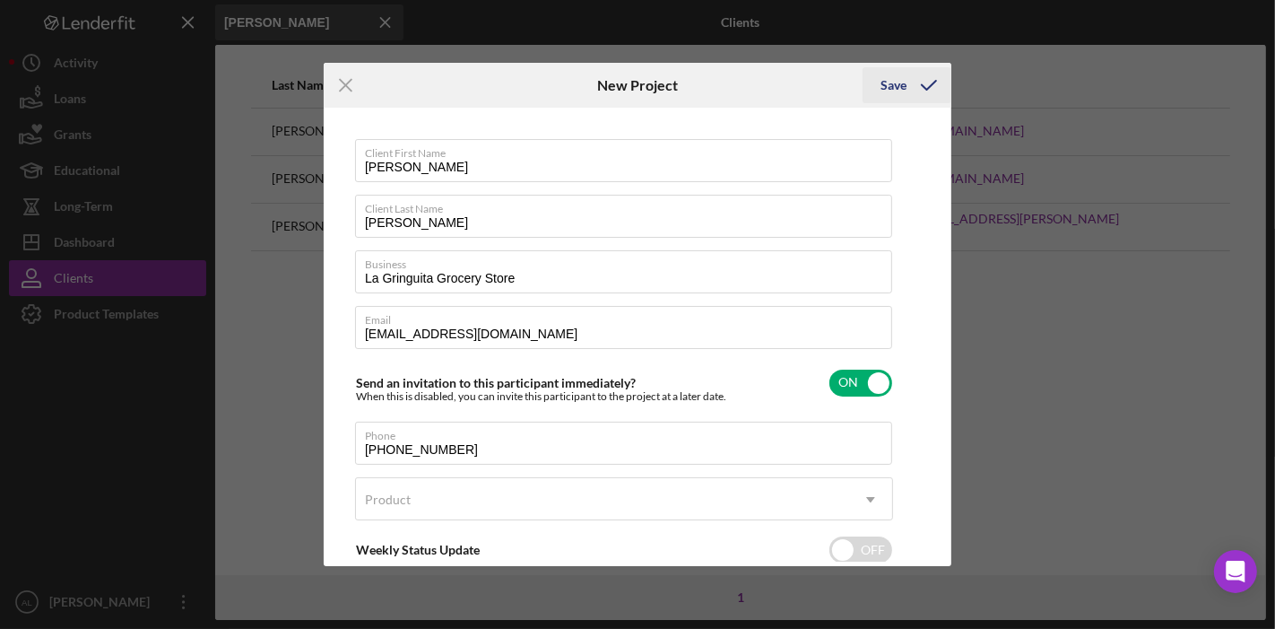
click at [906, 90] on button "Save" at bounding box center [907, 85] width 89 height 36
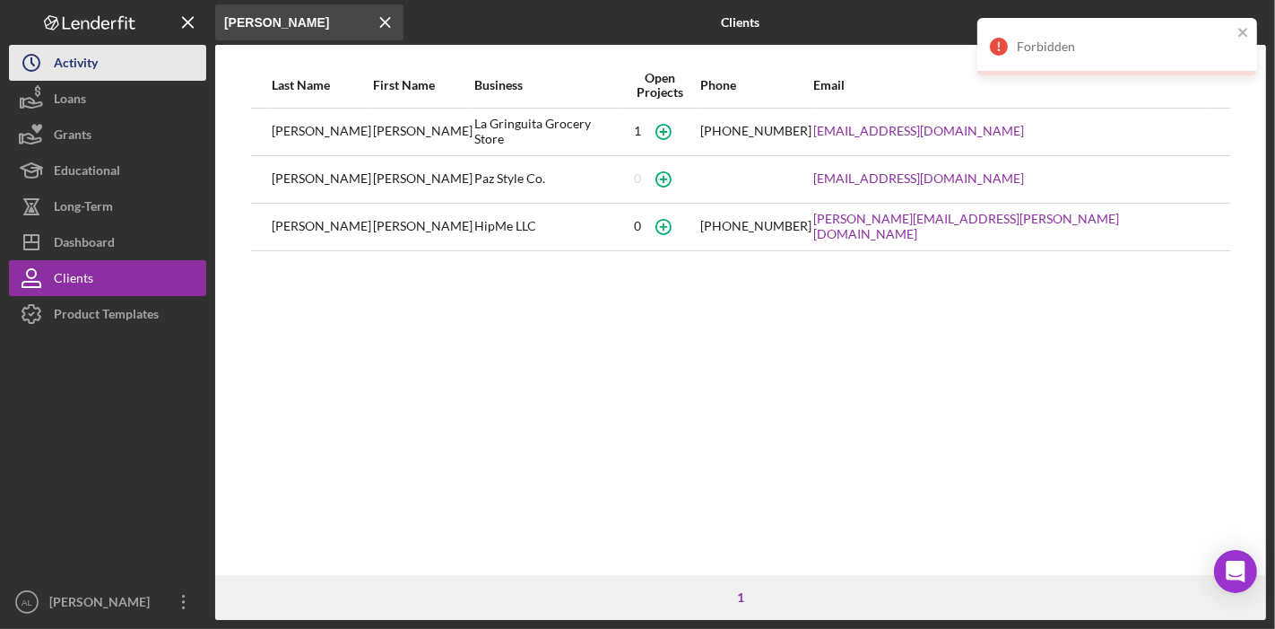
click at [80, 67] on div "Activity" at bounding box center [76, 65] width 44 height 40
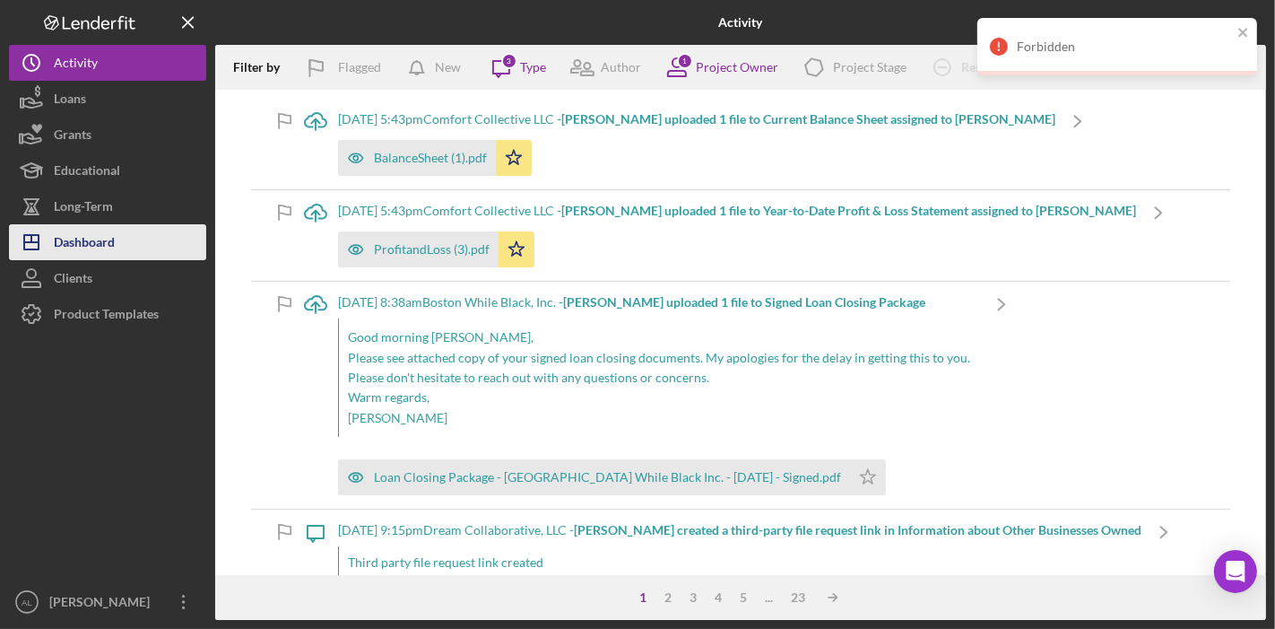
click at [83, 242] on div "Dashboard" at bounding box center [84, 244] width 61 height 40
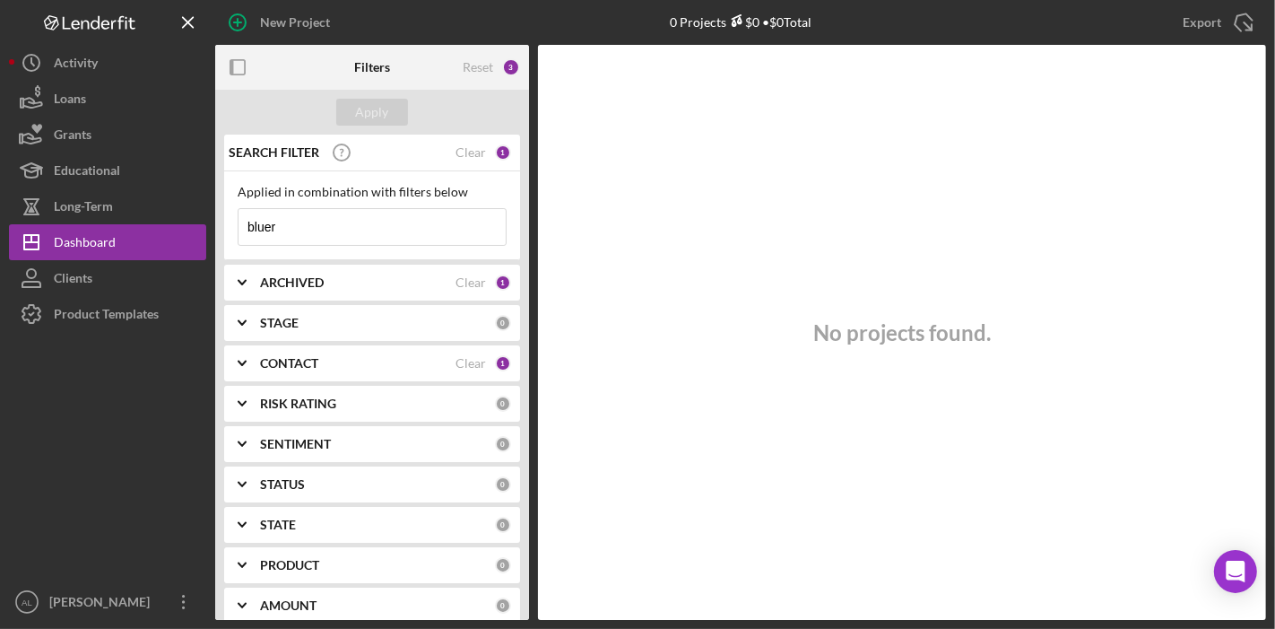
click at [325, 224] on input "bluer" at bounding box center [371, 227] width 267 height 36
type input "b"
click at [374, 106] on div "Apply" at bounding box center [372, 112] width 33 height 27
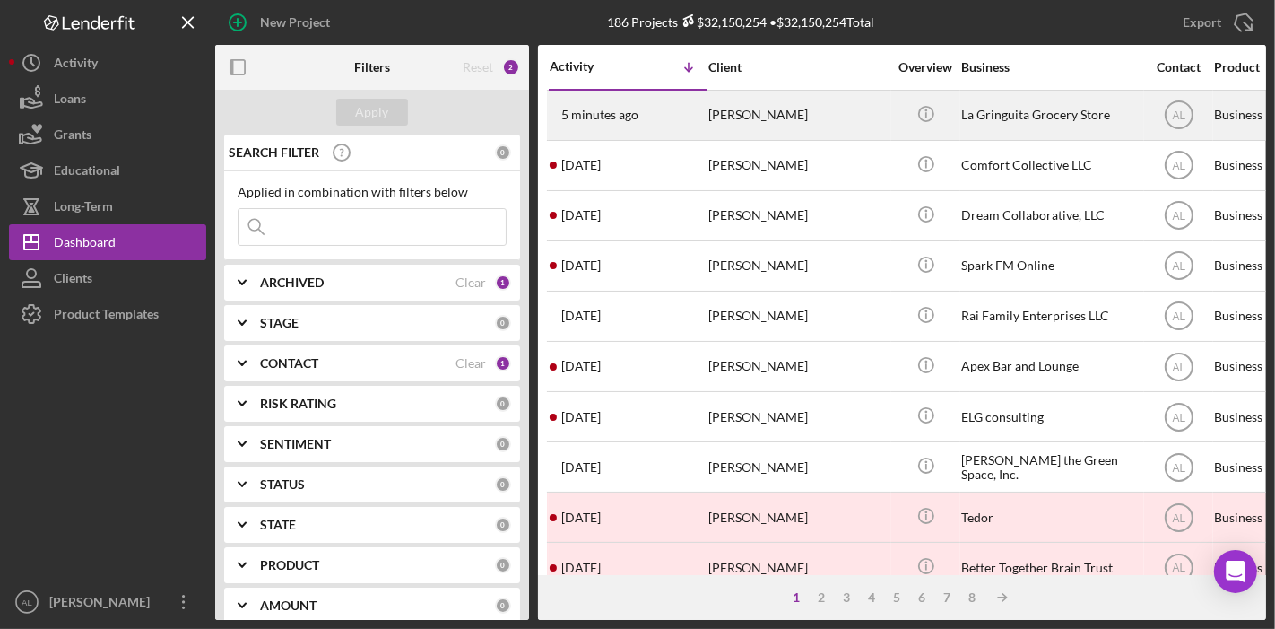
click at [846, 119] on div "[PERSON_NAME]" at bounding box center [797, 115] width 179 height 48
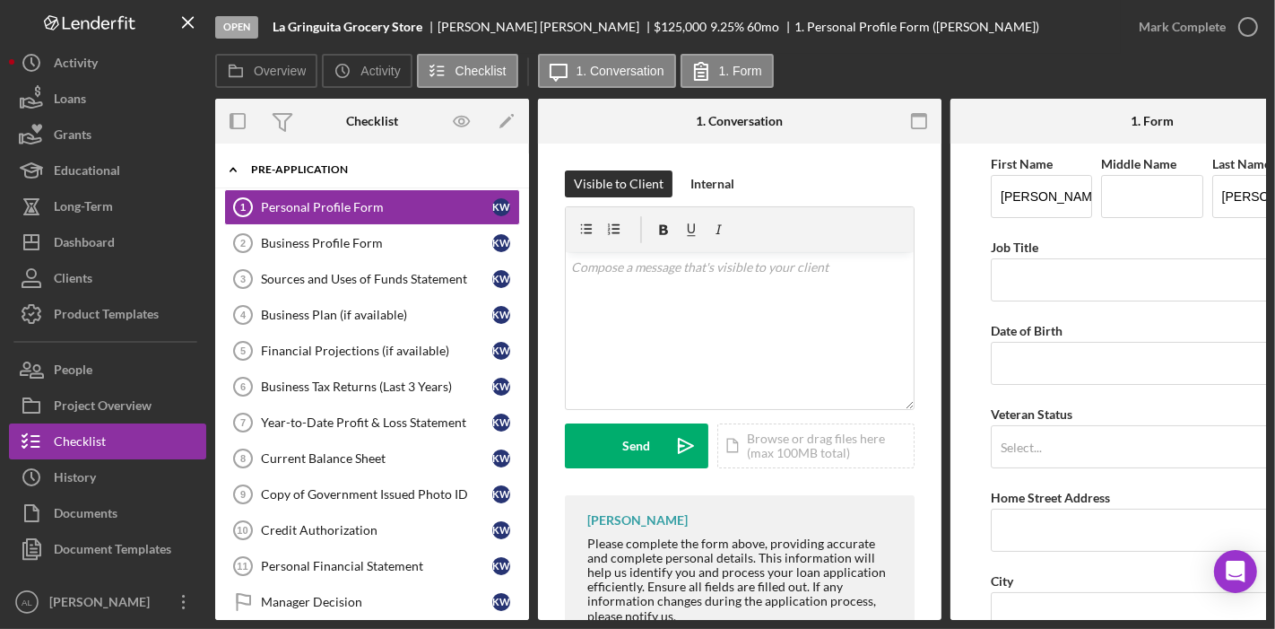
click at [292, 154] on div "Icon/Expander Pre-Application 0 / 12" at bounding box center [372, 170] width 314 height 37
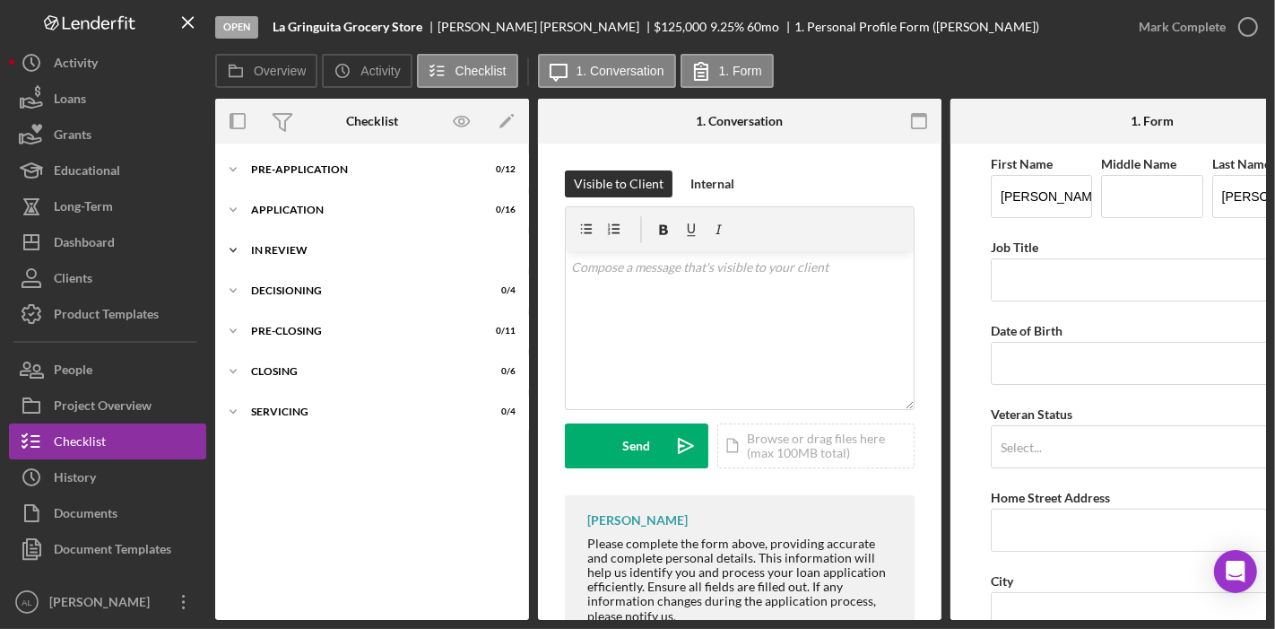
click at [285, 247] on div "In Review" at bounding box center [379, 250] width 256 height 11
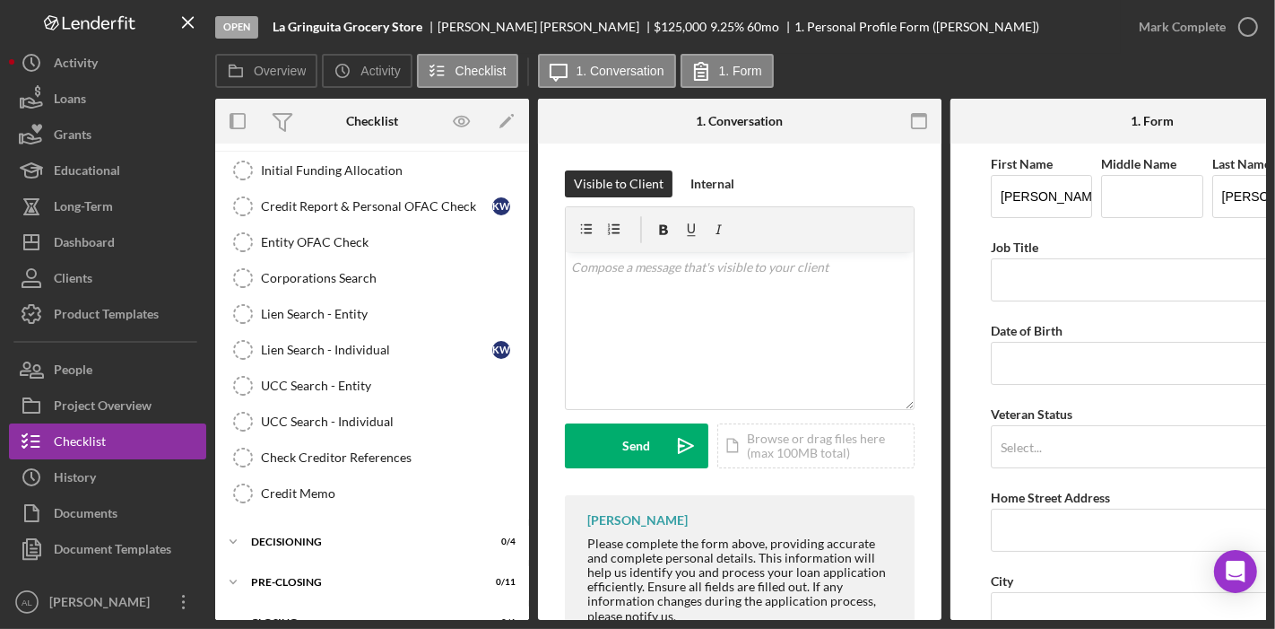
scroll to position [187, 0]
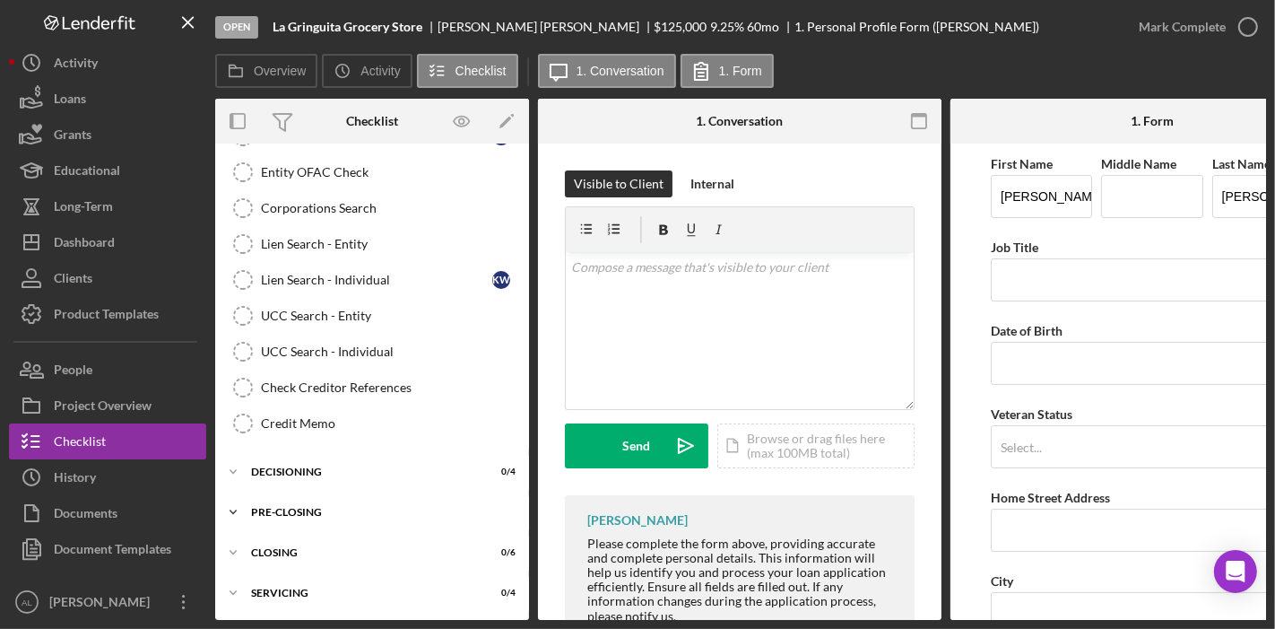
click at [318, 516] on div "Icon/Expander Pre-Closing 0 / 11" at bounding box center [372, 512] width 314 height 36
click at [321, 474] on div "Icon/Expander Decisioning 0 / 4" at bounding box center [372, 472] width 314 height 36
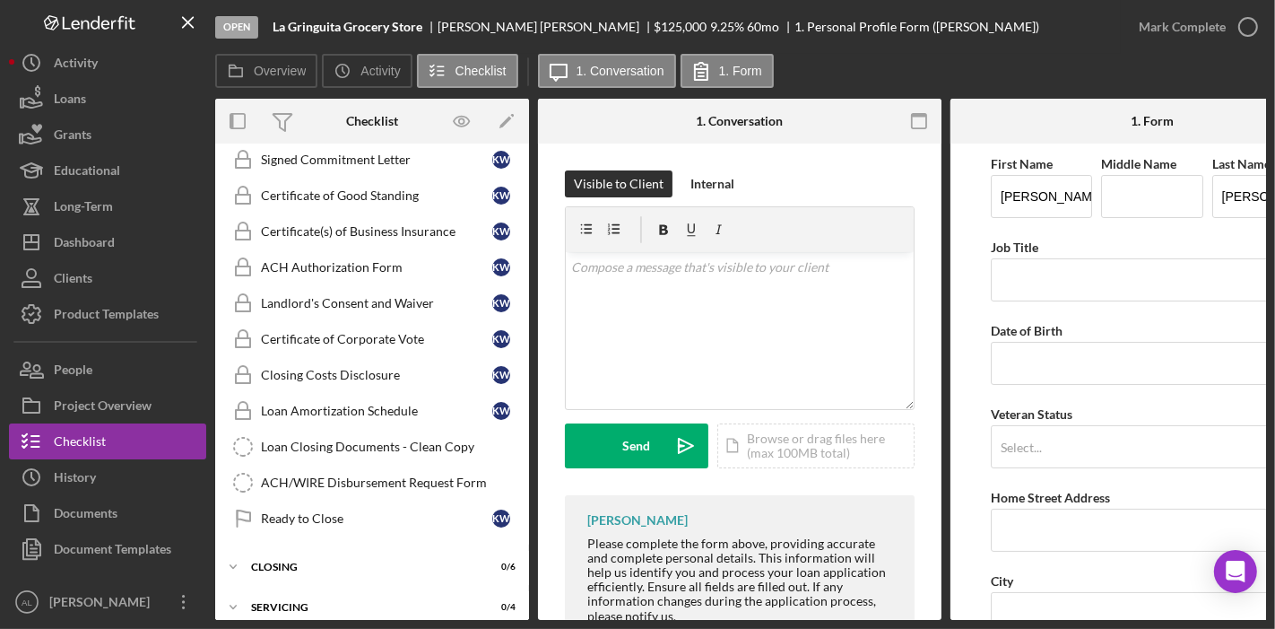
scroll to position [737, 0]
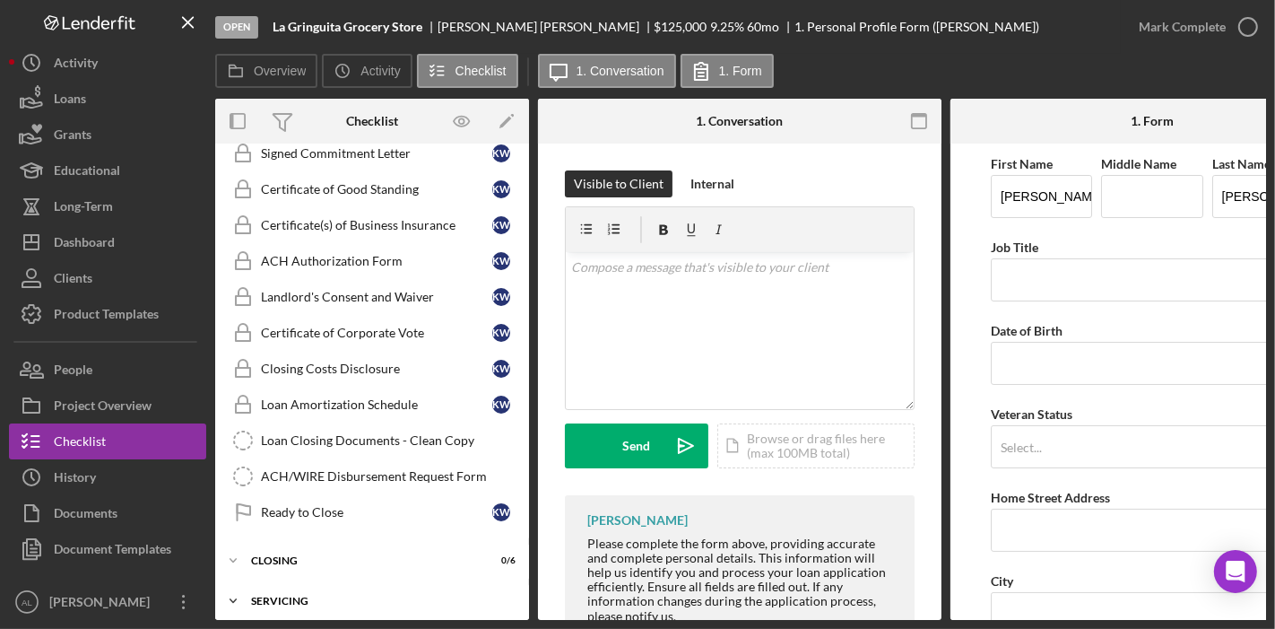
click at [294, 595] on div "Servicing" at bounding box center [379, 600] width 256 height 11
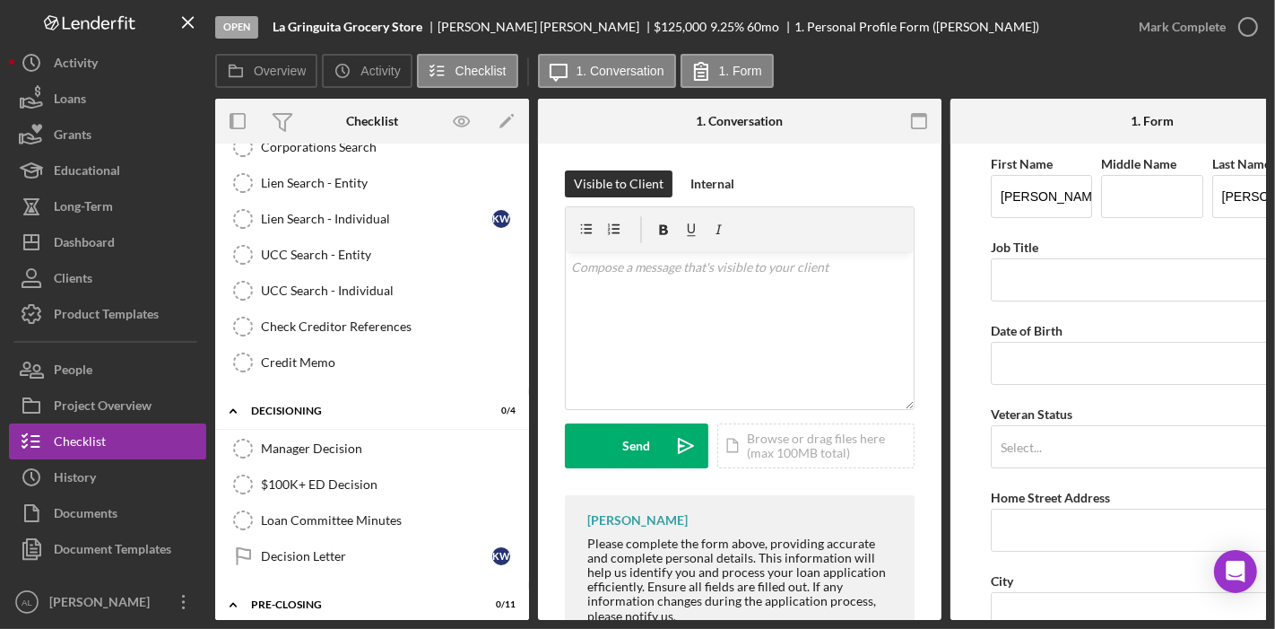
scroll to position [253, 0]
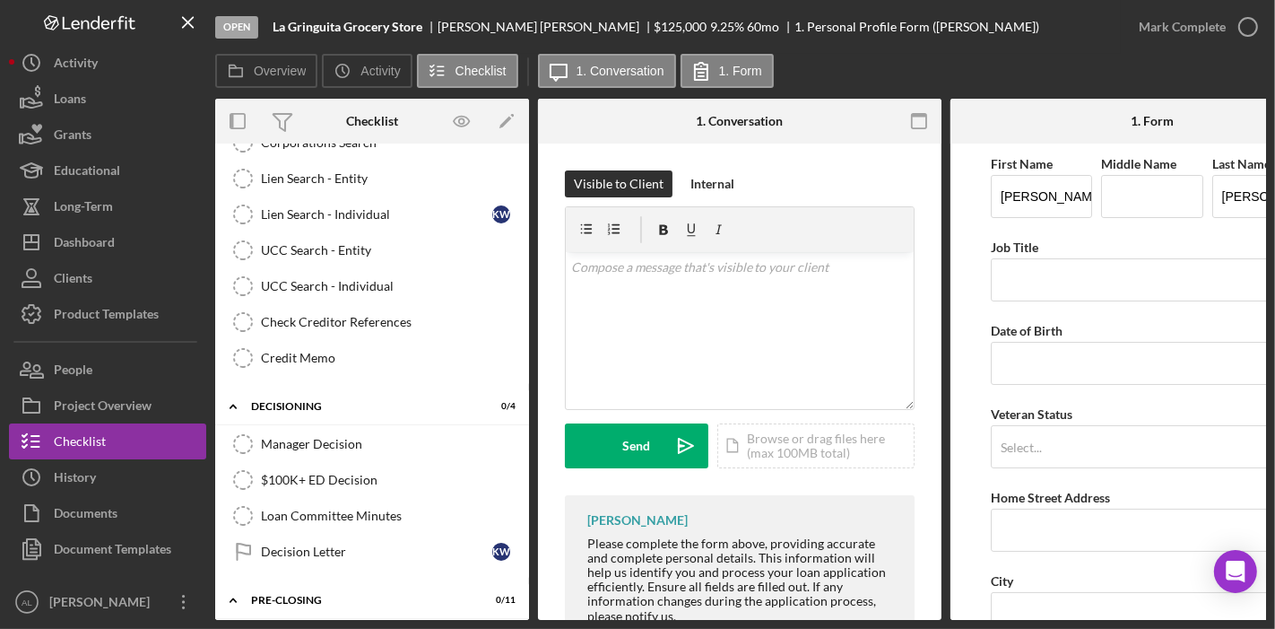
drag, startPoint x: 522, startPoint y: 350, endPoint x: 530, endPoint y: 308, distance: 42.0
click at [530, 308] on div "Overview Internal Workflow Stage Open Icon/Dropdown Arrow Archive (can unarchiv…" at bounding box center [740, 359] width 1051 height 521
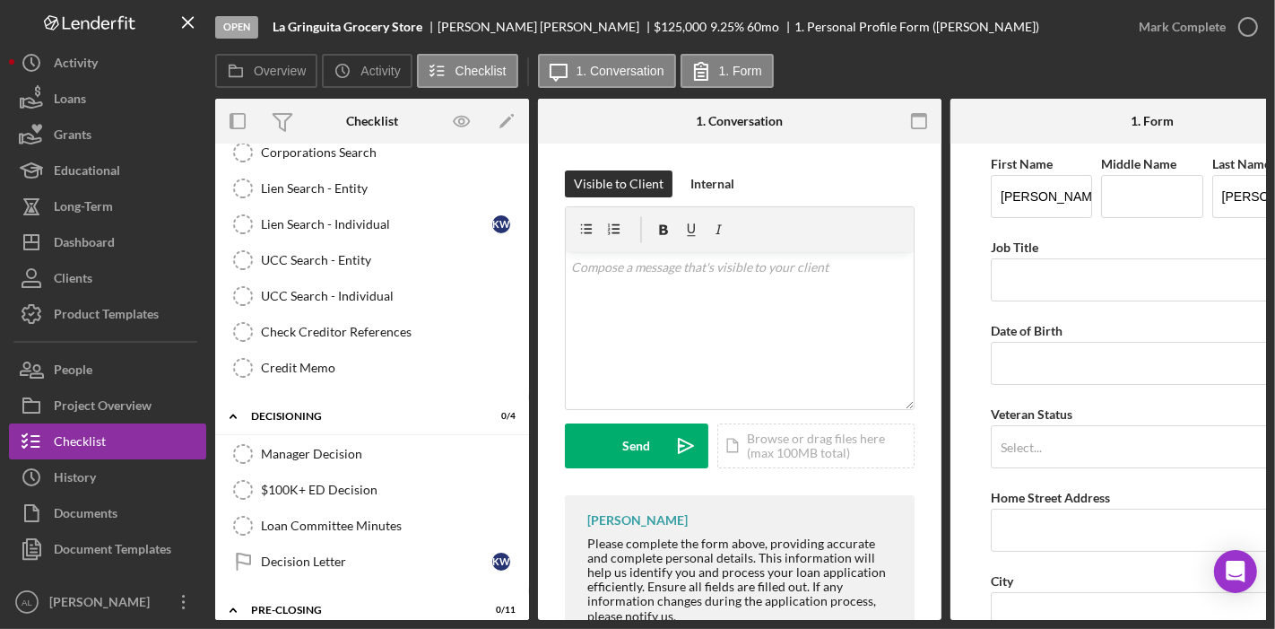
scroll to position [238, 0]
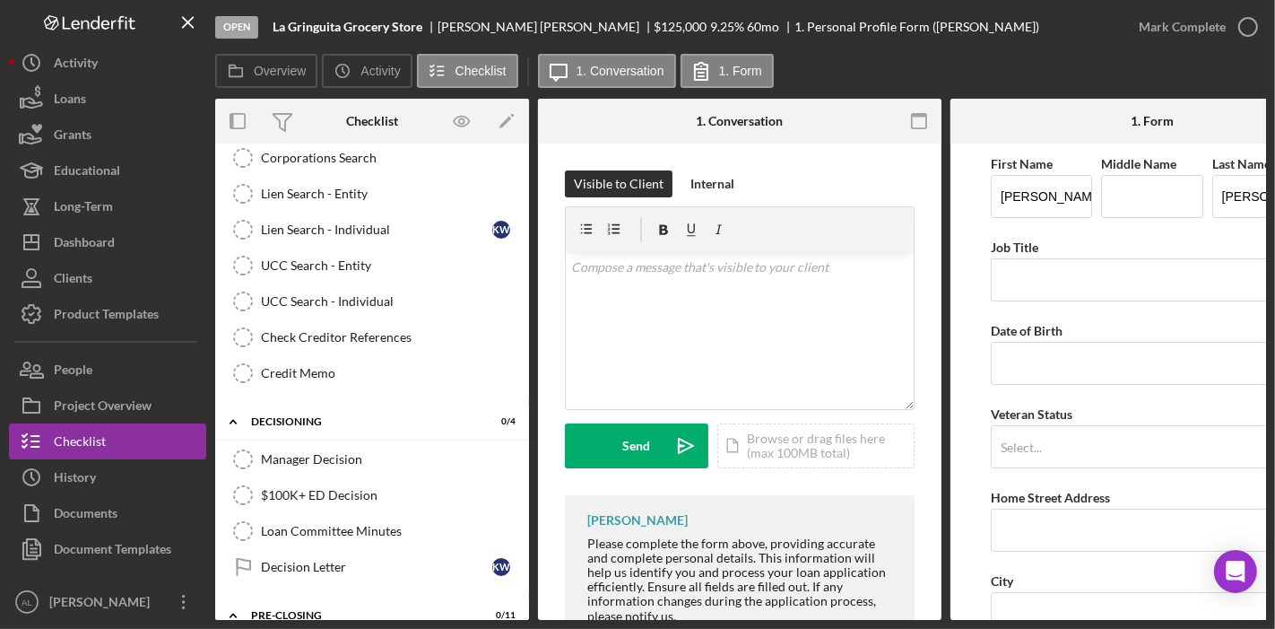
click at [528, 356] on div "Icon/Expander Pre-Application 0 / 12 Icon/Expander Application 0 / 16 Icon/Expa…" at bounding box center [372, 381] width 314 height 476
click at [524, 356] on div "Icon/Expander Pre-Application 0 / 12 Icon/Expander Application 0 / 16 Icon/Expa…" at bounding box center [372, 381] width 314 height 476
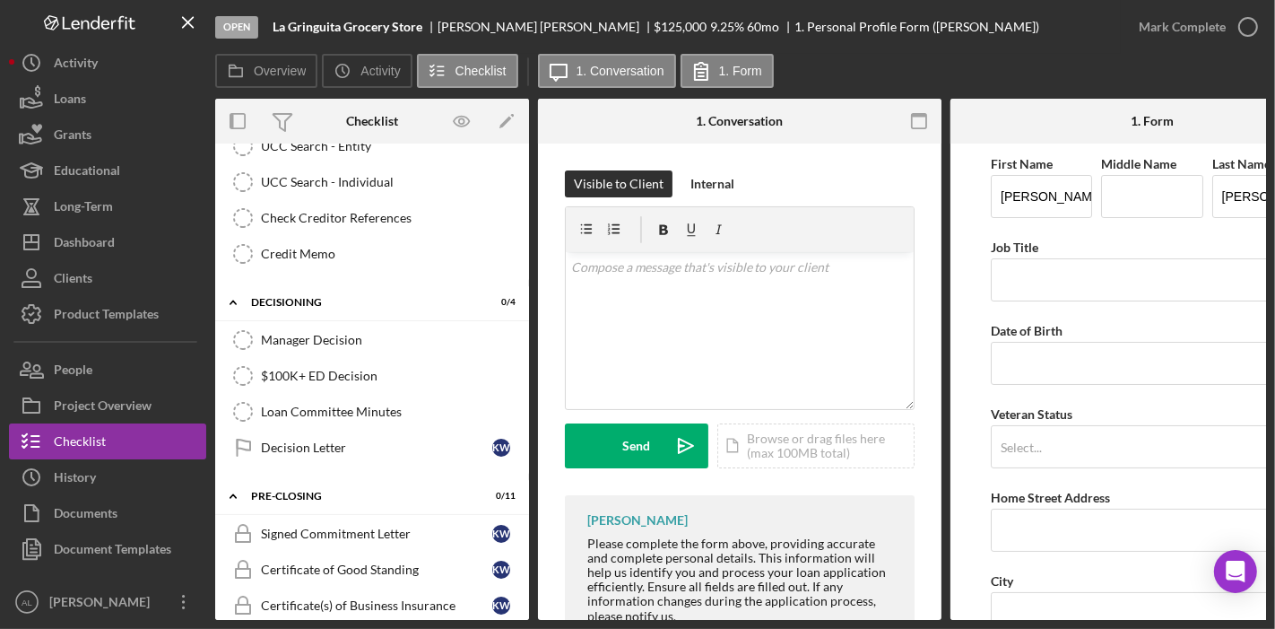
scroll to position [377, 0]
